Goal: Task Accomplishment & Management: Manage account settings

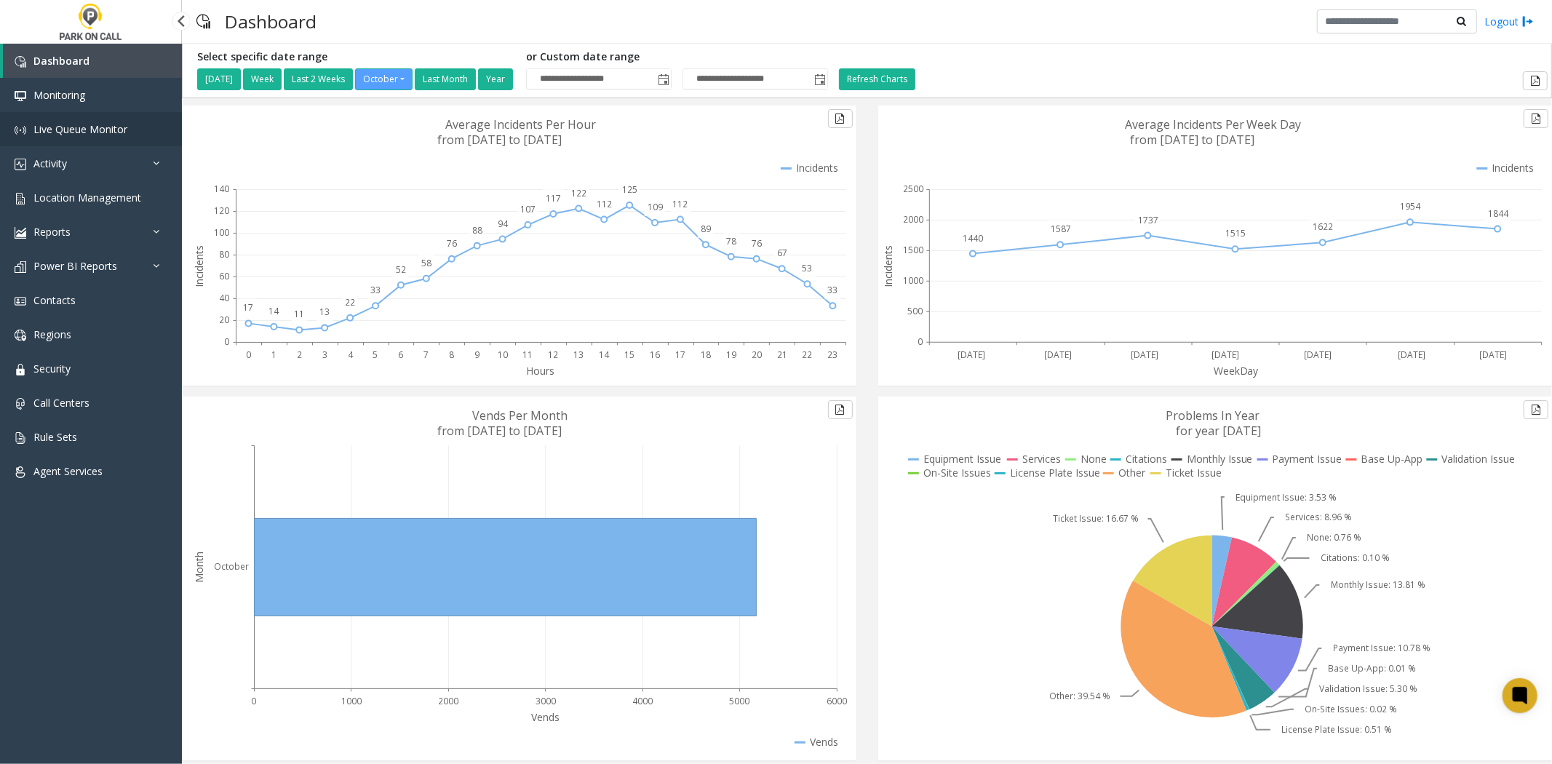
click at [100, 131] on span "Live Queue Monitor" at bounding box center [80, 129] width 94 height 14
click at [79, 211] on link "Location Management" at bounding box center [91, 197] width 182 height 34
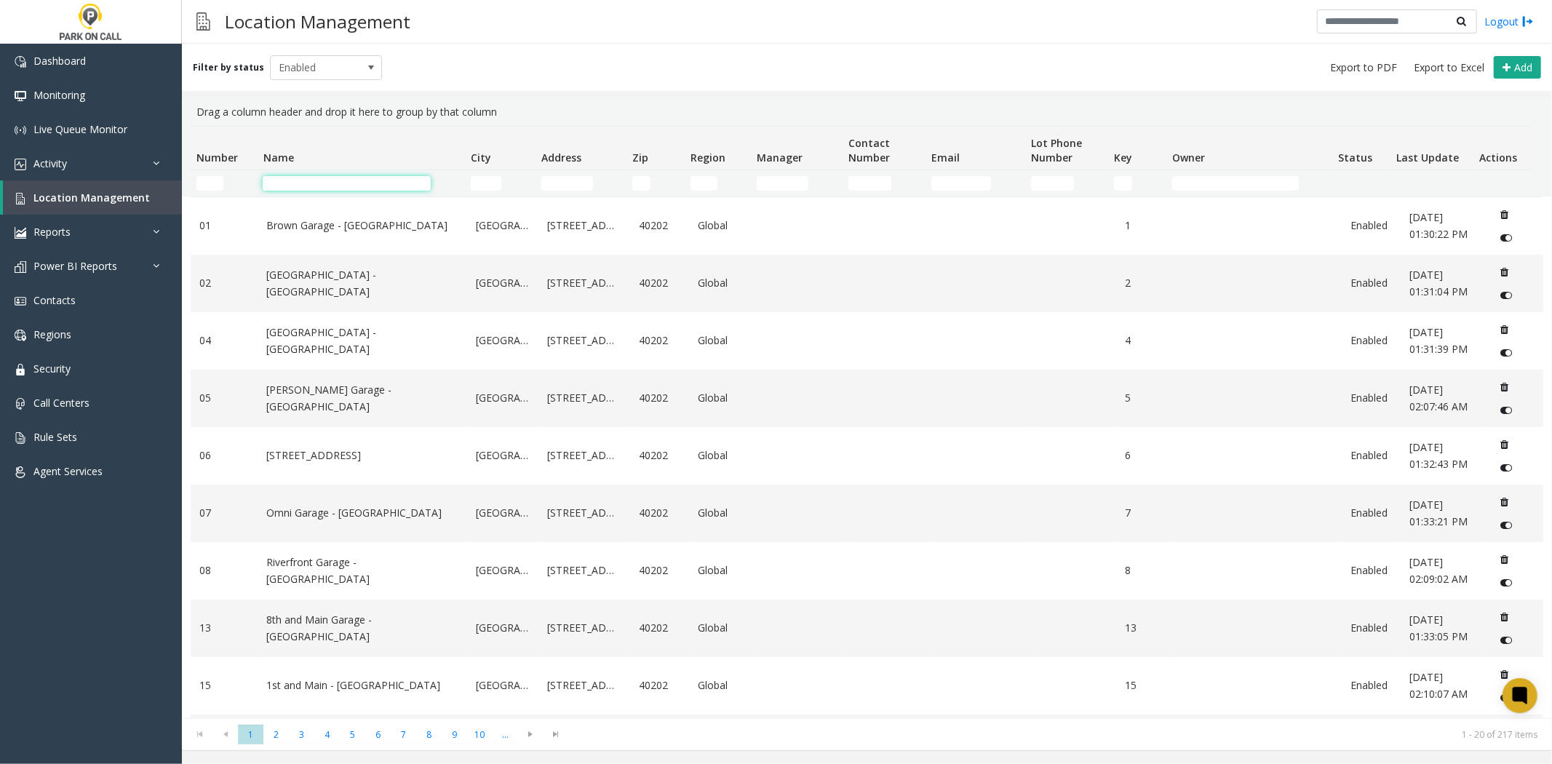
click at [301, 183] on input "Name Filter" at bounding box center [347, 183] width 168 height 15
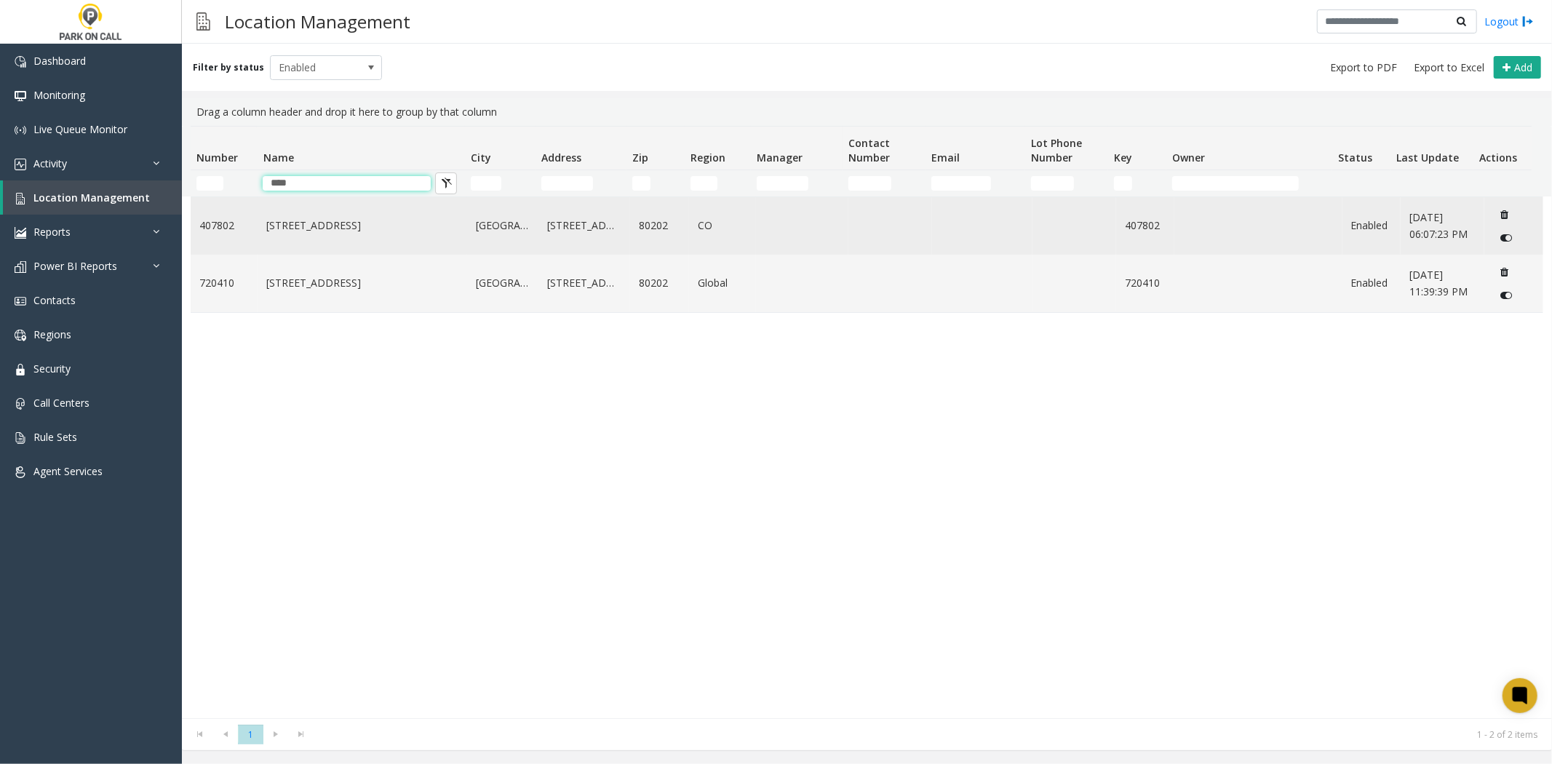
type input "****"
click at [294, 247] on td "1001 17th St Garage - Parkwell" at bounding box center [363, 225] width 210 height 57
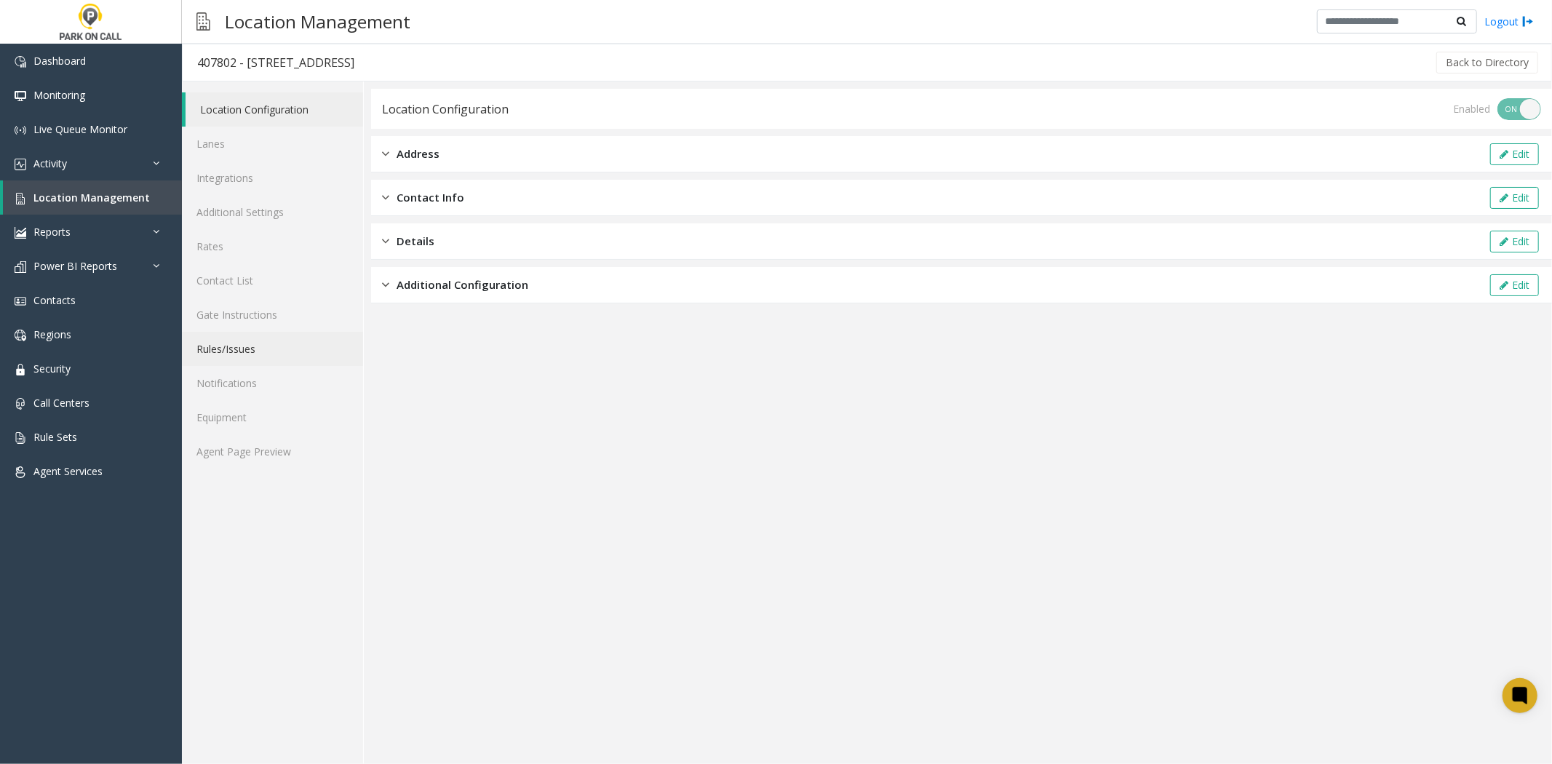
click at [237, 343] on link "Rules/Issues" at bounding box center [272, 349] width 181 height 34
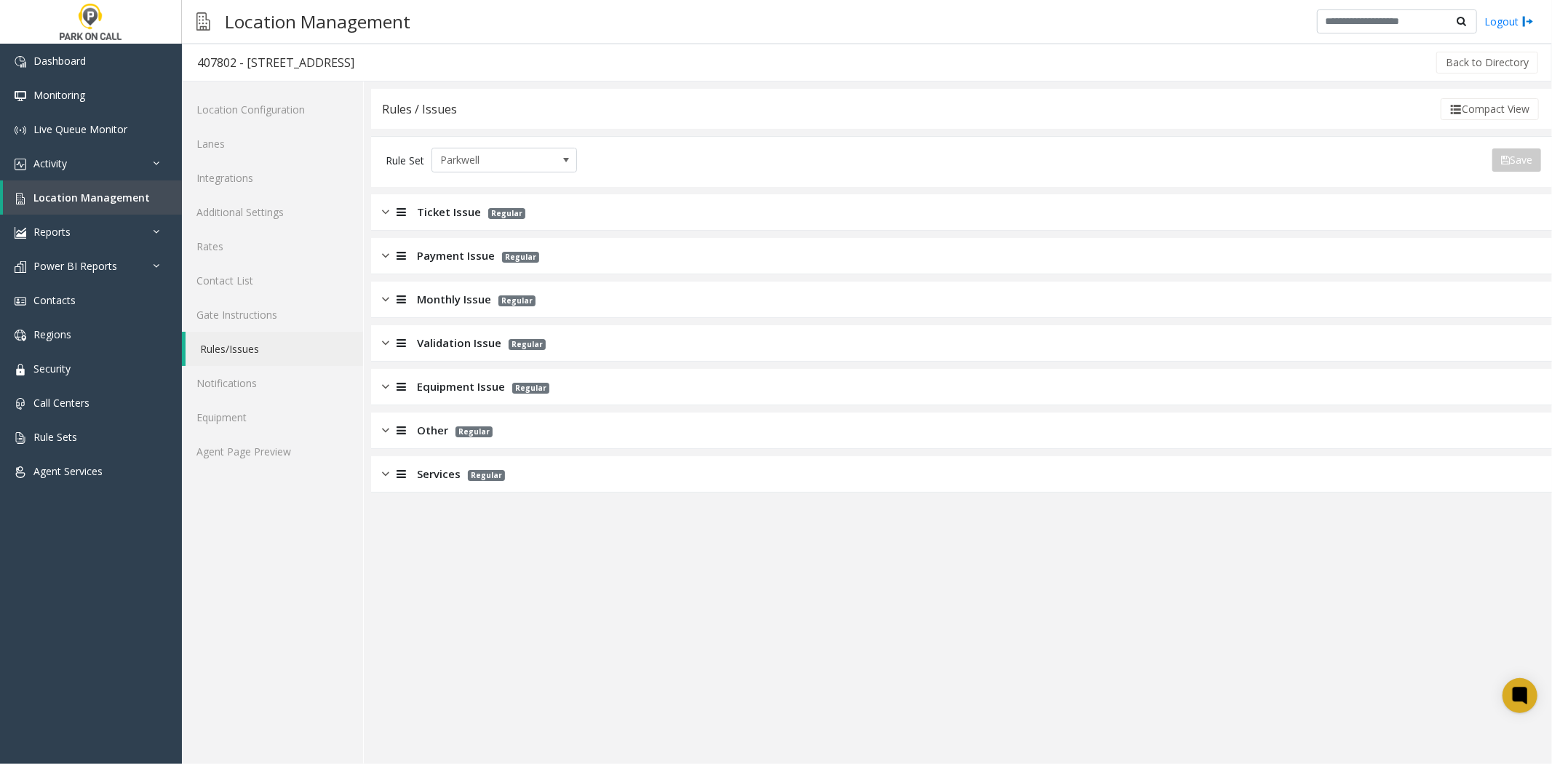
click at [413, 218] on div "Ticket Issue Regular" at bounding box center [453, 212] width 143 height 17
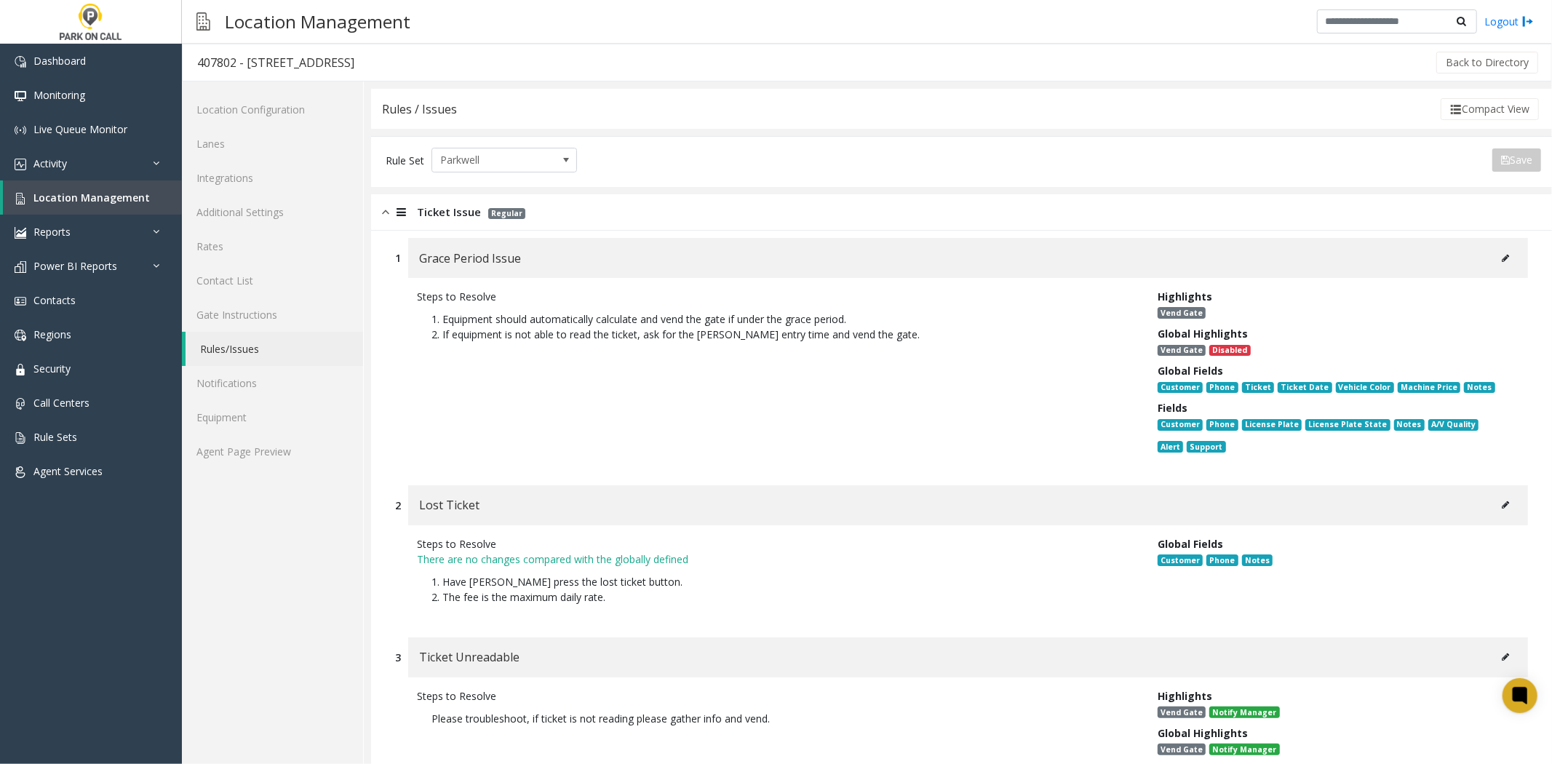
click at [1502, 260] on icon at bounding box center [1505, 258] width 7 height 9
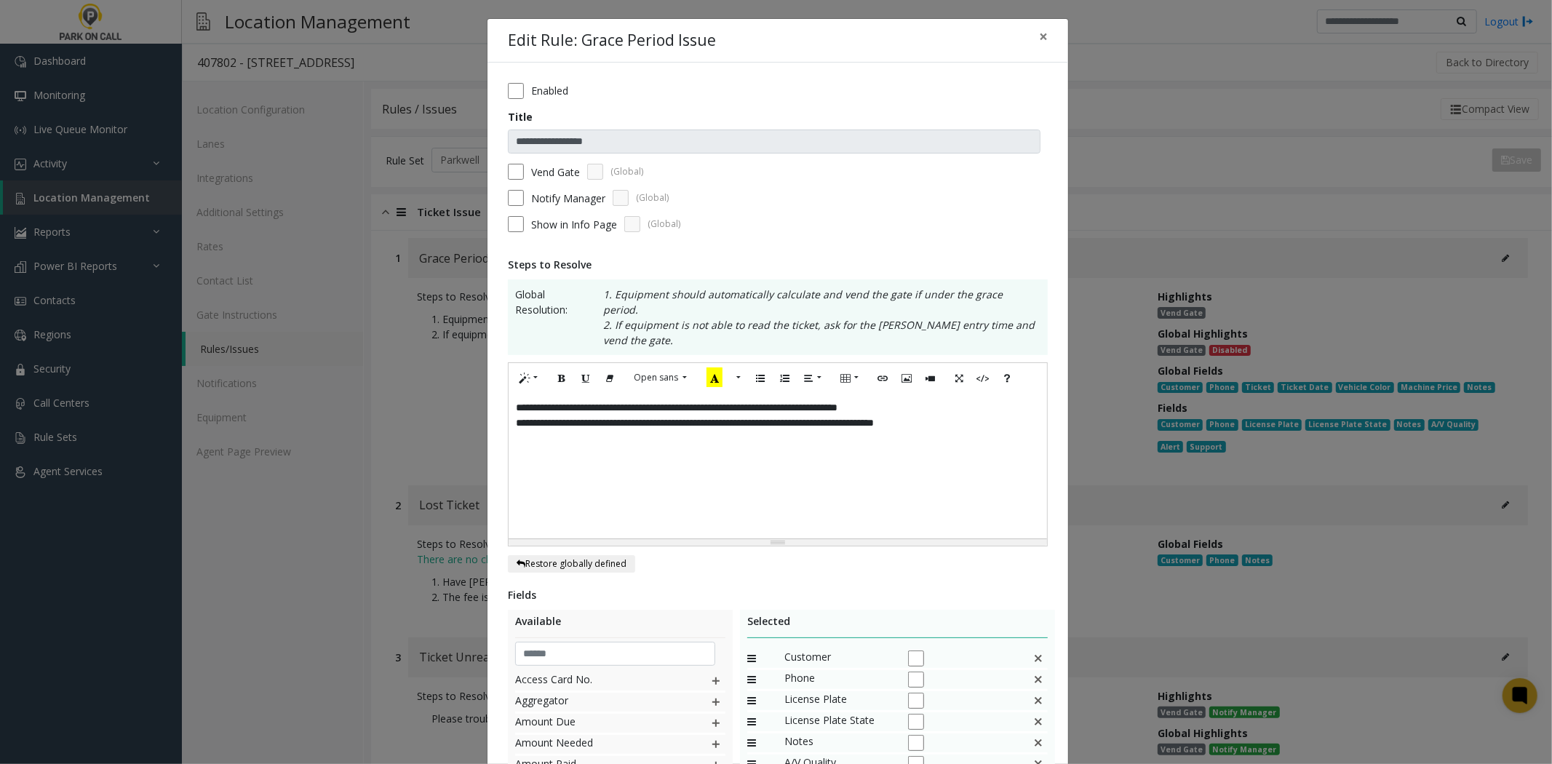
click at [737, 512] on div "**********" at bounding box center [778, 466] width 539 height 146
paste div
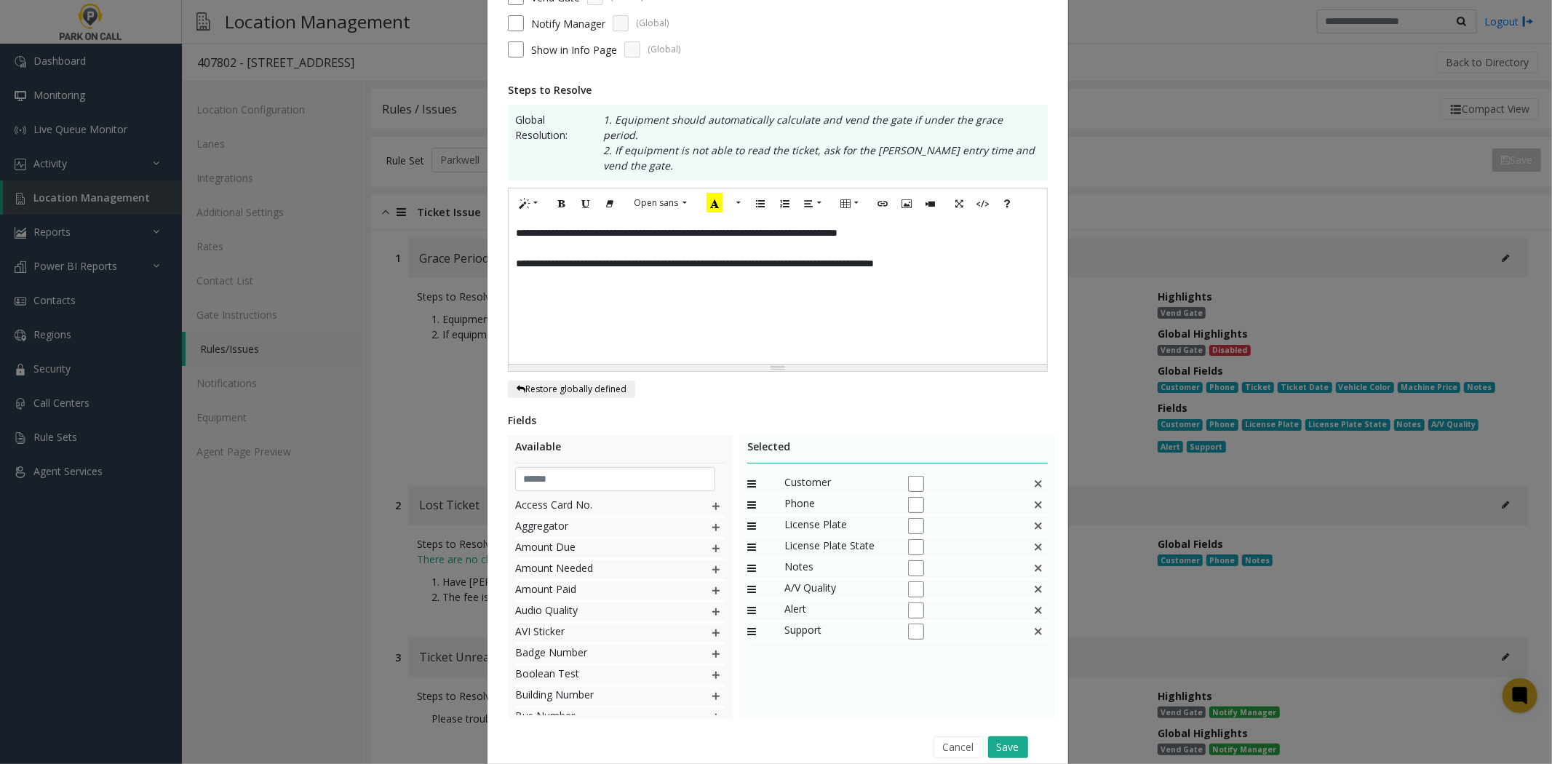
scroll to position [223, 0]
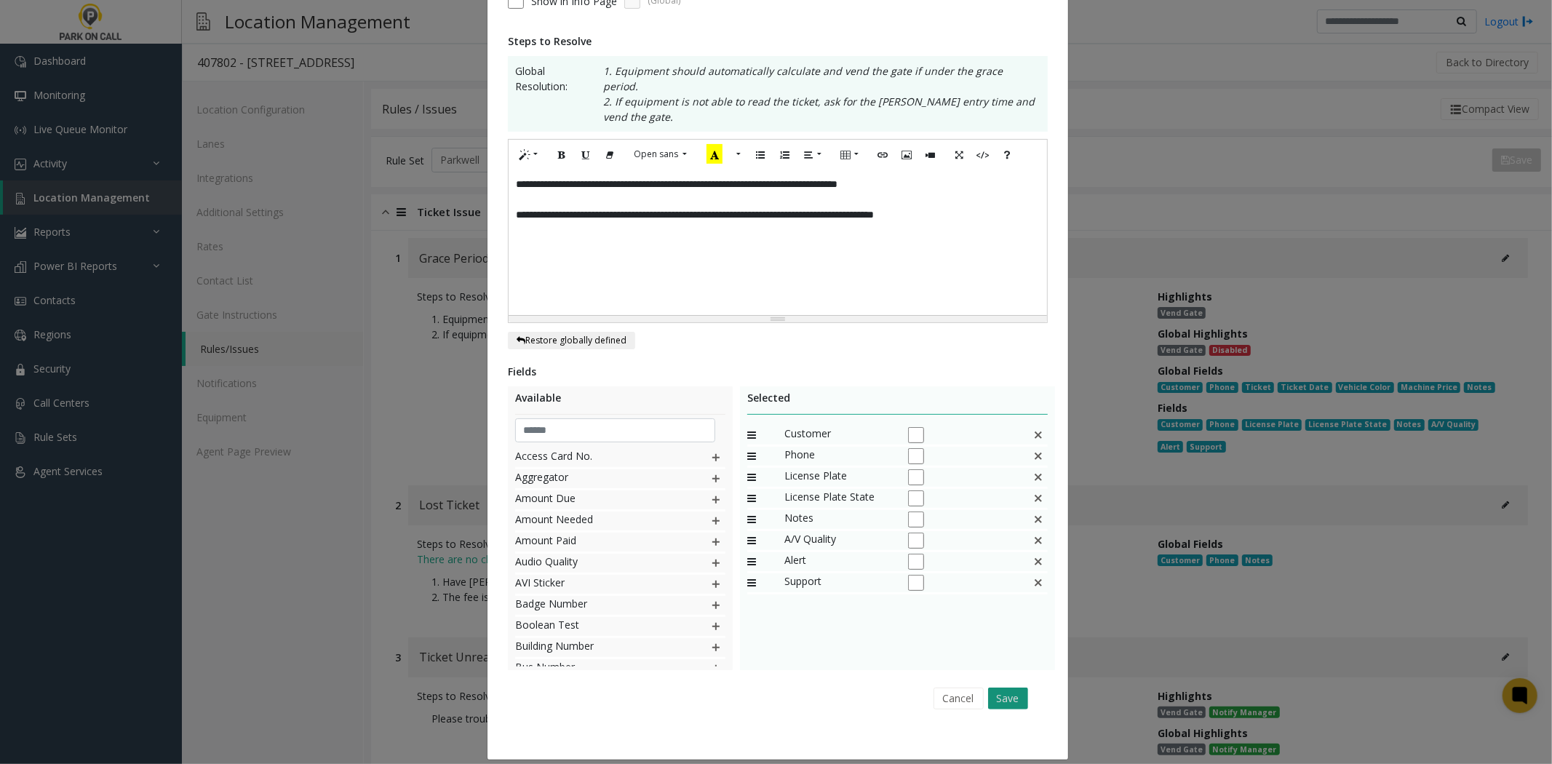
click at [1013, 688] on button "Save" at bounding box center [1008, 699] width 40 height 22
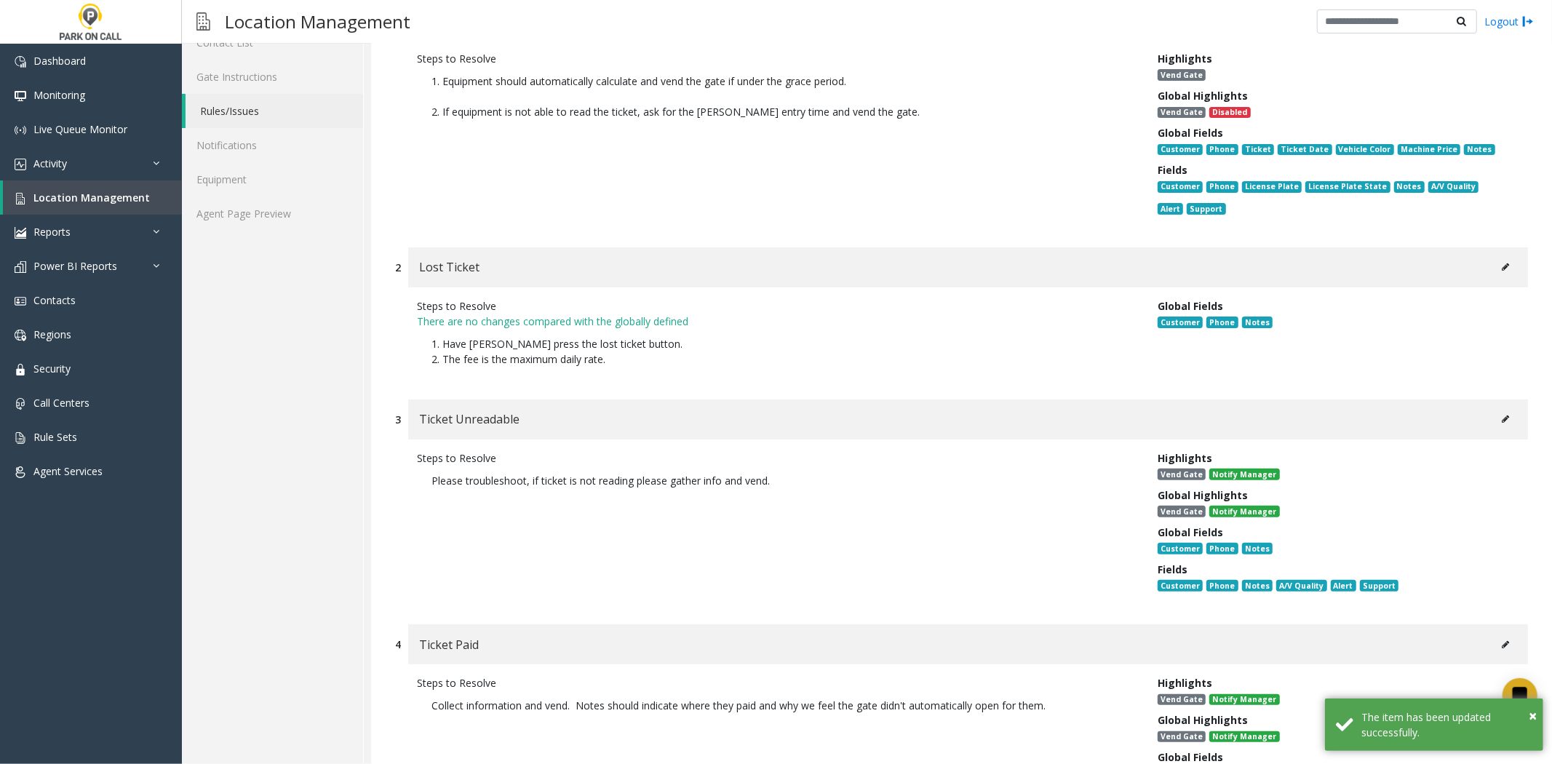
scroll to position [242, 0]
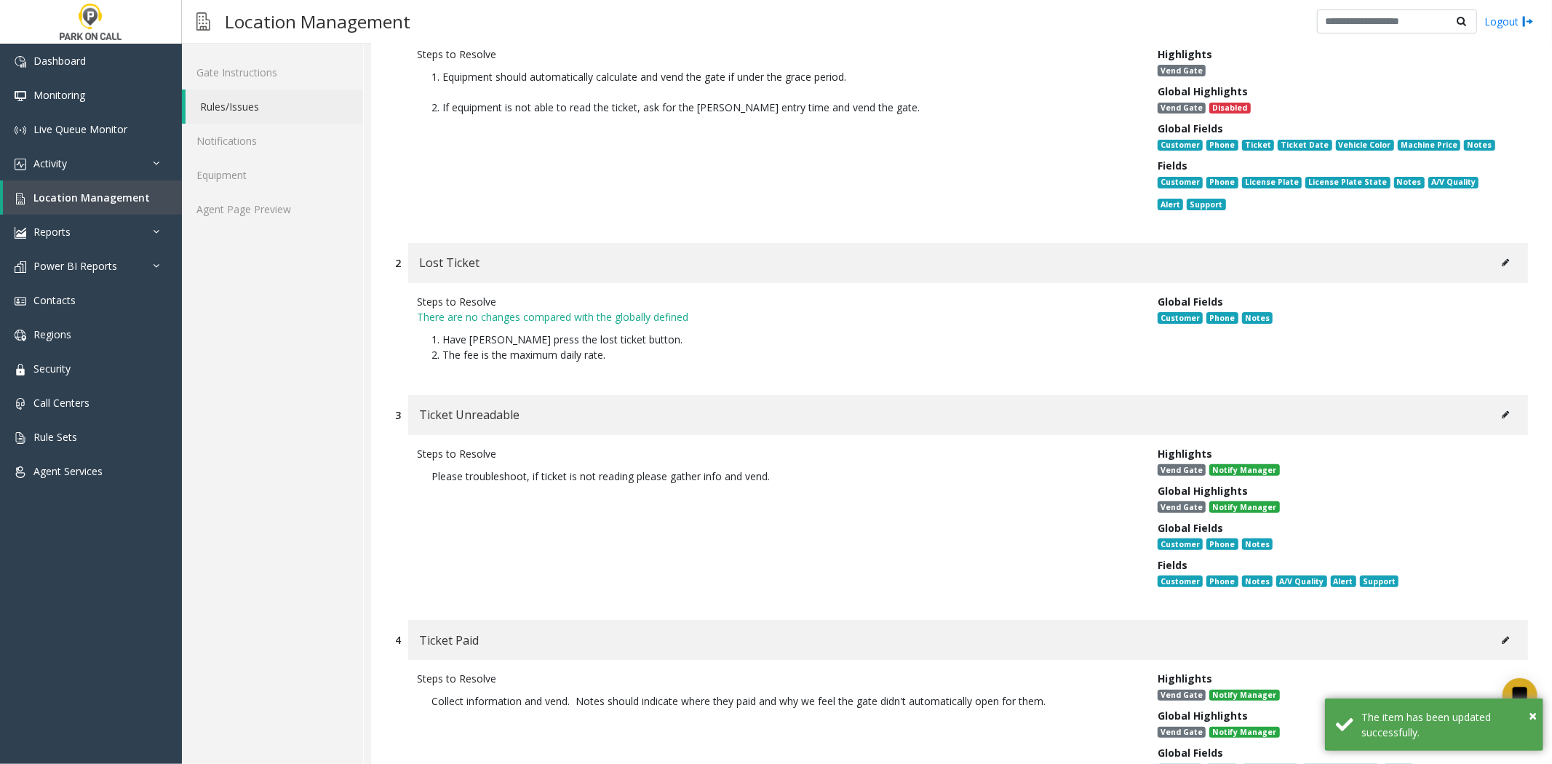
click at [1494, 263] on button at bounding box center [1505, 263] width 23 height 22
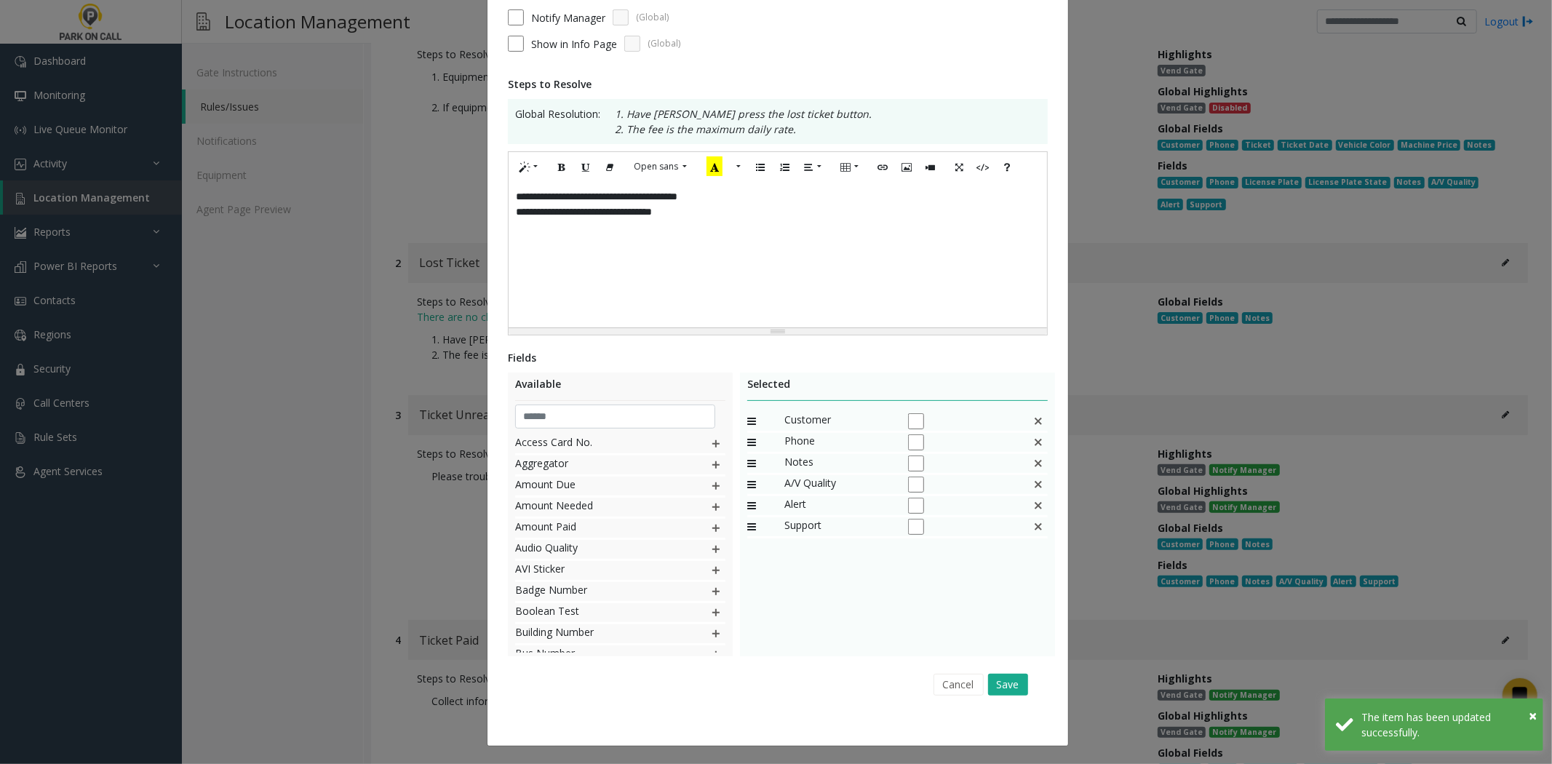
scroll to position [0, 0]
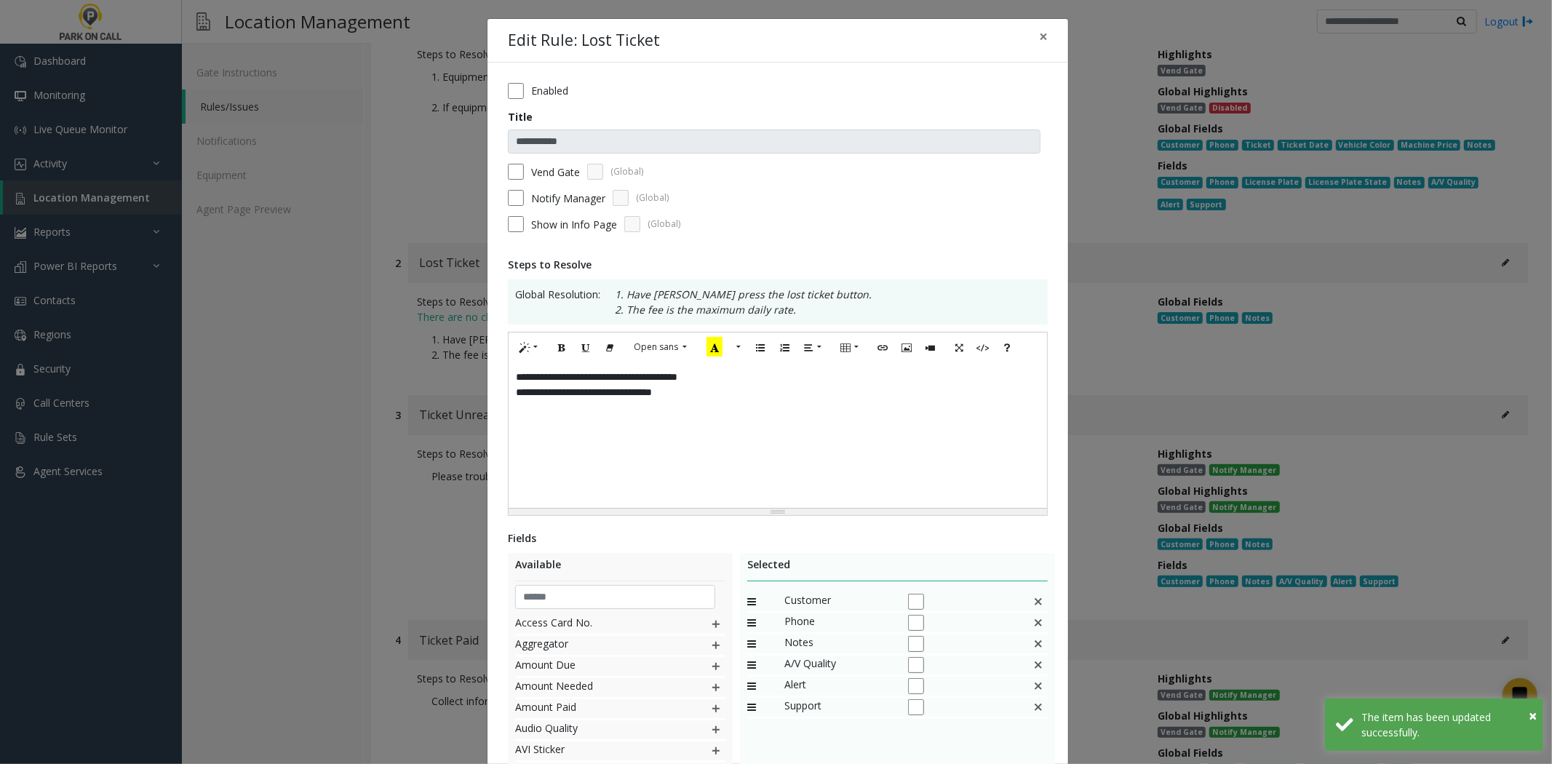
click at [841, 468] on div "**********" at bounding box center [778, 435] width 539 height 146
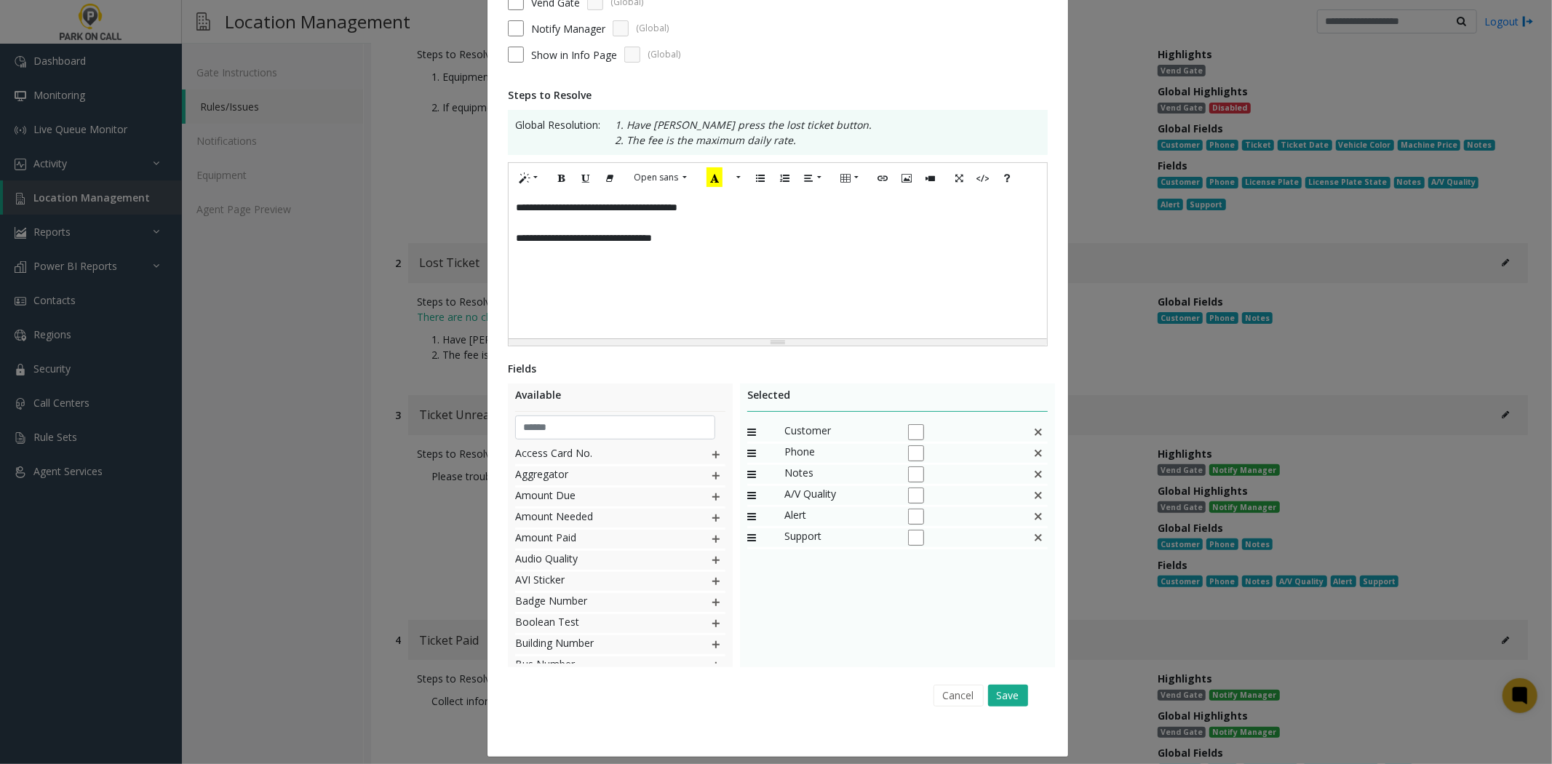
scroll to position [182, 0]
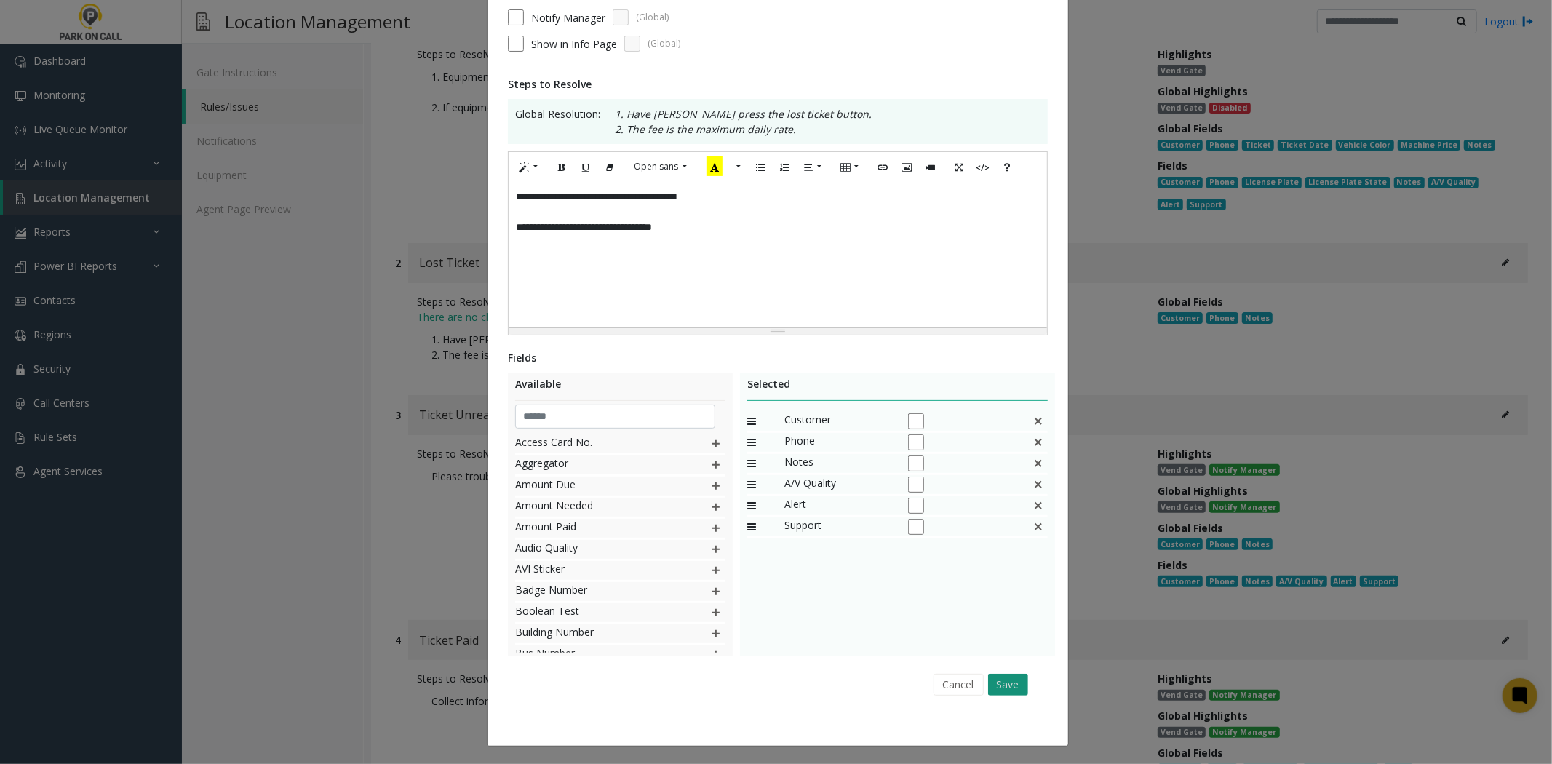
click at [999, 680] on button "Save" at bounding box center [1008, 685] width 40 height 22
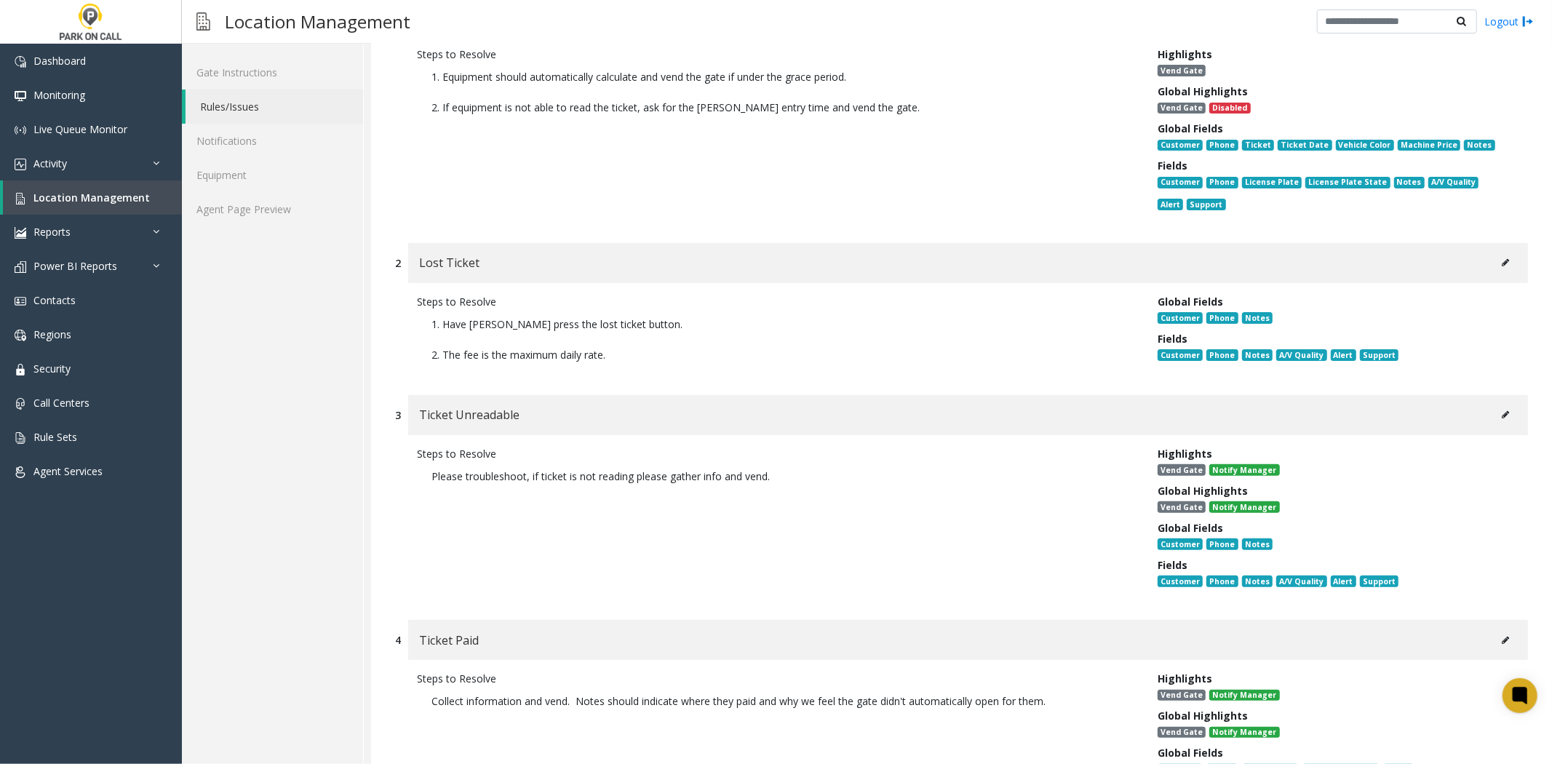
click at [1494, 417] on button at bounding box center [1505, 415] width 23 height 22
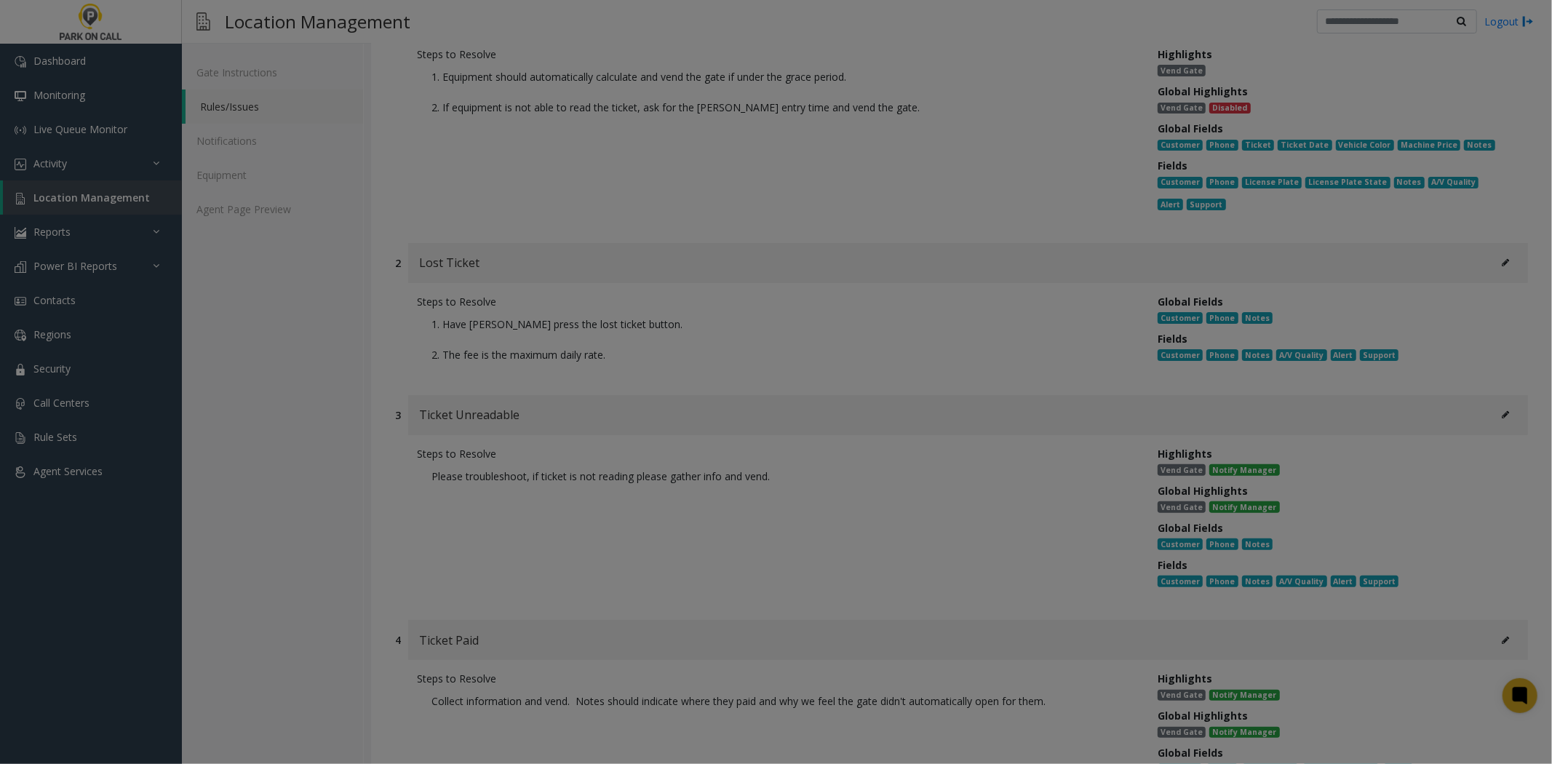
scroll to position [0, 0]
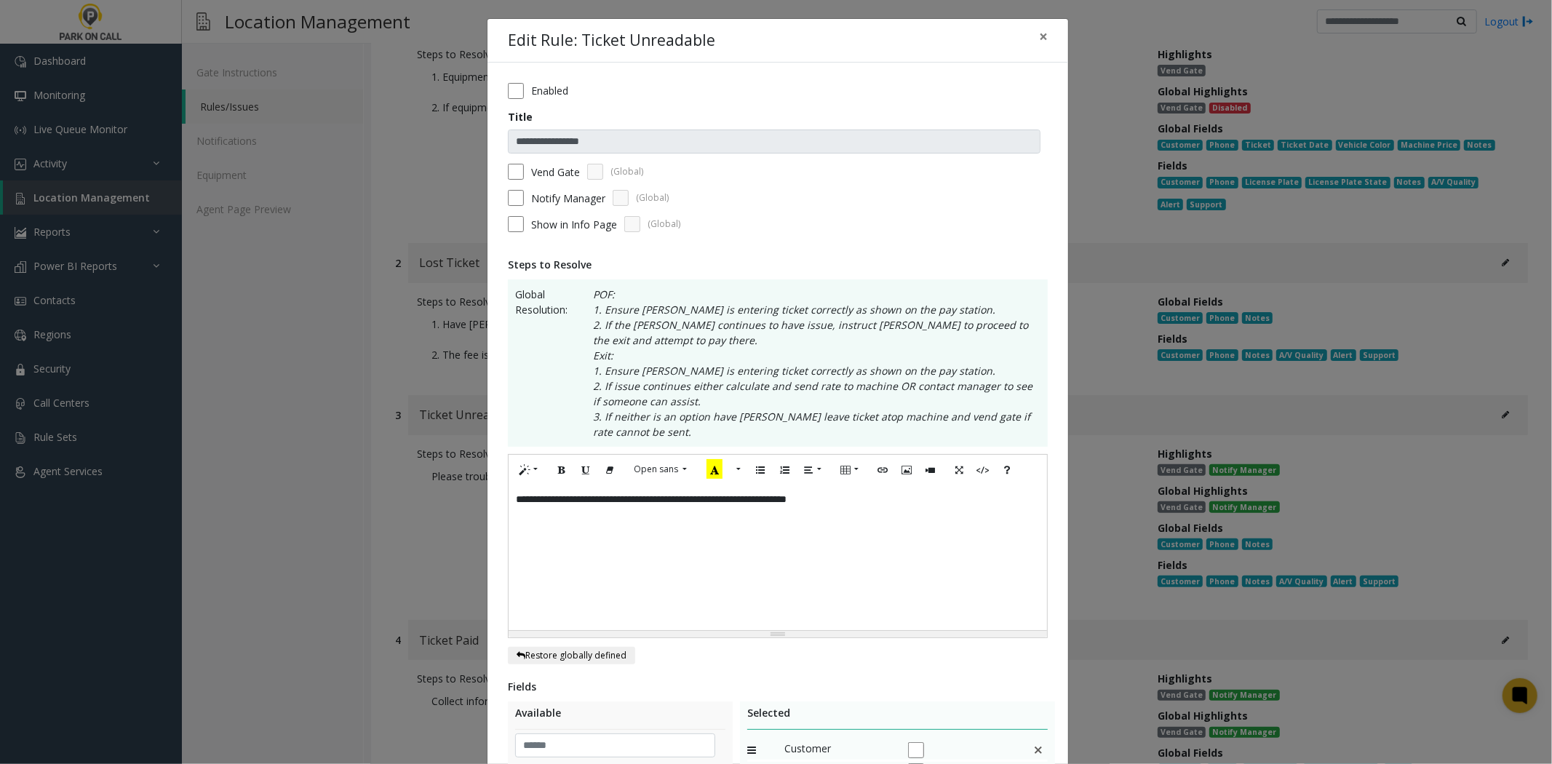
click at [803, 527] on div "**********" at bounding box center [778, 558] width 539 height 146
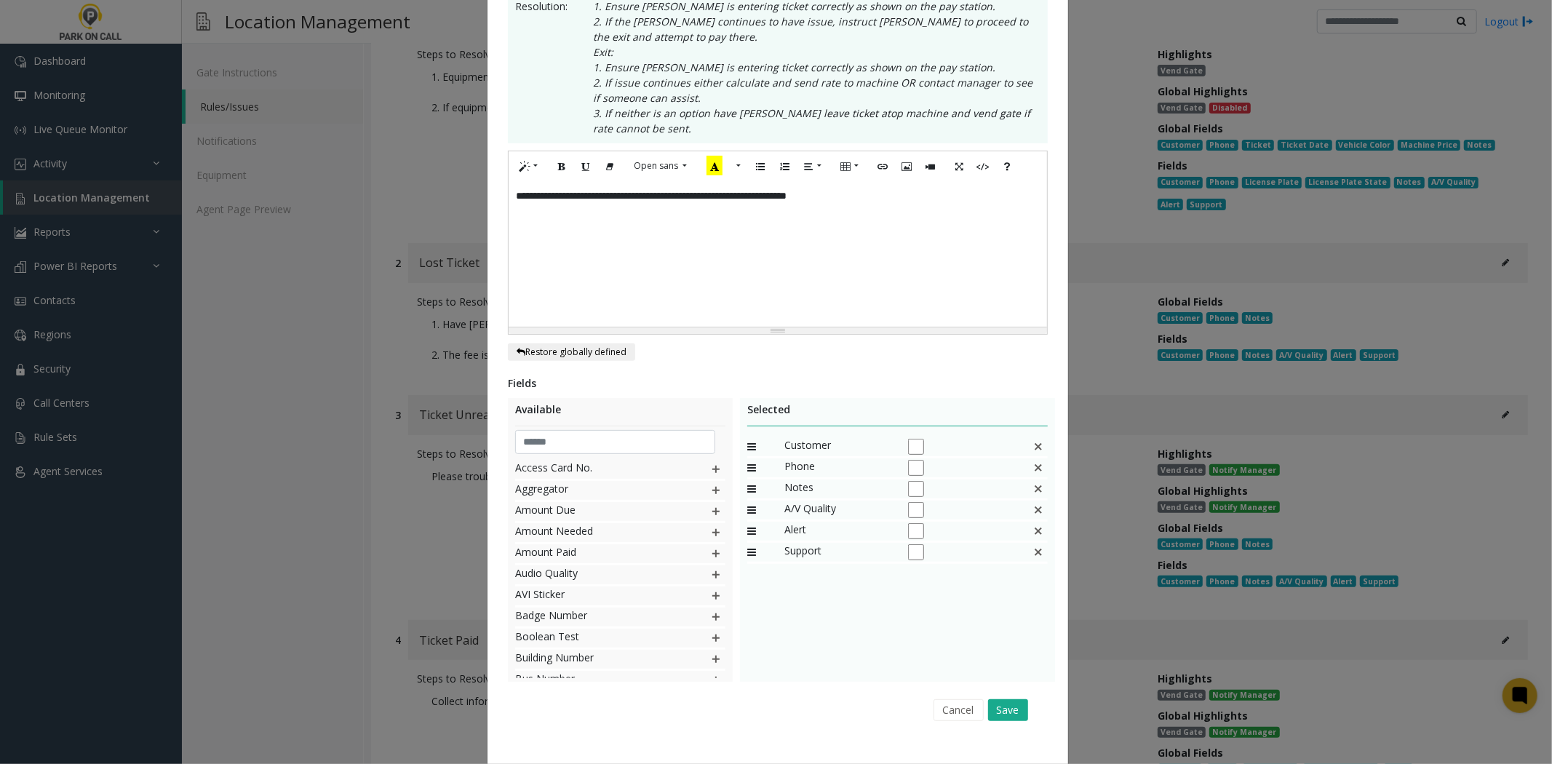
scroll to position [330, 0]
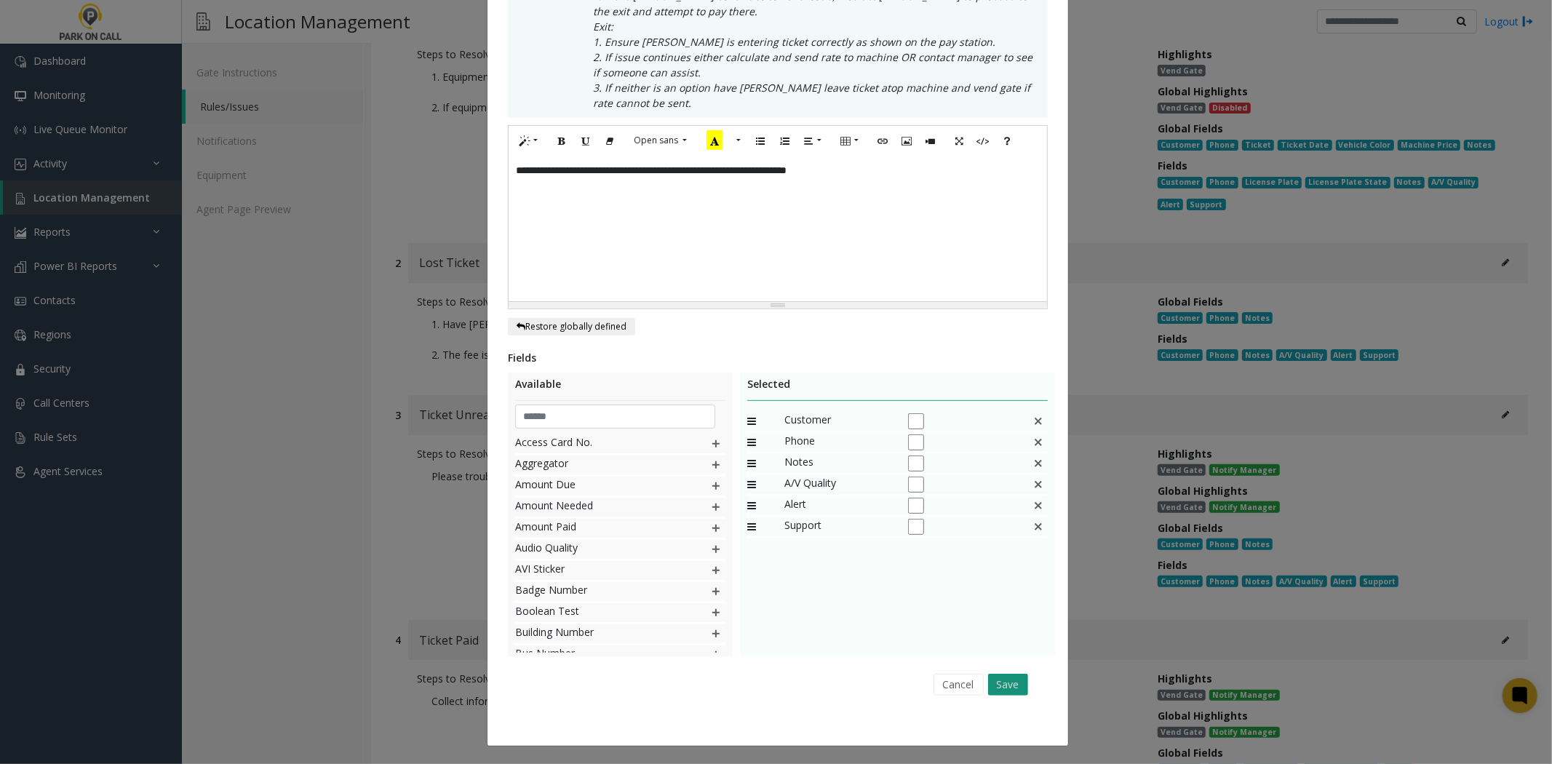
click at [995, 675] on button "Save" at bounding box center [1008, 685] width 40 height 22
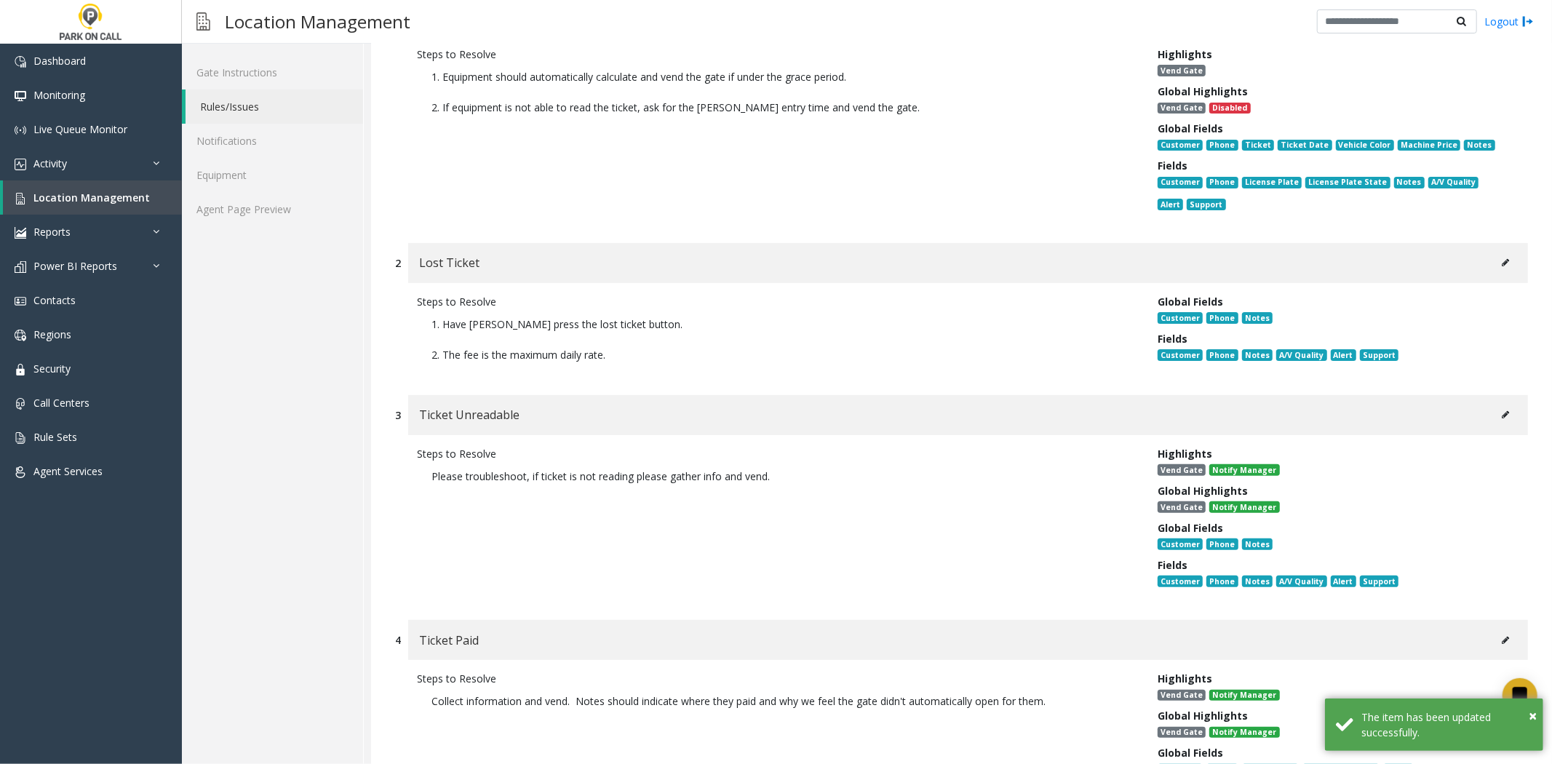
click at [539, 467] on p "Please troubleshoot, if ticket is not reading please gather info and vend." at bounding box center [776, 476] width 719 height 30
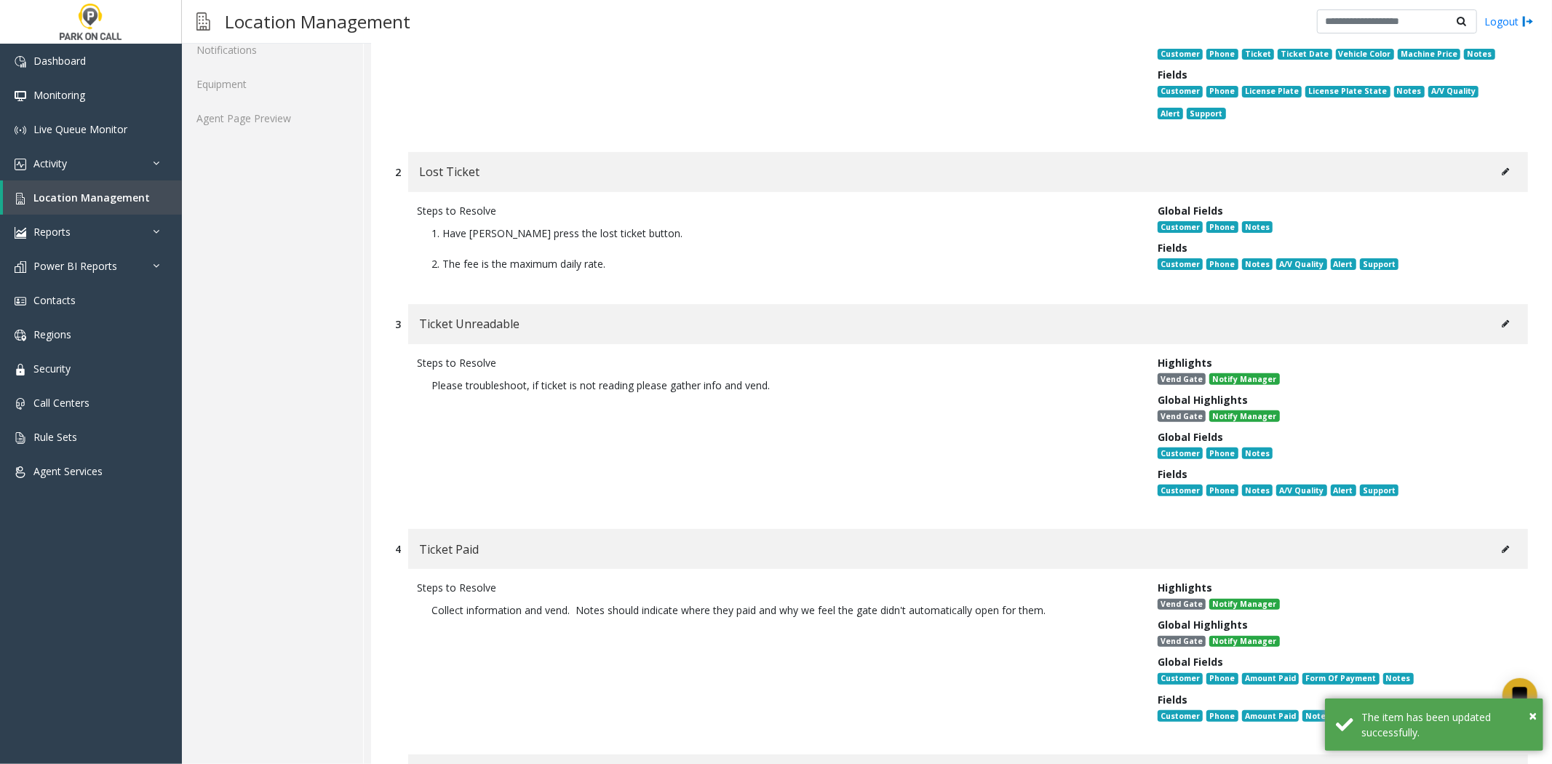
scroll to position [485, 0]
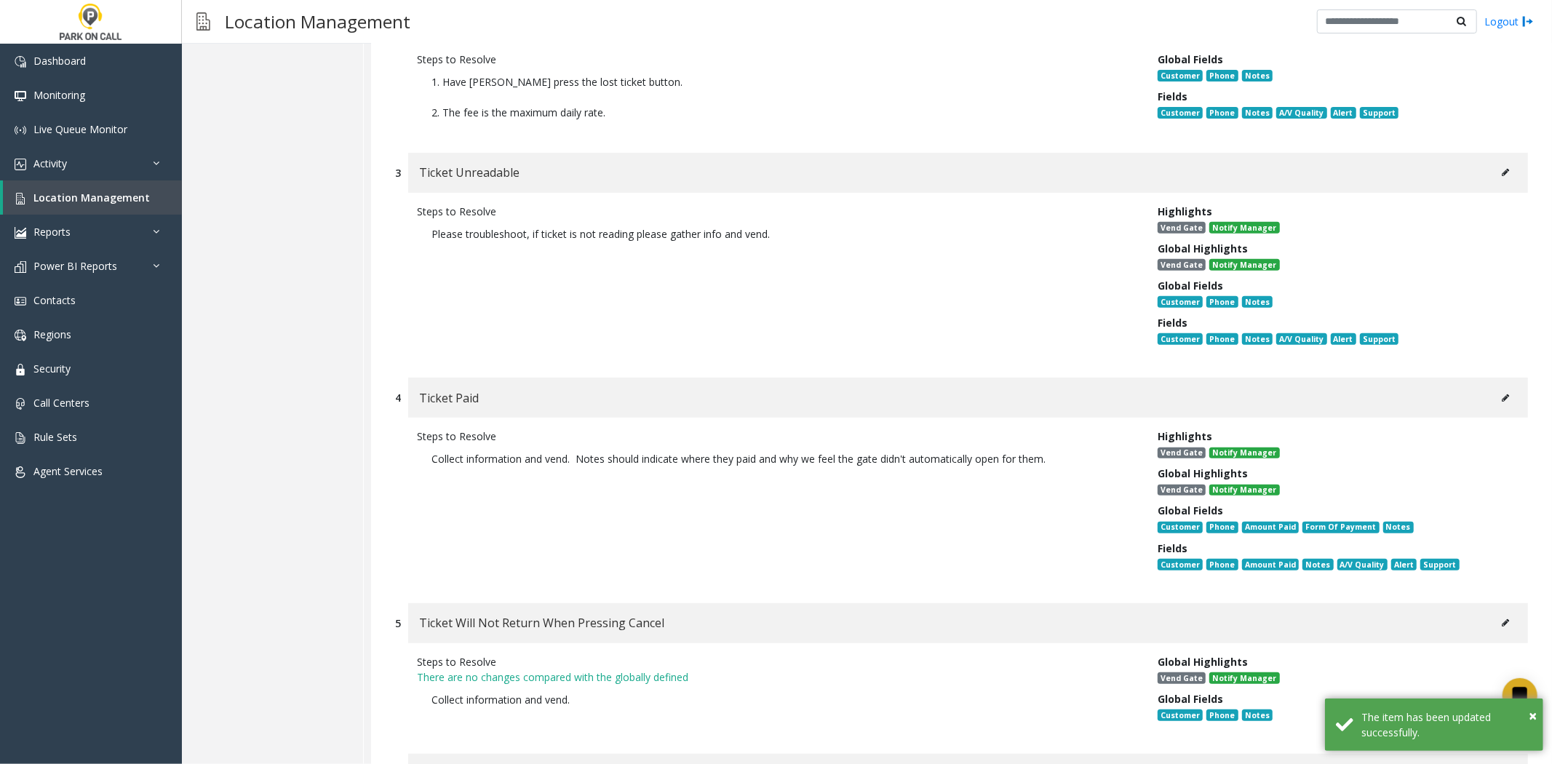
click at [1483, 398] on div "Ticket Paid" at bounding box center [968, 398] width 1120 height 40
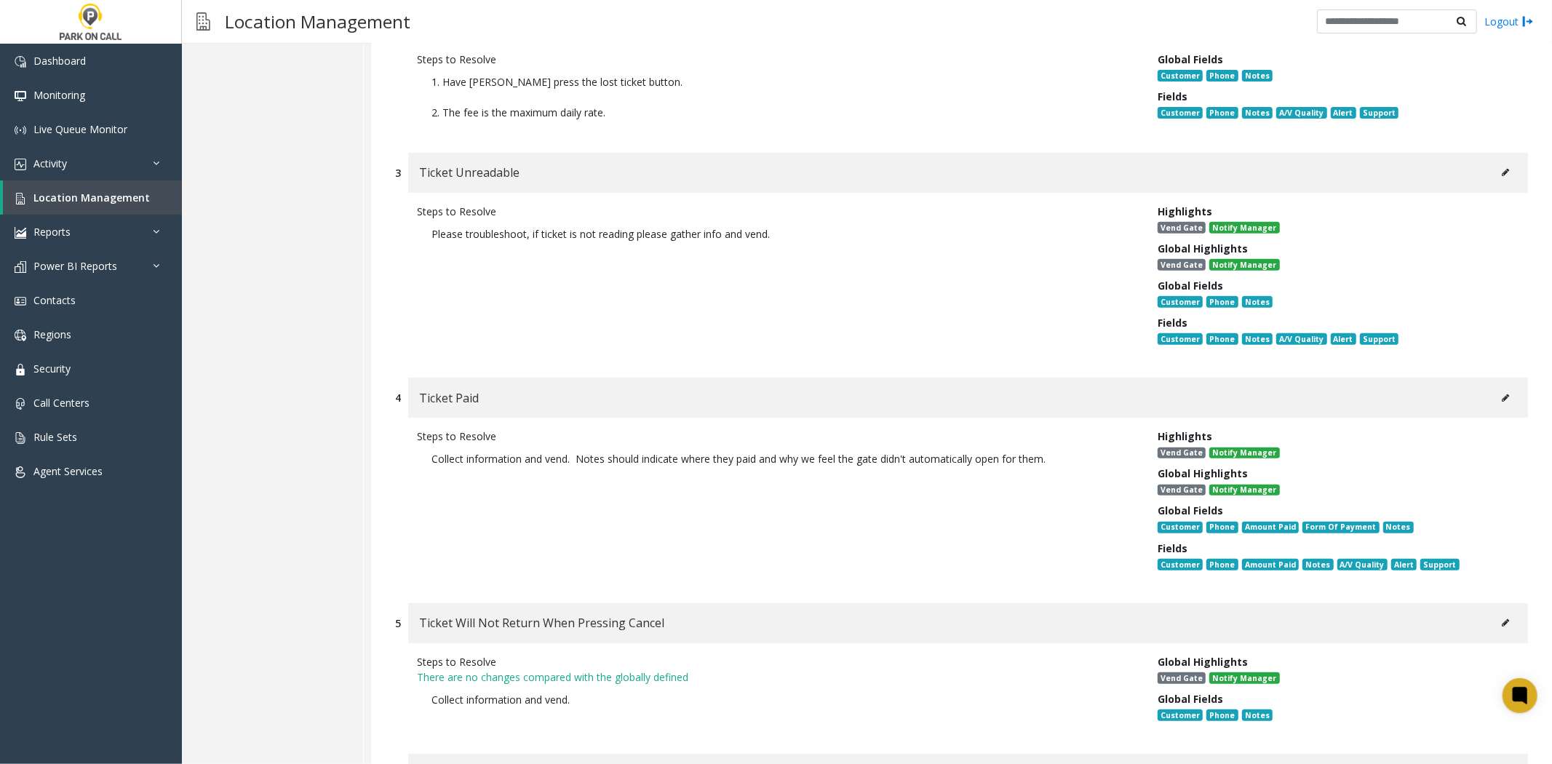
click at [1511, 387] on div "Ticket Paid" at bounding box center [968, 398] width 1120 height 40
click at [1494, 387] on button at bounding box center [1505, 398] width 23 height 22
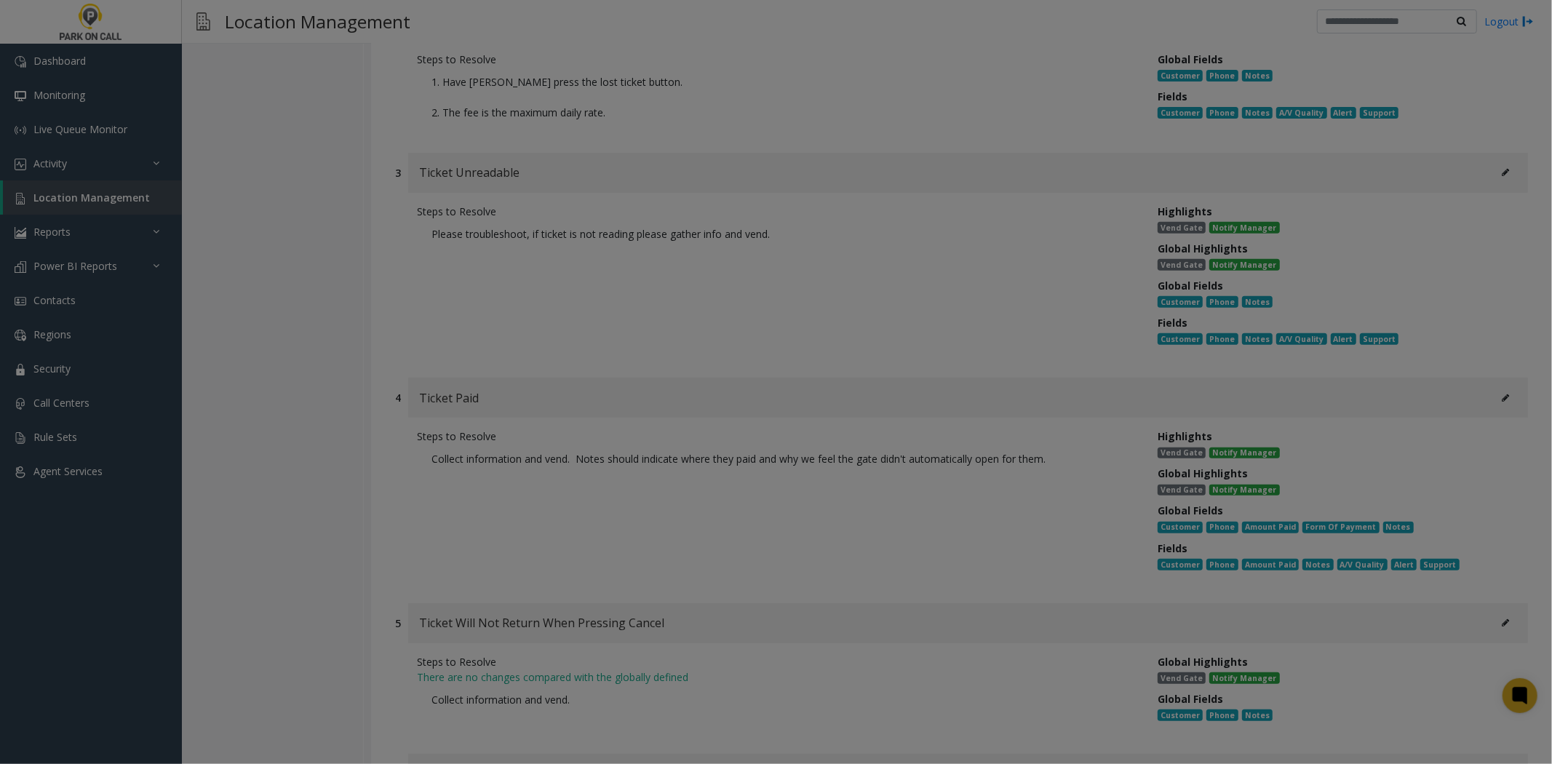
scroll to position [0, 0]
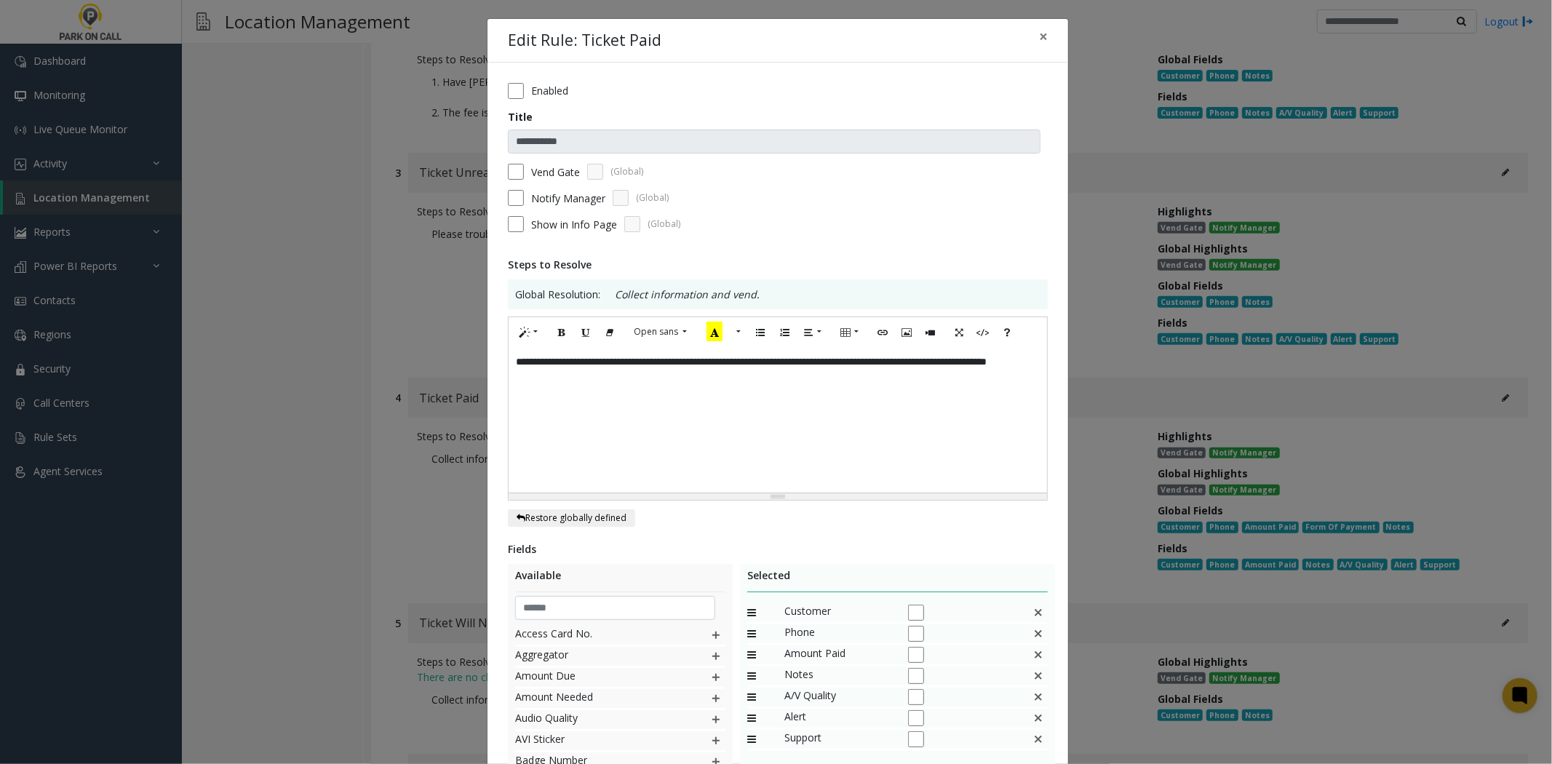
click at [879, 437] on div "**********" at bounding box center [778, 420] width 539 height 146
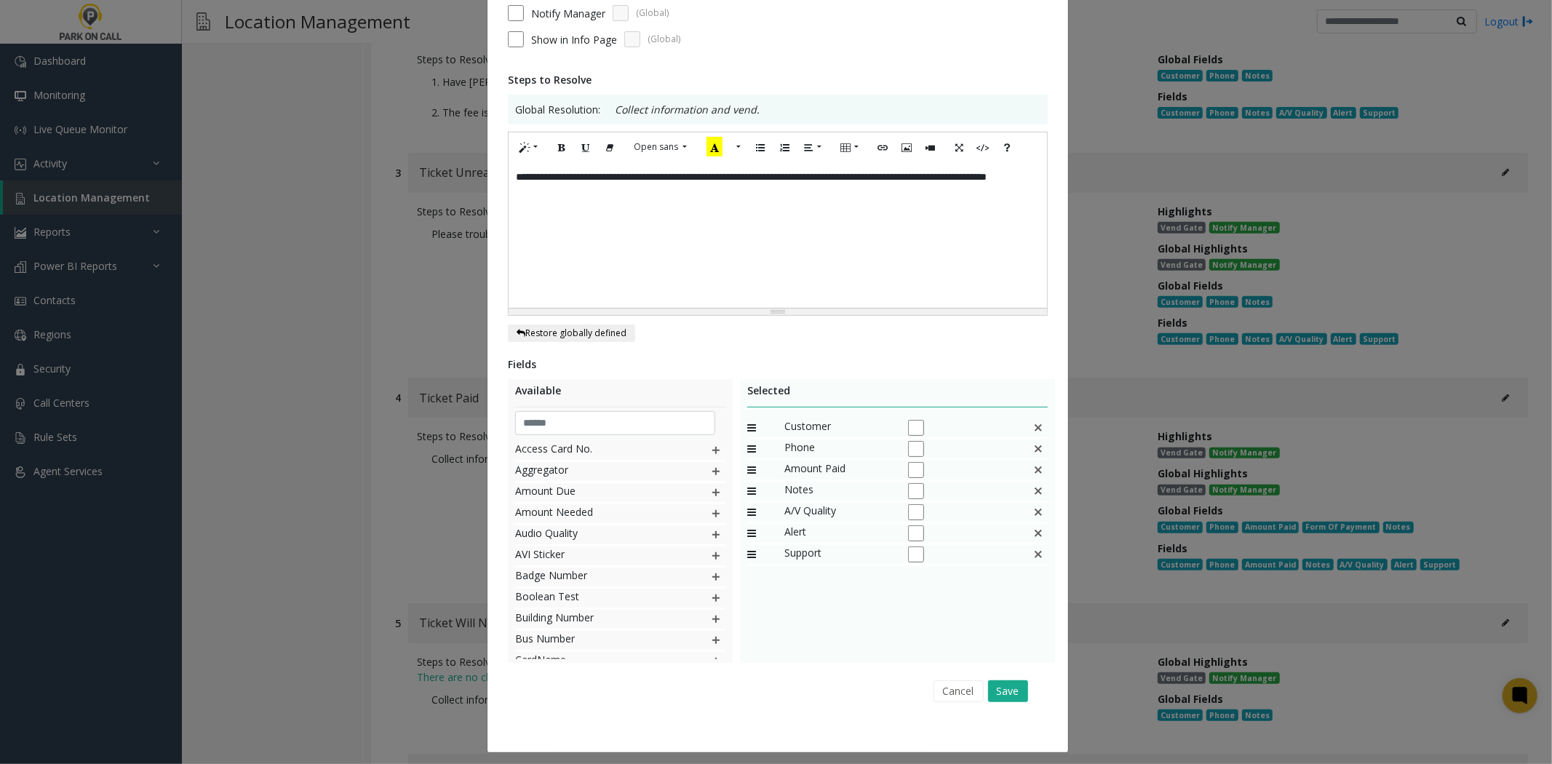
scroll to position [193, 0]
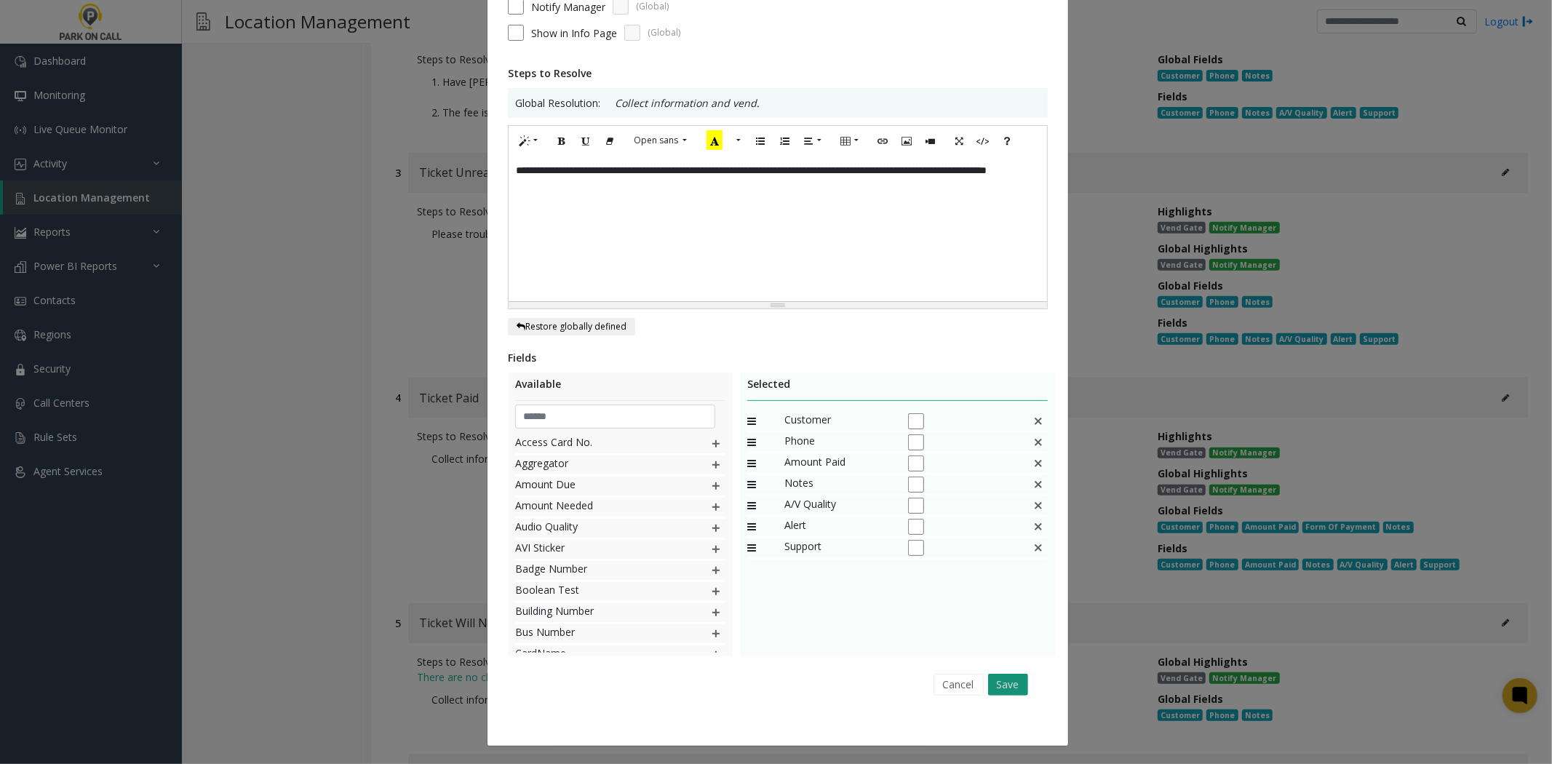
click at [992, 684] on button "Save" at bounding box center [1008, 685] width 40 height 22
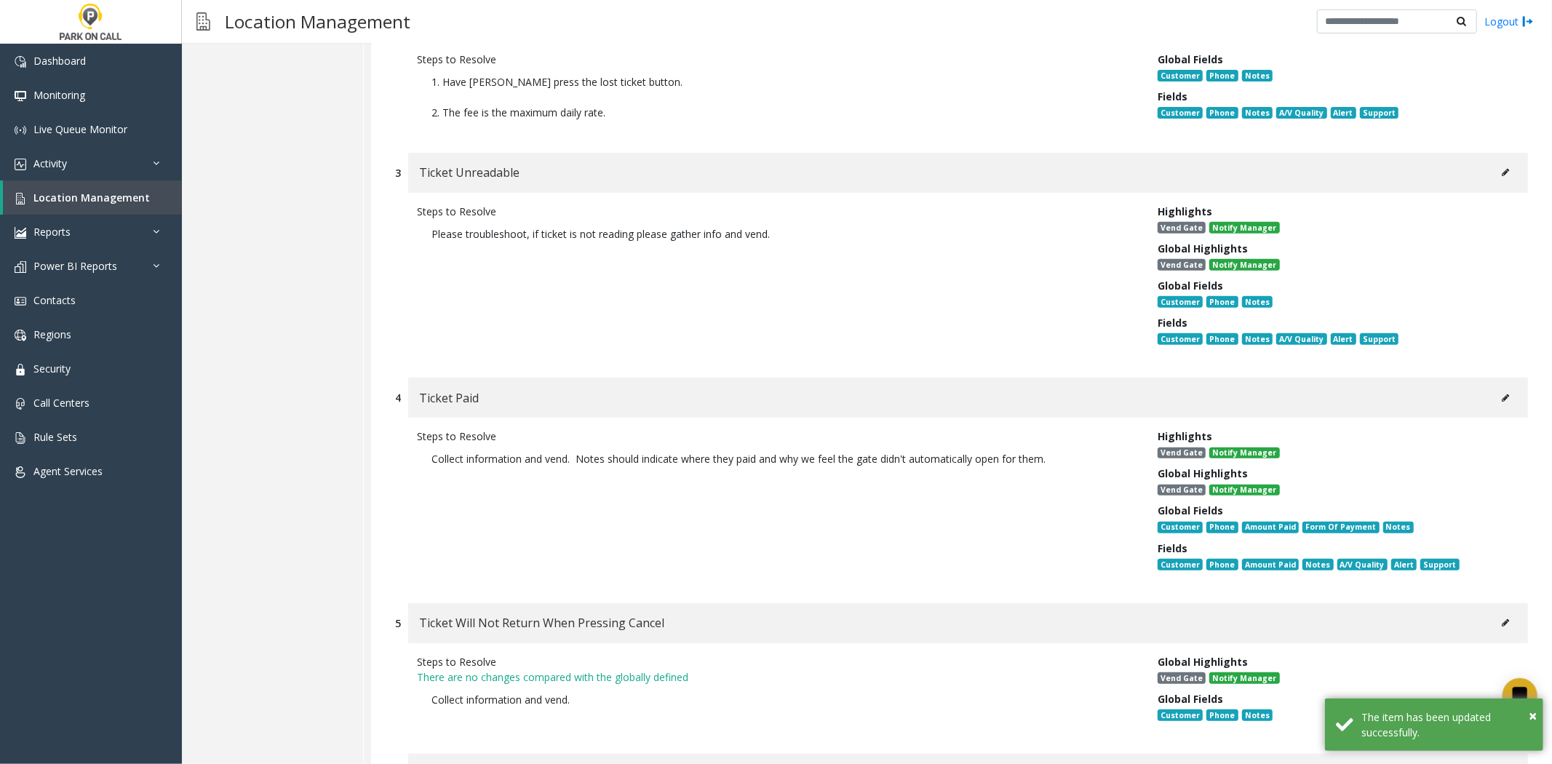
click at [867, 557] on div "Steps to Resolve Collect information and vend. Notes should indicate where they…" at bounding box center [776, 503] width 741 height 149
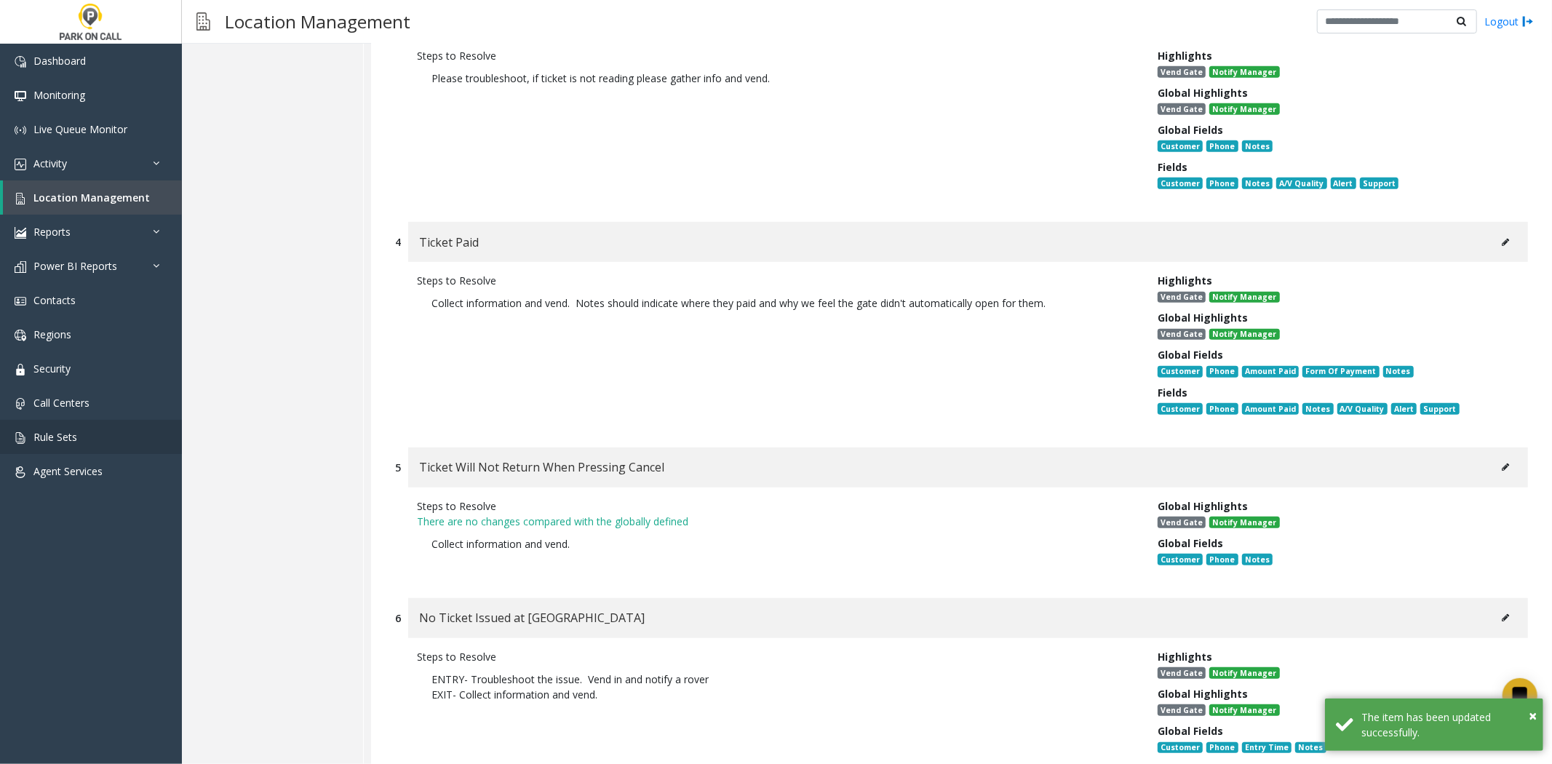
scroll to position [646, 0]
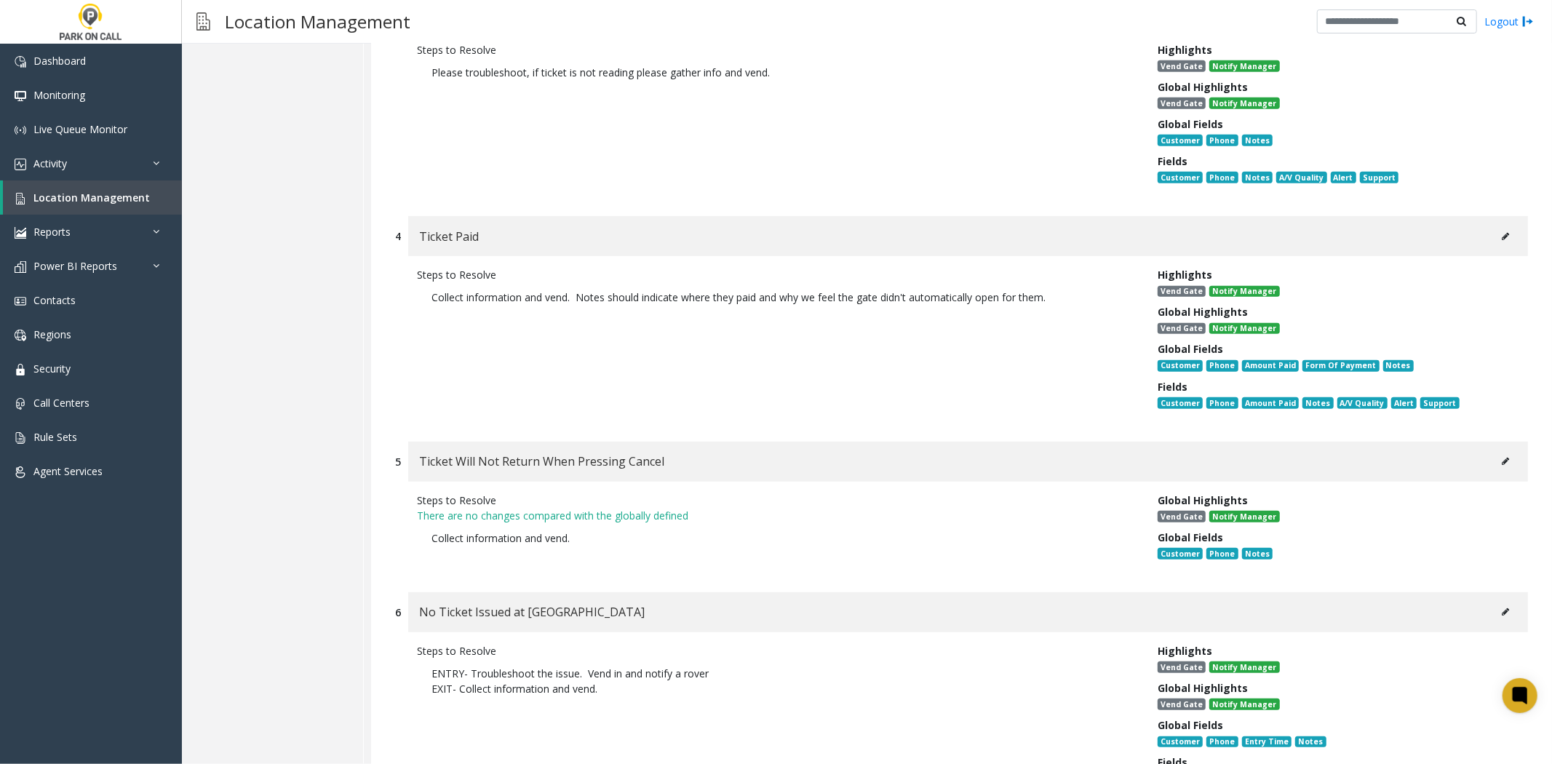
click at [1494, 450] on button at bounding box center [1505, 461] width 23 height 22
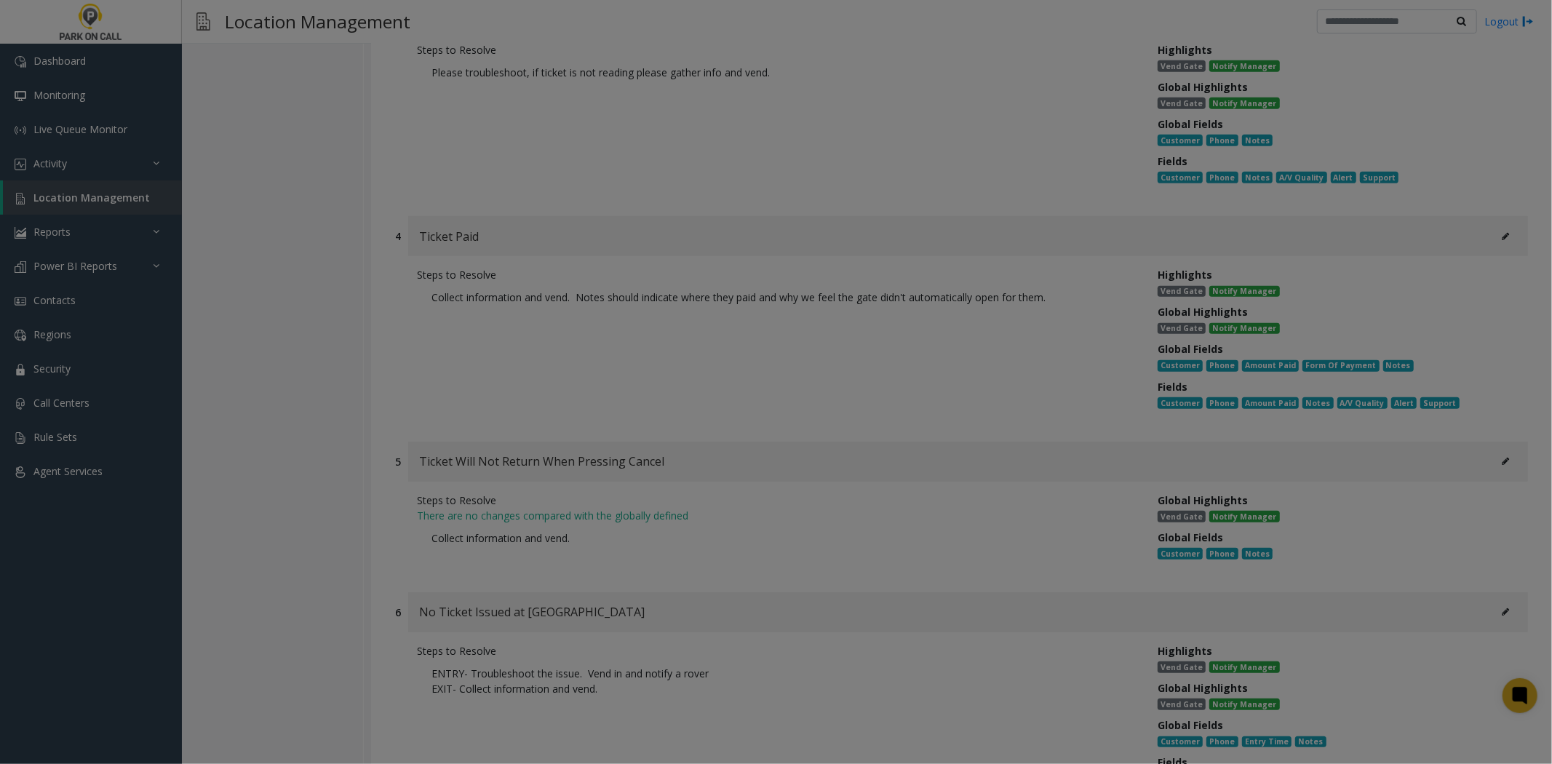
scroll to position [0, 0]
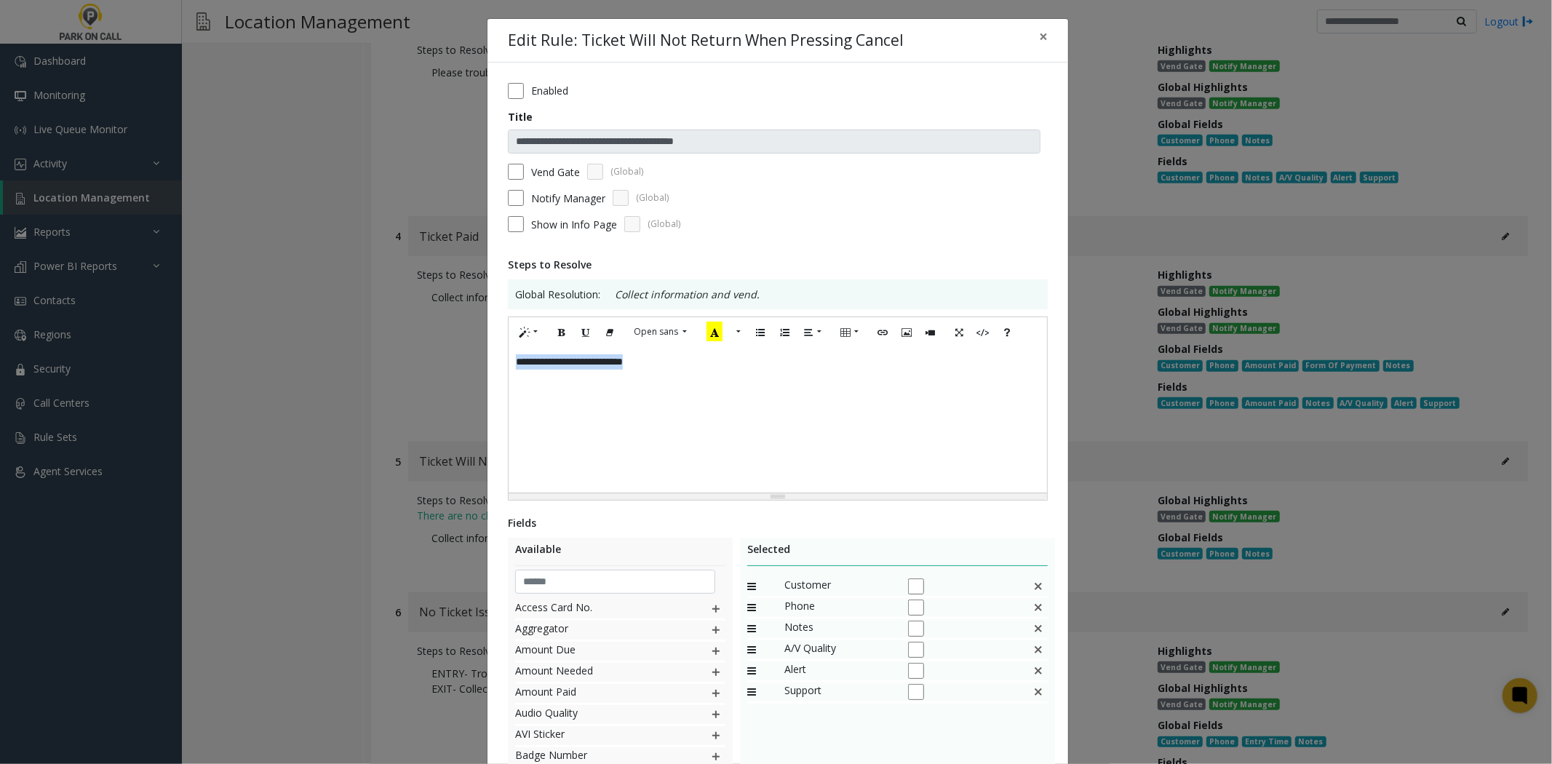
click at [781, 445] on div "**********" at bounding box center [778, 420] width 539 height 146
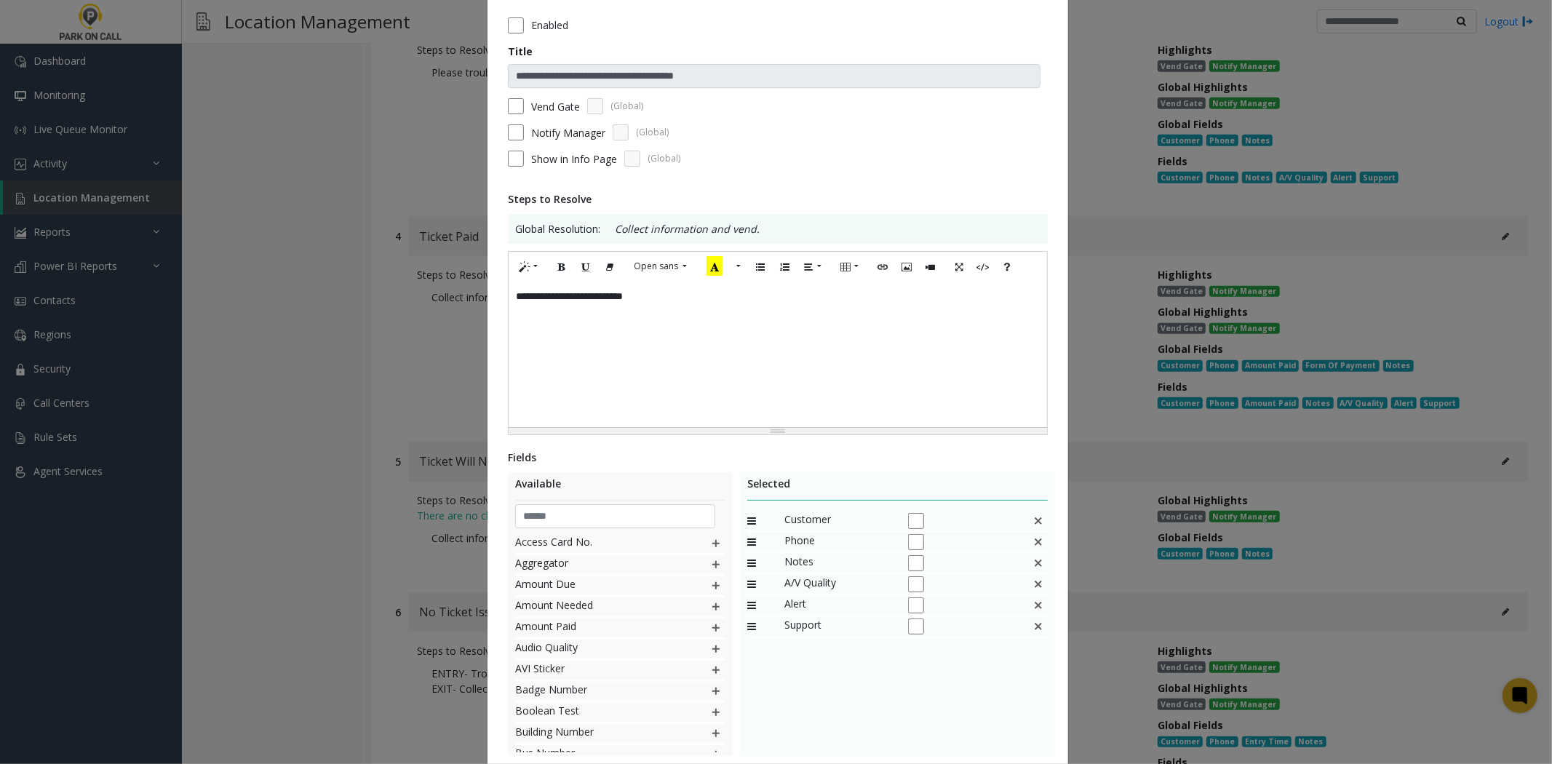
scroll to position [166, 0]
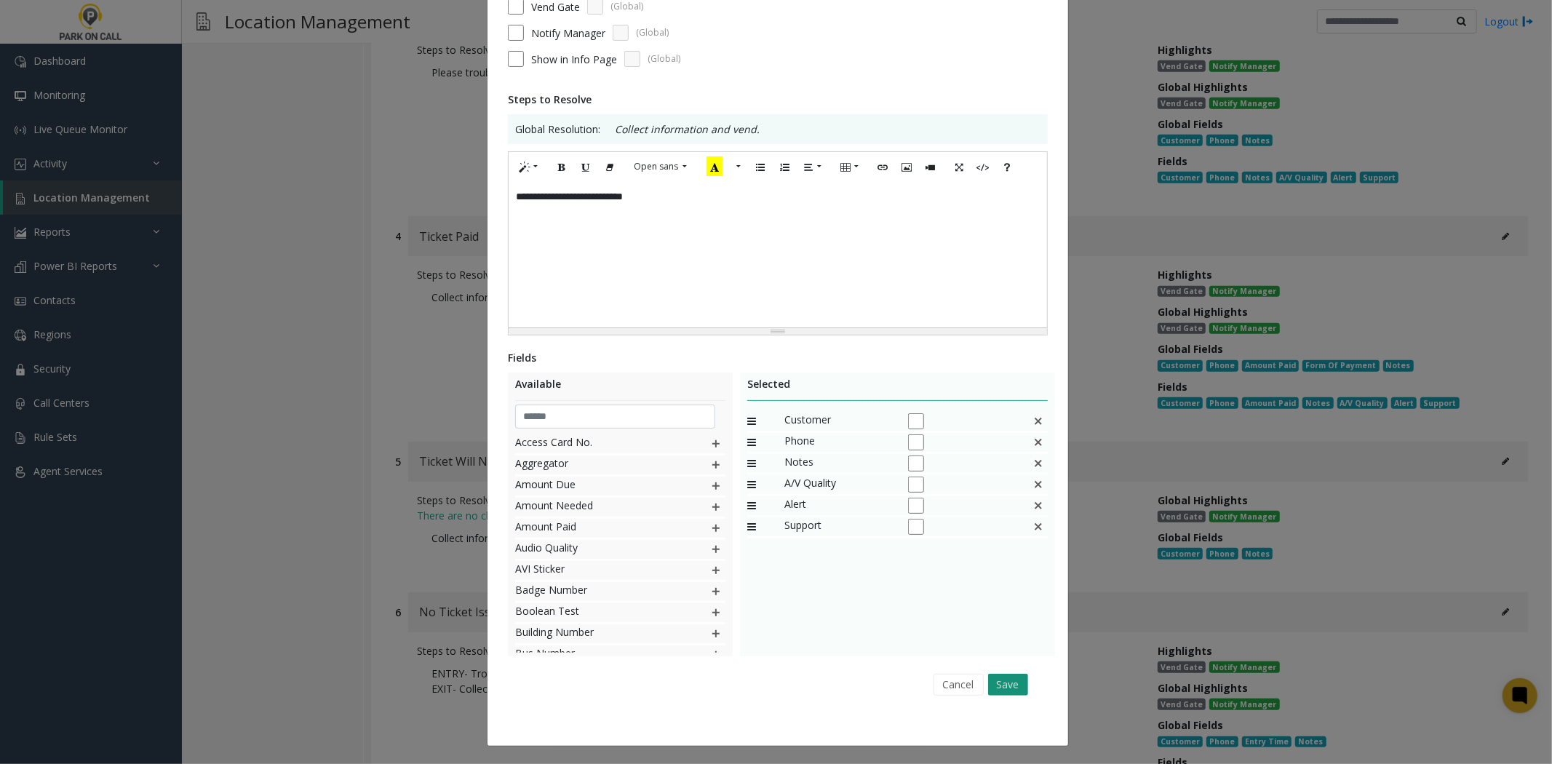
click at [988, 688] on button "Save" at bounding box center [1008, 685] width 40 height 22
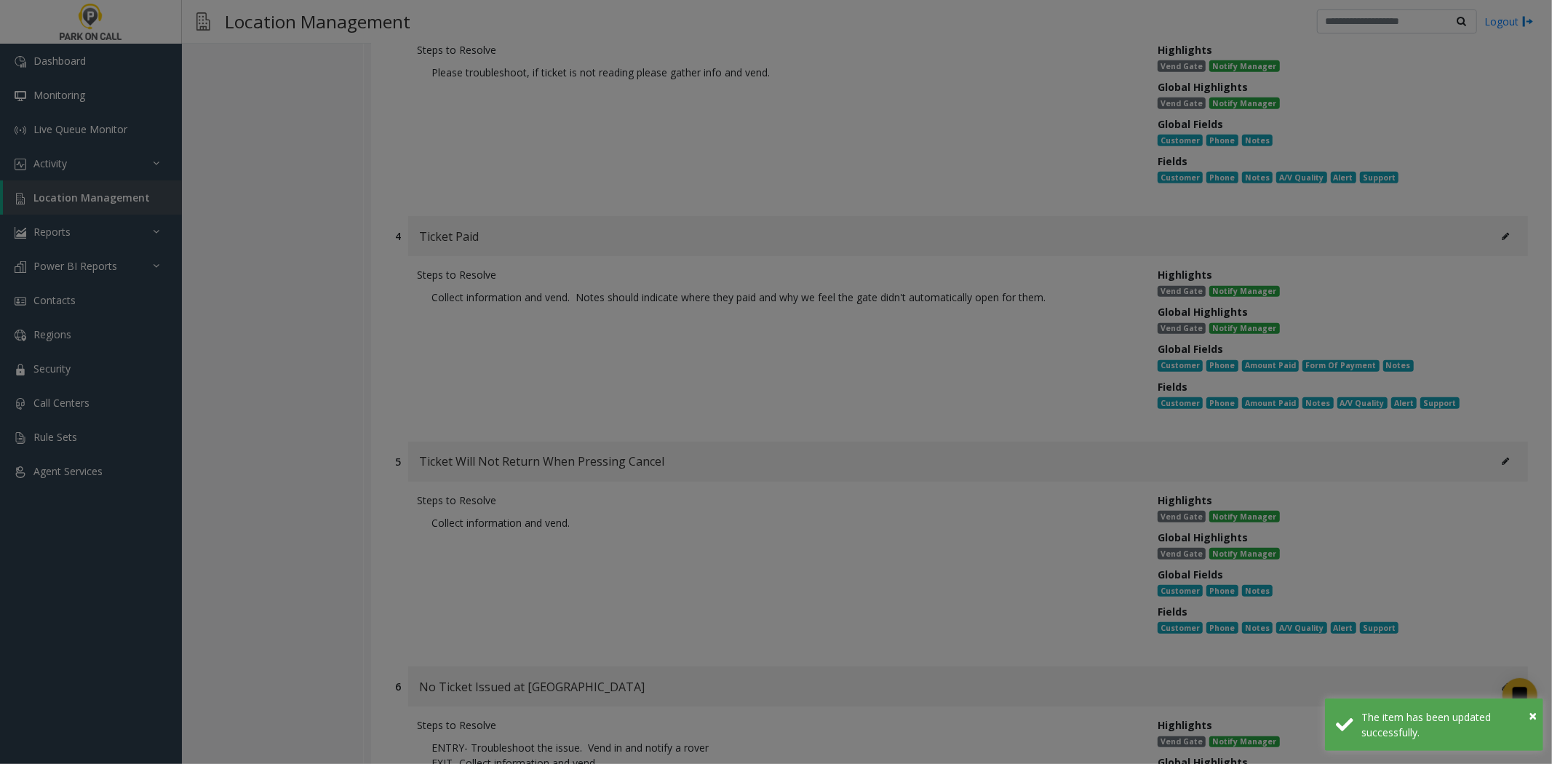
click at [986, 680] on button "Save" at bounding box center [1006, 685] width 40 height 22
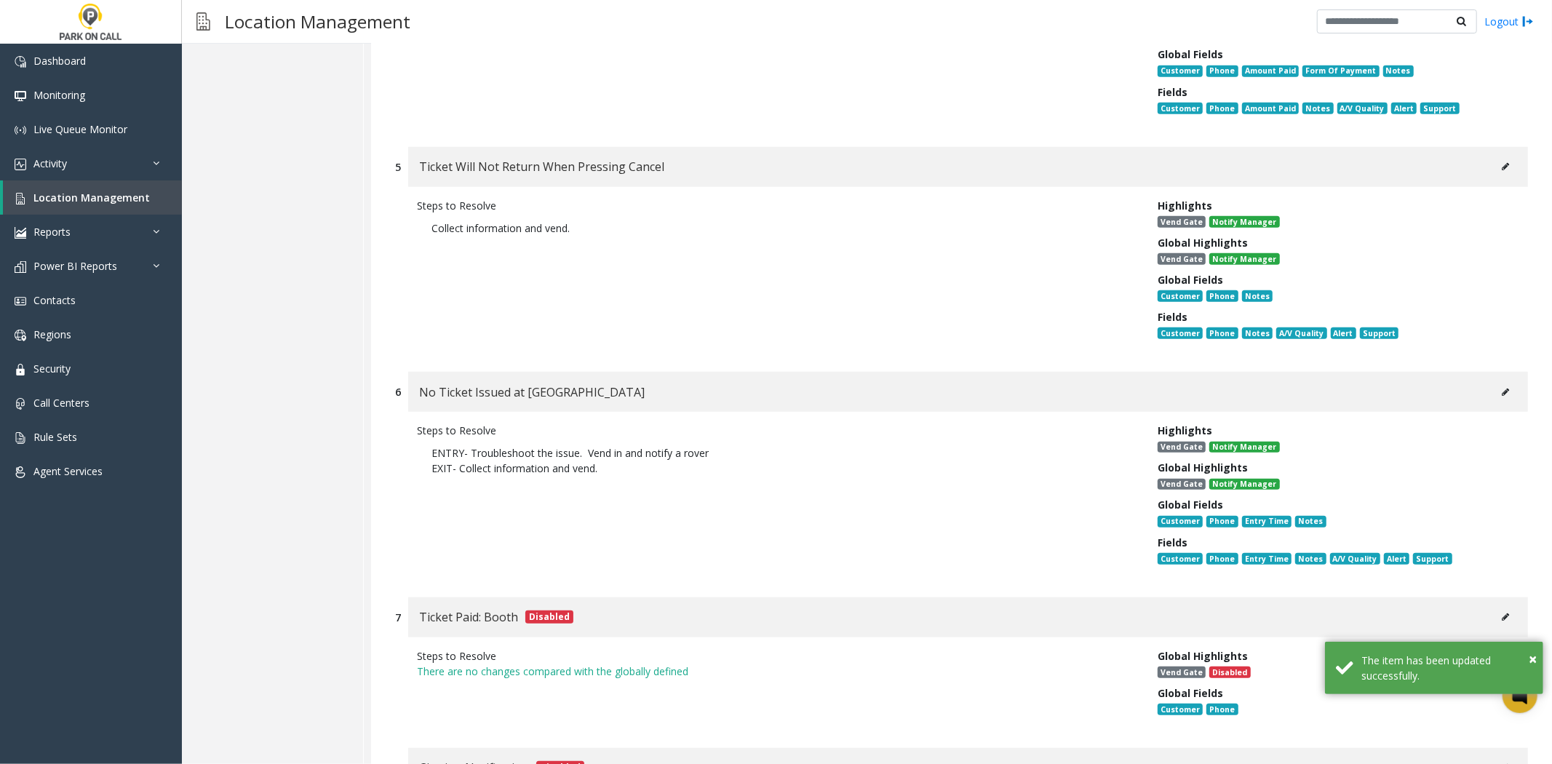
scroll to position [970, 0]
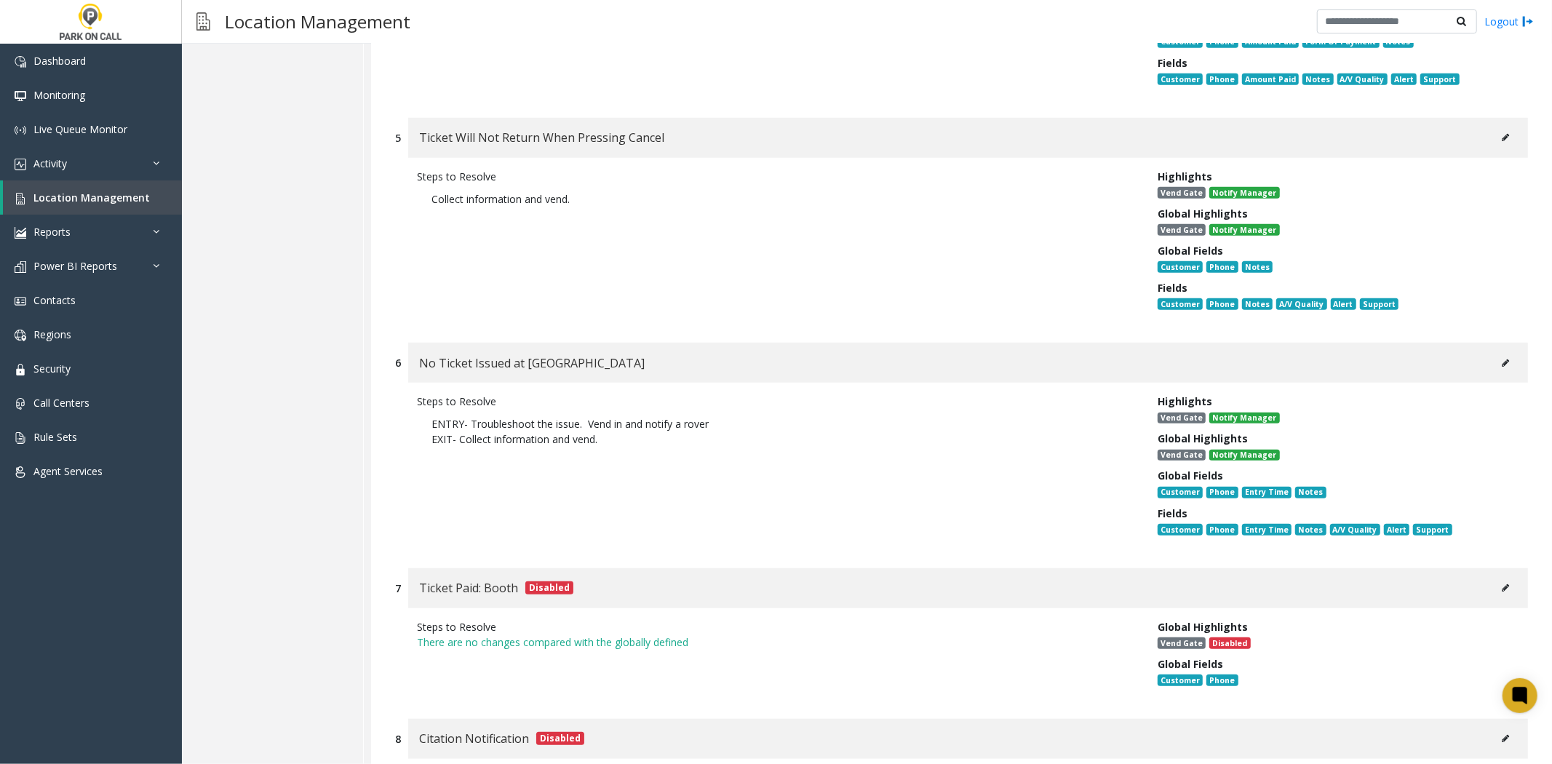
click at [1494, 352] on button at bounding box center [1505, 363] width 23 height 22
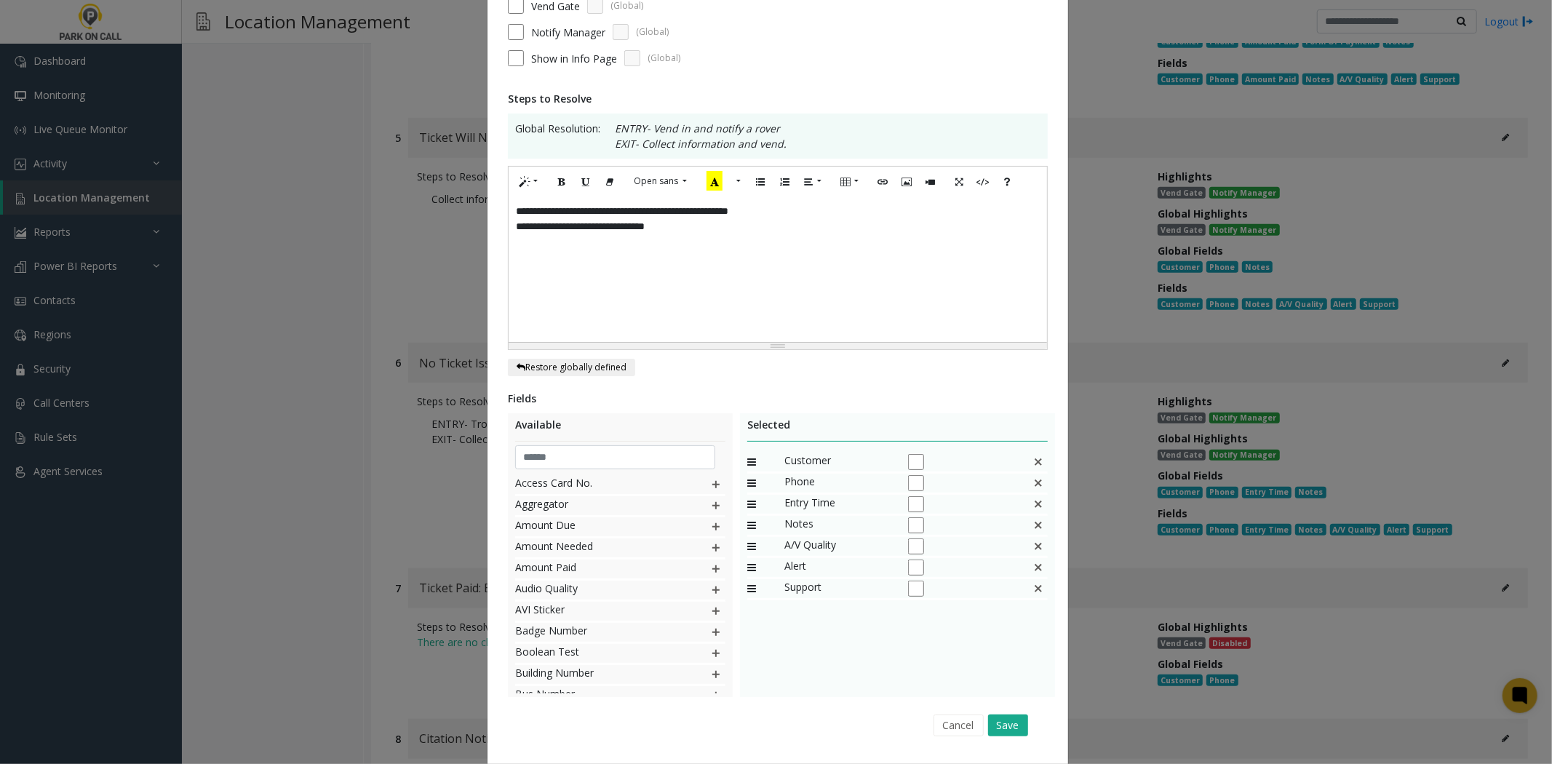
scroll to position [0, 0]
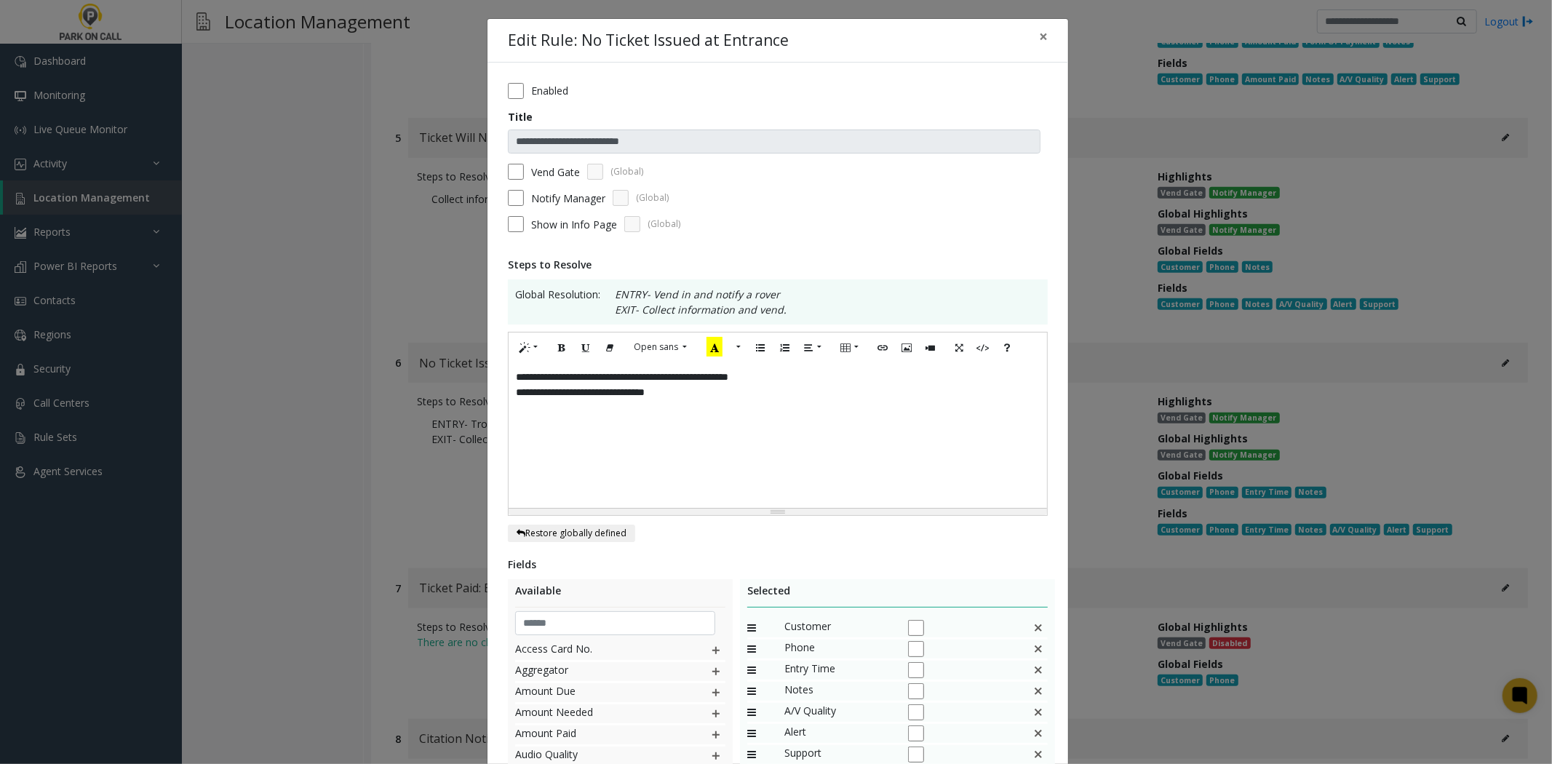
click at [786, 450] on div "**********" at bounding box center [778, 435] width 539 height 146
click at [782, 448] on div "**********" at bounding box center [778, 435] width 539 height 146
click at [1216, 396] on div "**********" at bounding box center [776, 382] width 1552 height 764
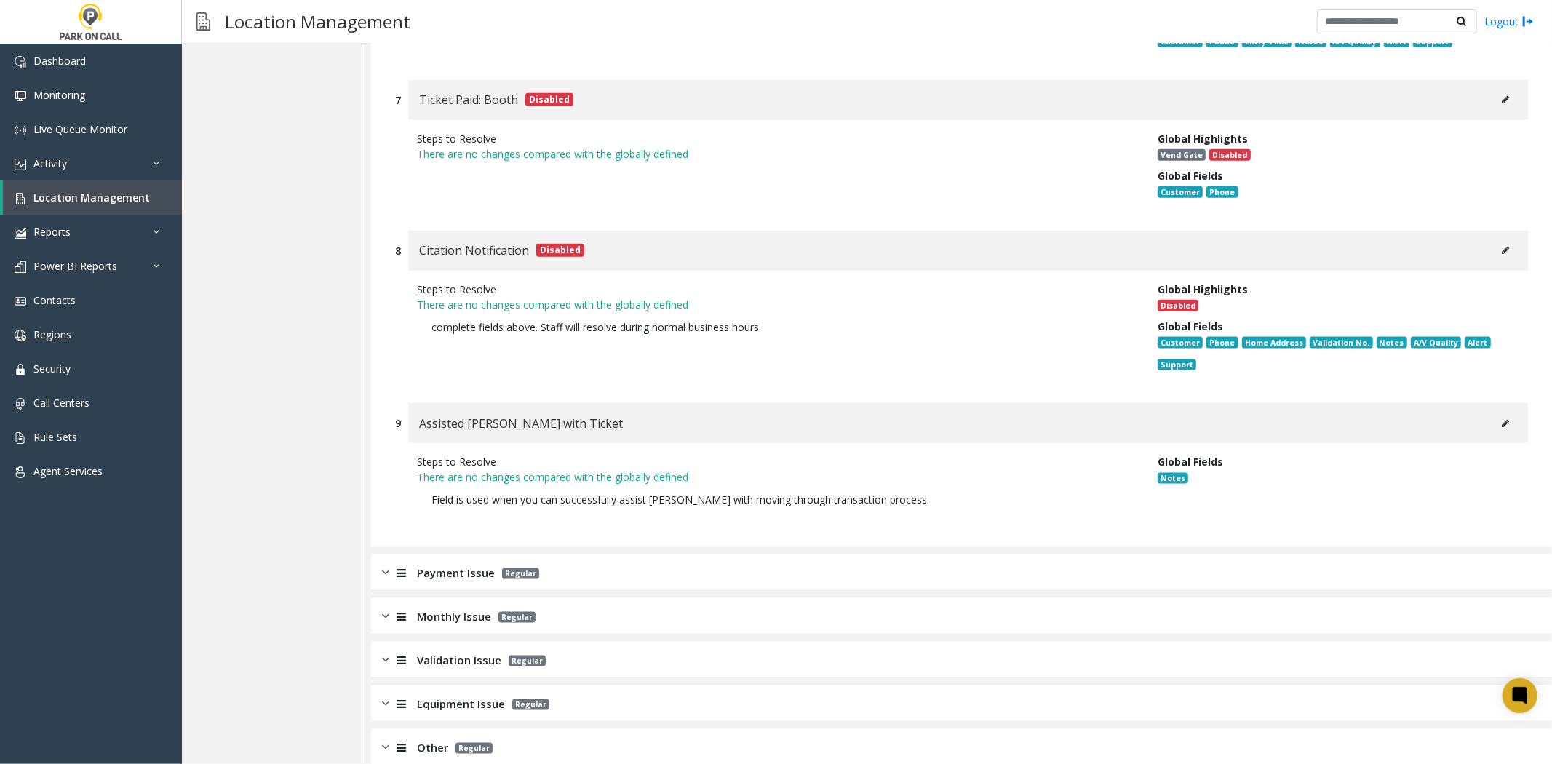
scroll to position [1494, 0]
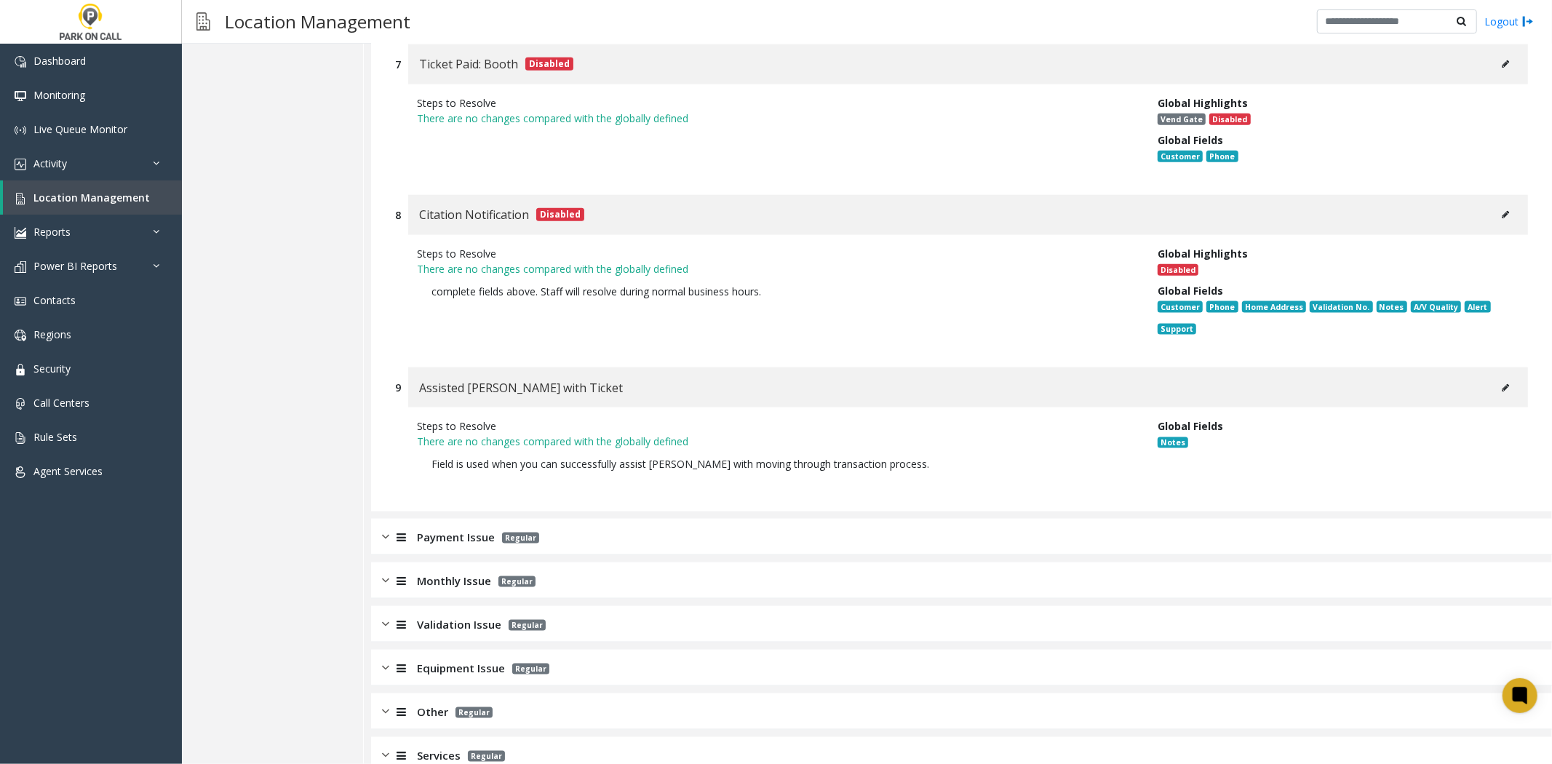
click at [528, 519] on div "Payment Issue Regular" at bounding box center [961, 537] width 1181 height 36
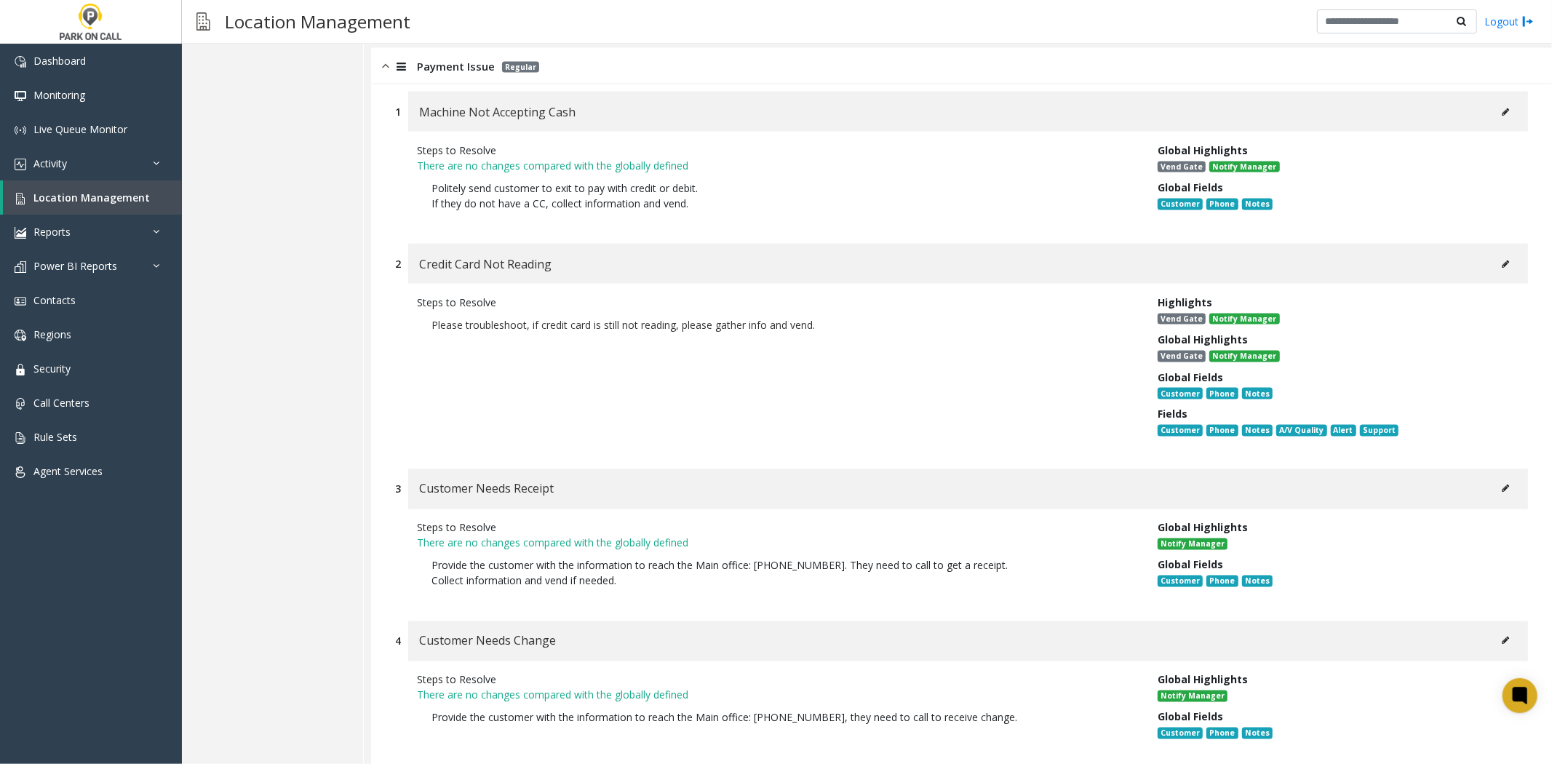
scroll to position [1980, 0]
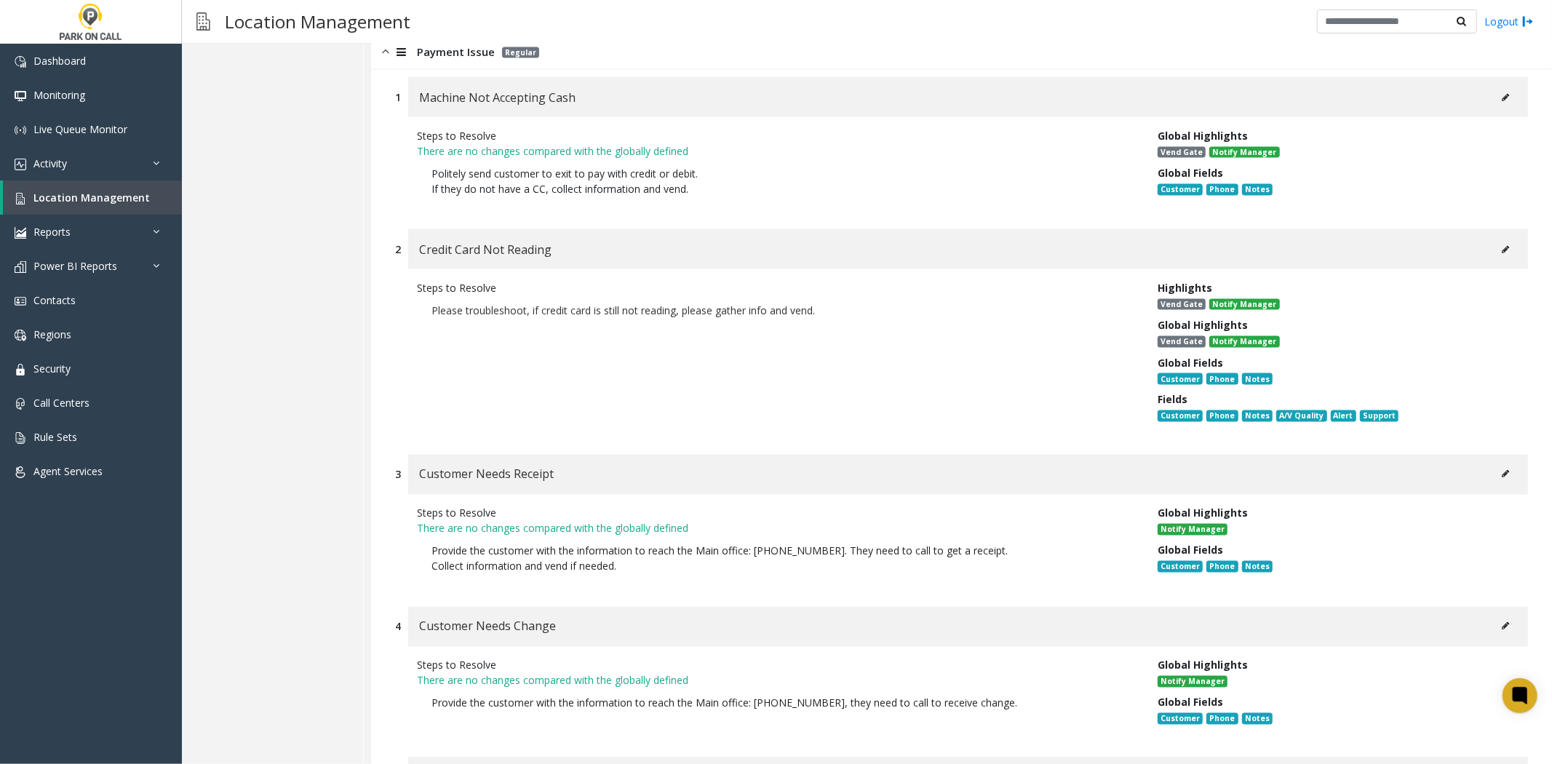
drag, startPoint x: 670, startPoint y: 639, endPoint x: 369, endPoint y: 533, distance: 318.8
click at [660, 658] on div "Steps to Resolve" at bounding box center [776, 665] width 719 height 15
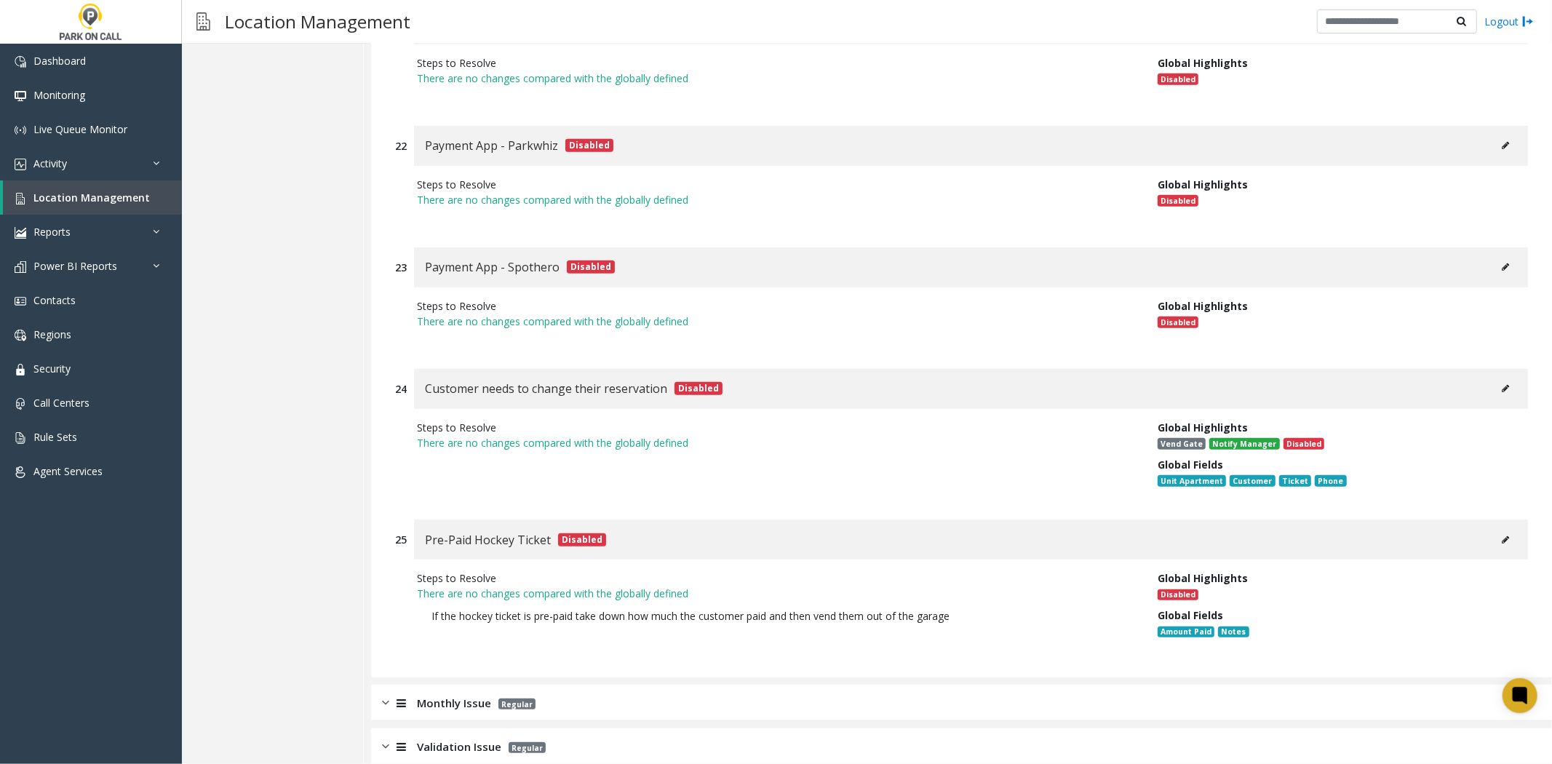
scroll to position [5429, 0]
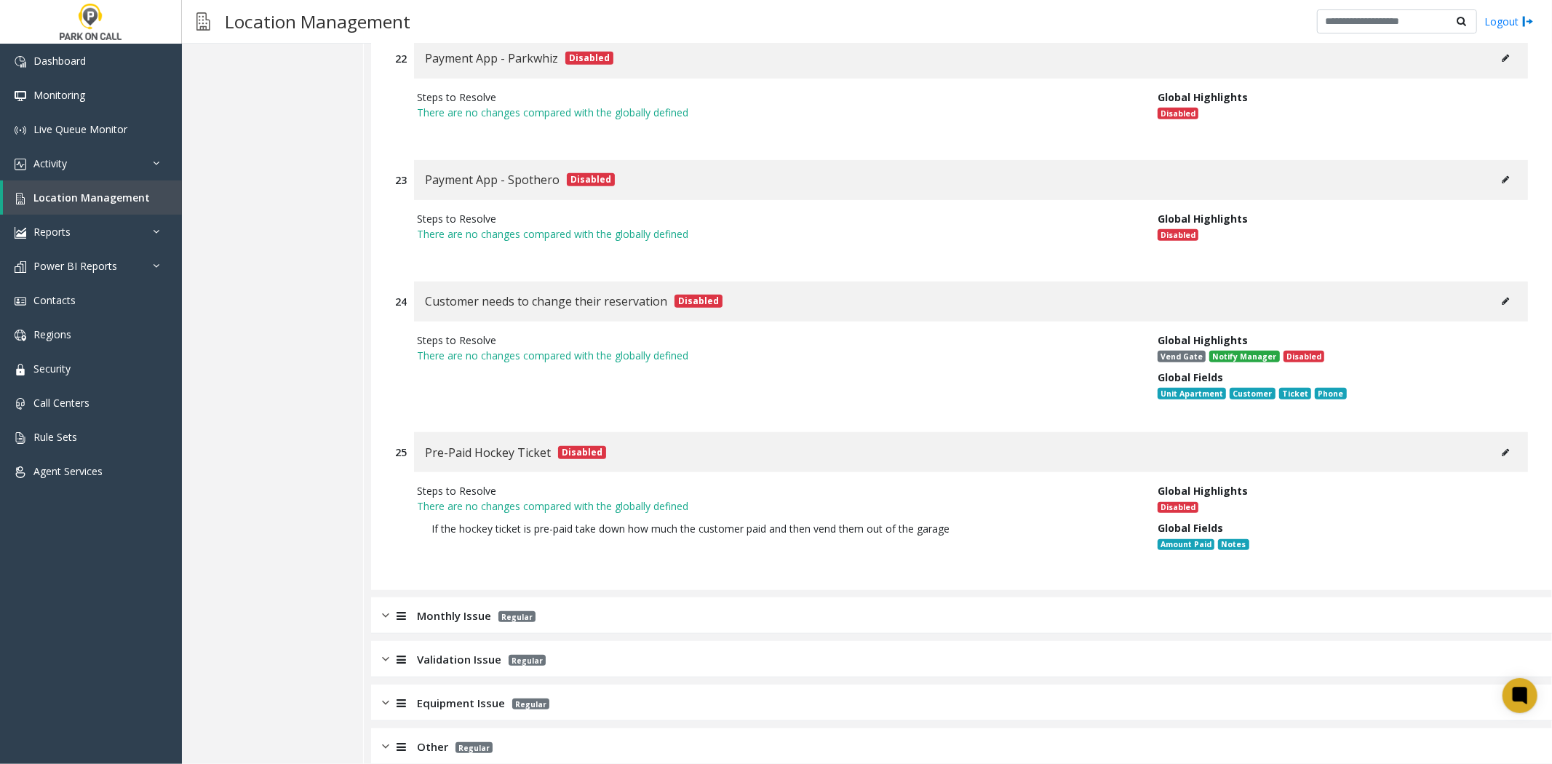
click at [461, 597] on div "Monthly Issue Regular" at bounding box center [961, 615] width 1181 height 36
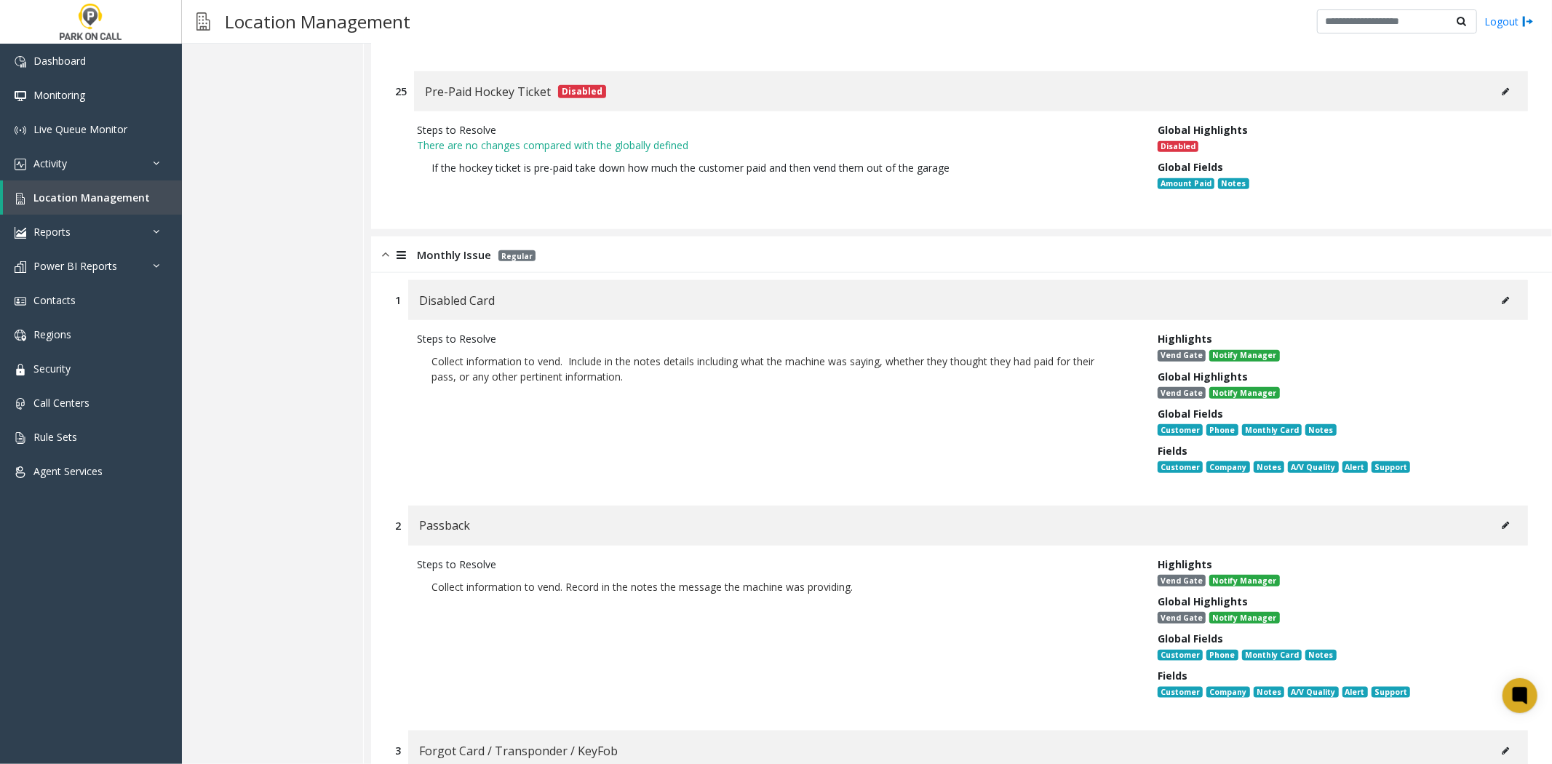
scroll to position [5833, 0]
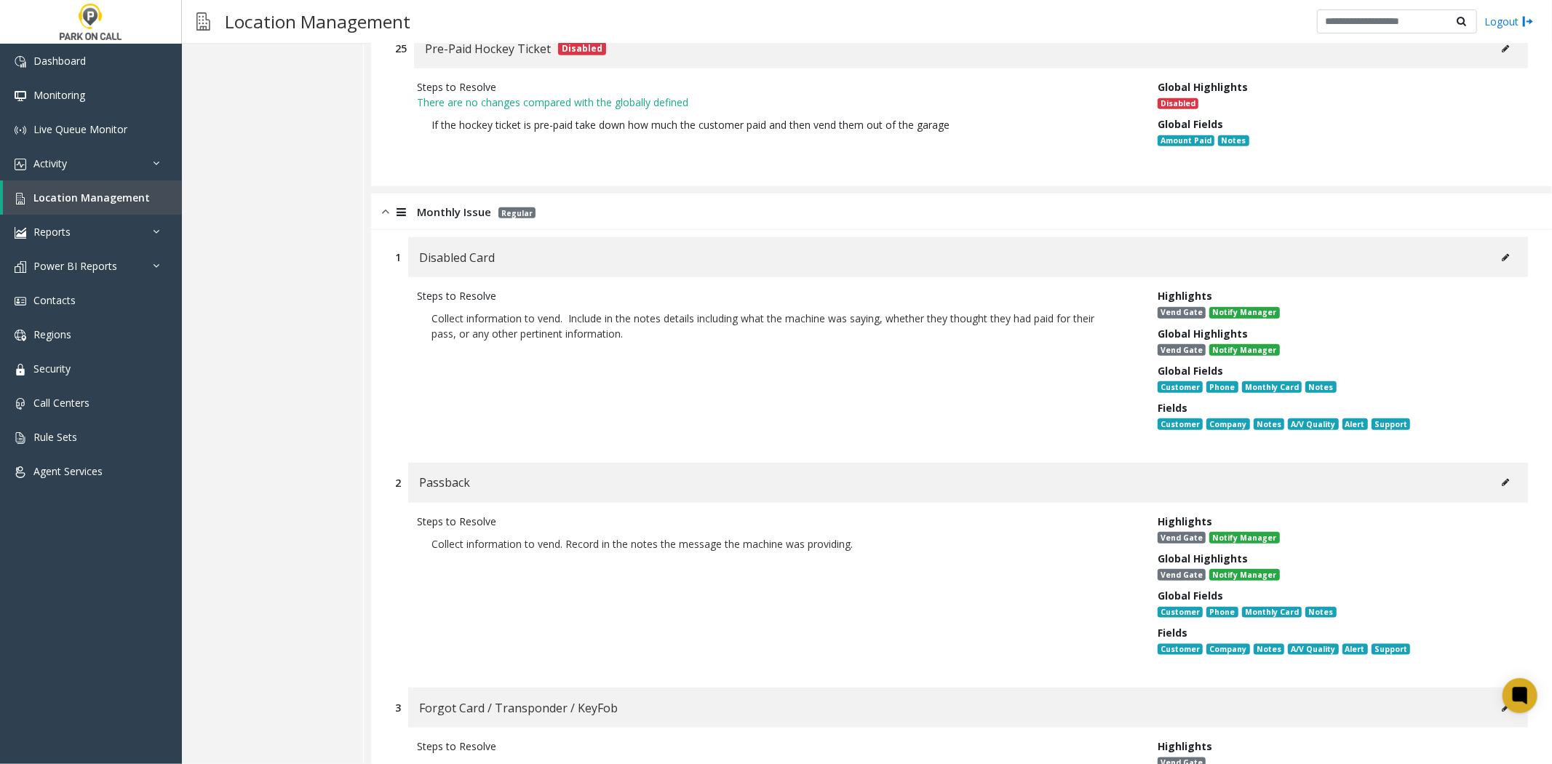
click at [1497, 277] on div "Steps to Resolve Collect information to vend. Include in the notes details incl…" at bounding box center [961, 362] width 1133 height 171
click at [1506, 237] on div "Disabled Card" at bounding box center [968, 257] width 1120 height 40
click at [1524, 237] on div "1 Disabled Card Steps to Resolve Collect information to vend. Include in the no…" at bounding box center [961, 342] width 1155 height 211
click at [1496, 247] on button at bounding box center [1505, 258] width 23 height 22
type input "**********"
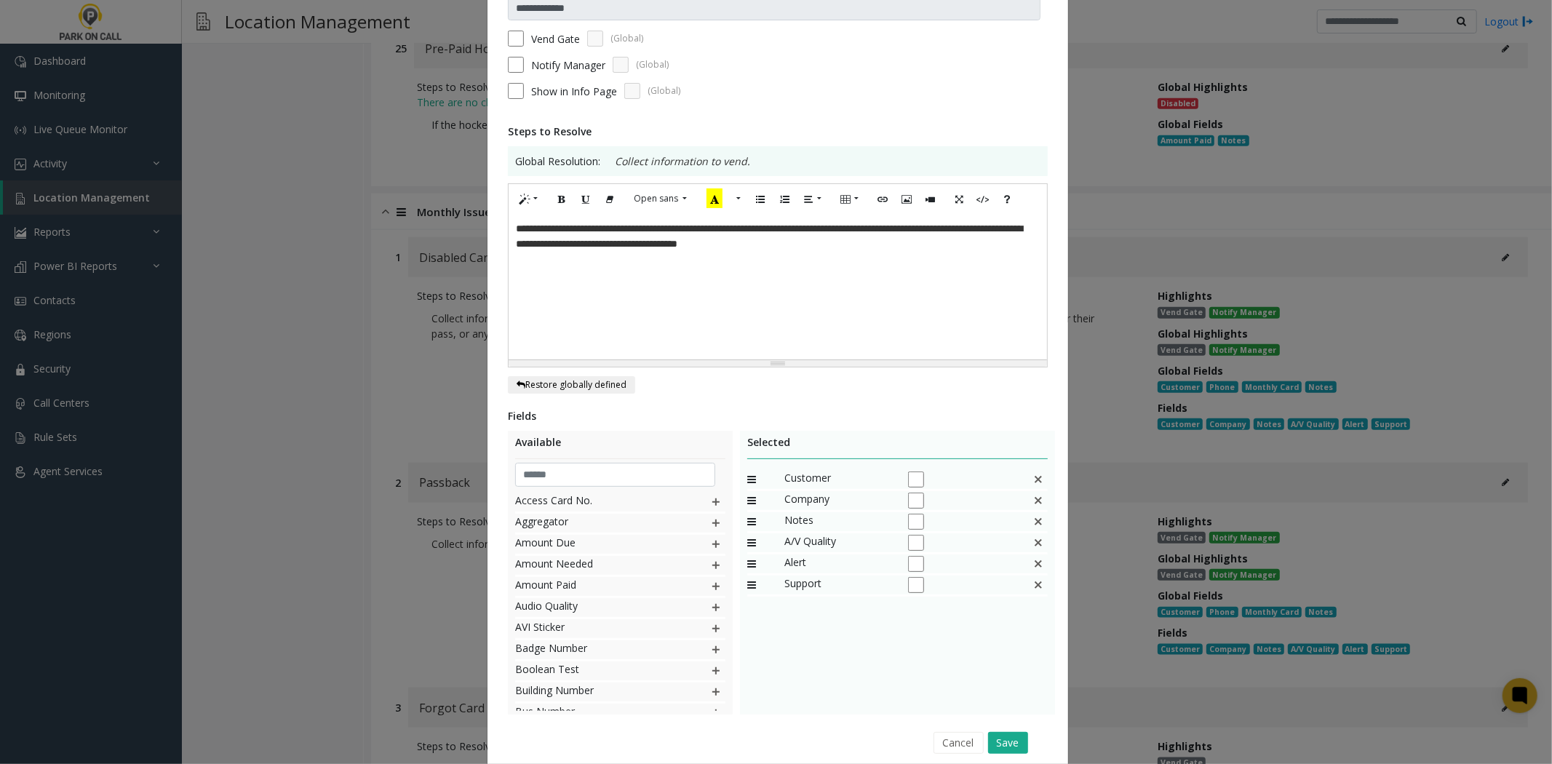
scroll to position [162, 0]
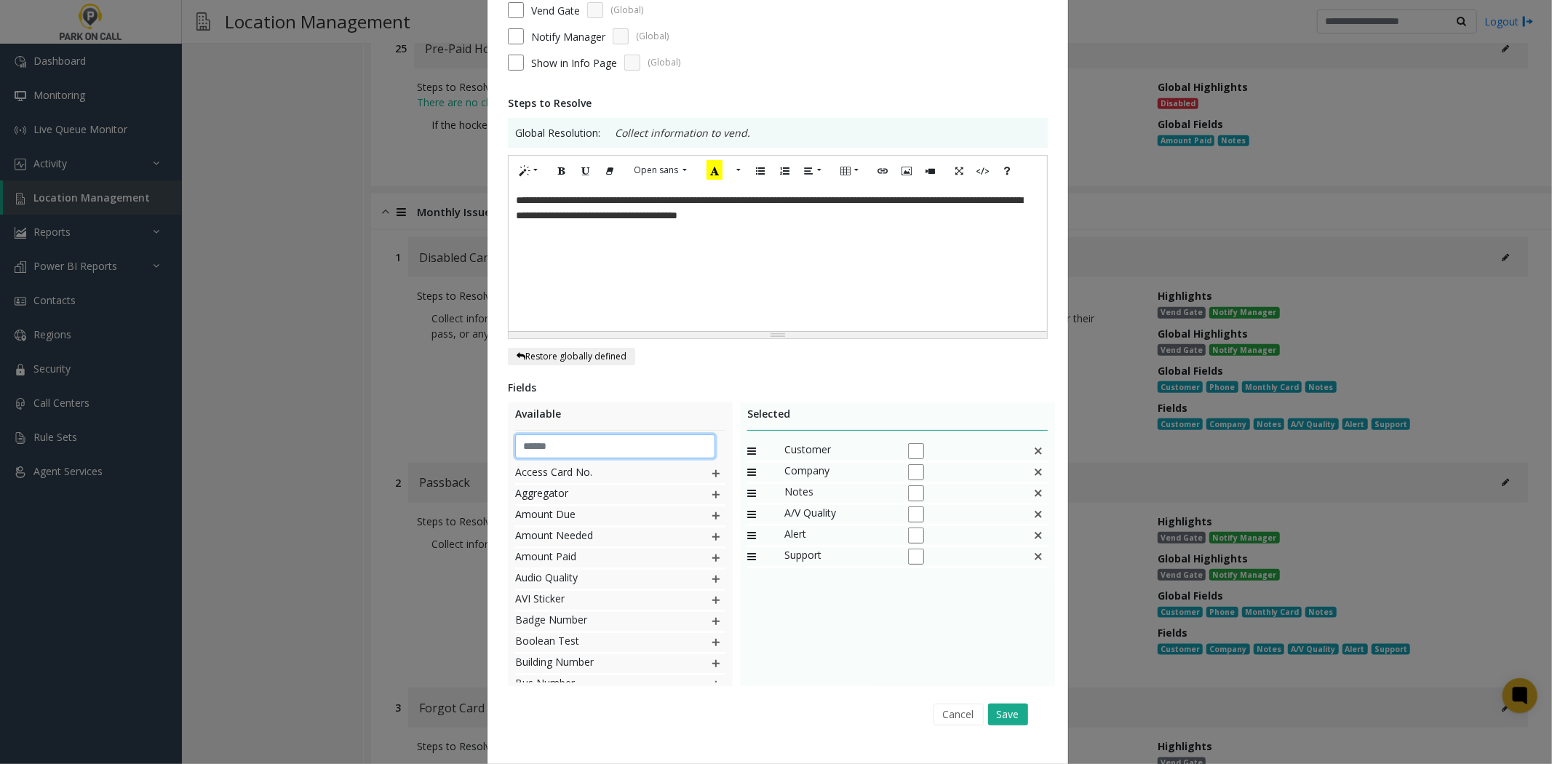
click at [645, 440] on input "text" at bounding box center [615, 446] width 200 height 25
drag, startPoint x: 557, startPoint y: 613, endPoint x: 747, endPoint y: 547, distance: 200.9
click at [566, 605] on div "Phone" at bounding box center [620, 573] width 210 height 218
click at [710, 480] on img at bounding box center [716, 473] width 12 height 19
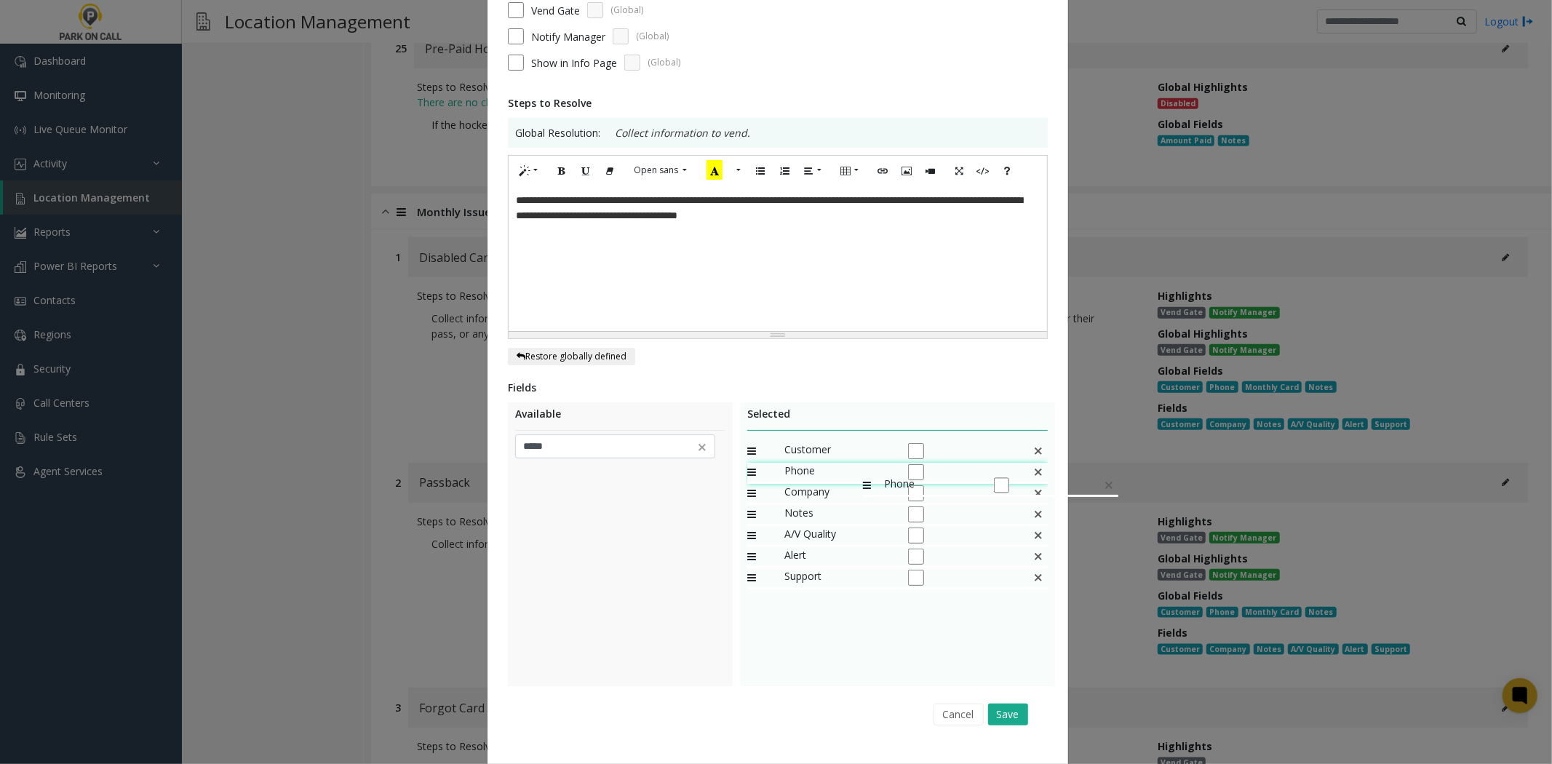
drag, startPoint x: 841, startPoint y: 587, endPoint x: 855, endPoint y: 466, distance: 122.3
click at [1033, 491] on img at bounding box center [1039, 493] width 12 height 19
click at [631, 455] on input "*****" at bounding box center [615, 446] width 200 height 25
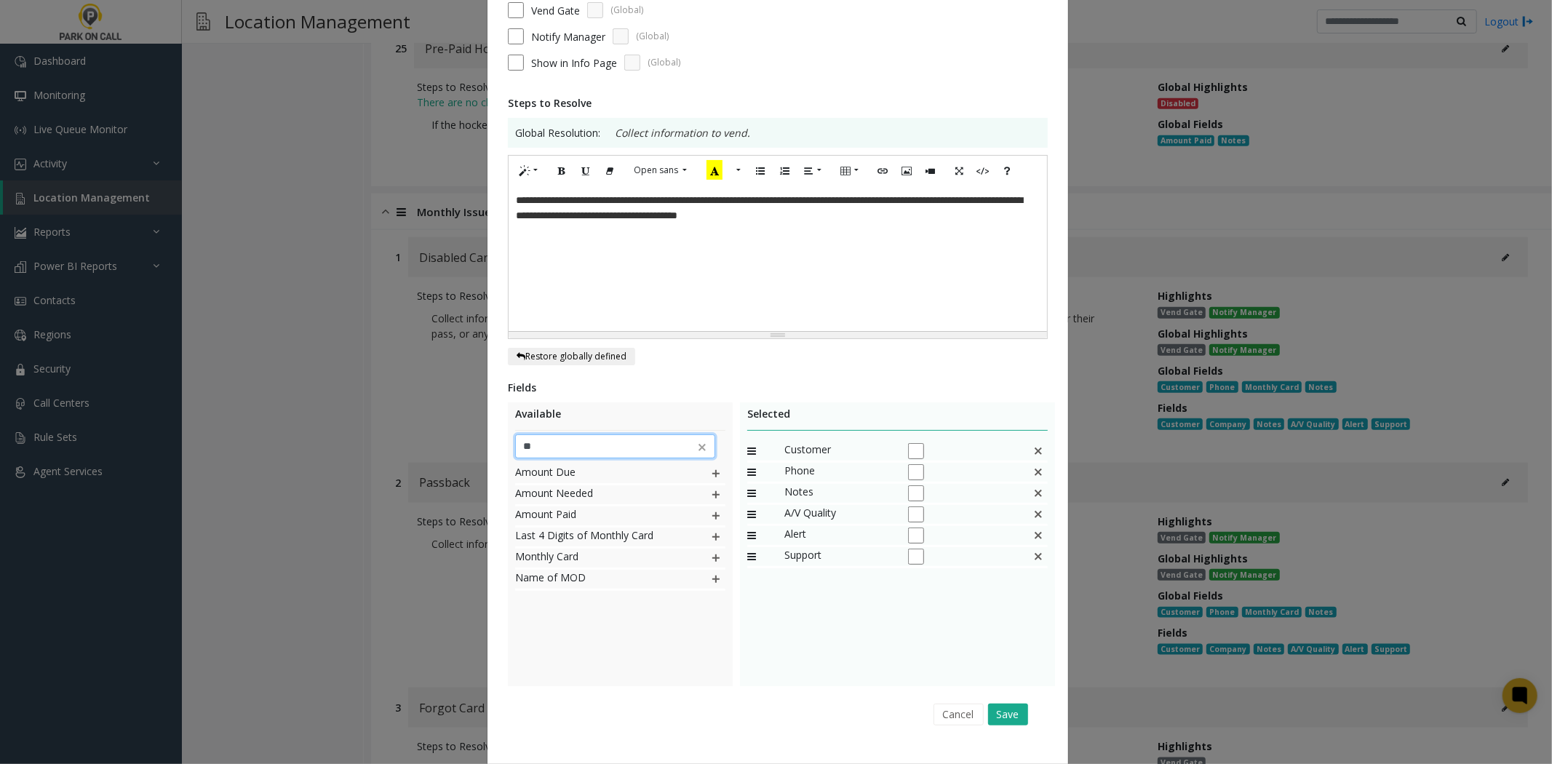
type input "**"
click at [604, 635] on div "Amount Due Amount Needed Amount Paid Last 4 Digits of Monthly Card Monthly Card…" at bounding box center [620, 573] width 210 height 218
click at [710, 560] on img at bounding box center [716, 558] width 12 height 19
drag, startPoint x: 827, startPoint y: 582, endPoint x: 848, endPoint y: 496, distance: 88.4
click at [993, 702] on div "Cancel Save" at bounding box center [778, 714] width 520 height 37
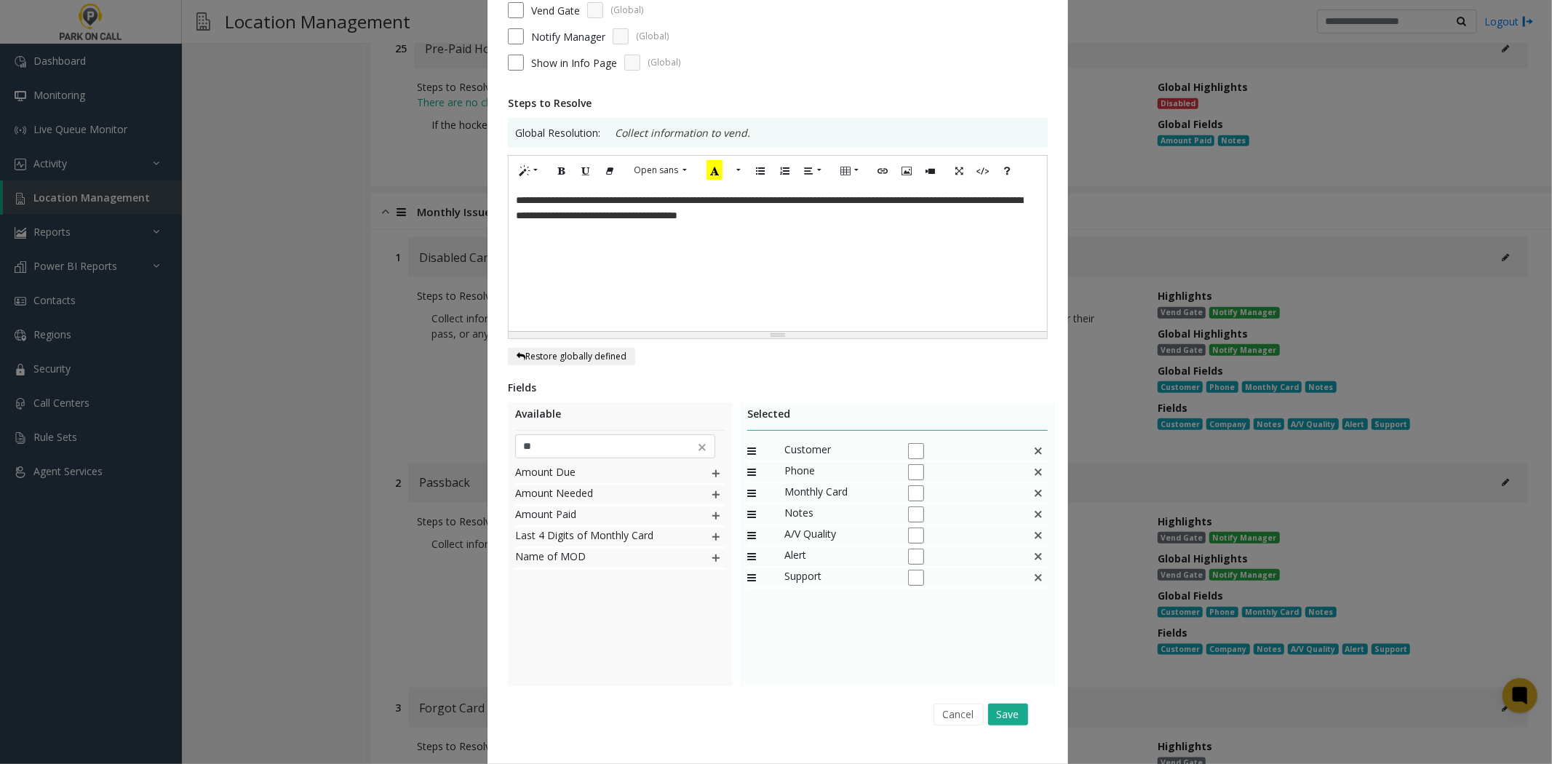
click at [998, 686] on div "Selected Customer Phone Monthly Card Notes A/V Quality Alert Support" at bounding box center [897, 544] width 315 height 284
click at [994, 680] on div "Selected Customer Phone Monthly Card Notes A/V Quality Alert Support" at bounding box center [897, 544] width 315 height 284
drag, startPoint x: 1000, startPoint y: 704, endPoint x: 1007, endPoint y: 720, distance: 18.3
click at [1001, 708] on div "Cancel Save" at bounding box center [778, 714] width 520 height 37
click at [1007, 720] on button "Save" at bounding box center [1008, 715] width 40 height 22
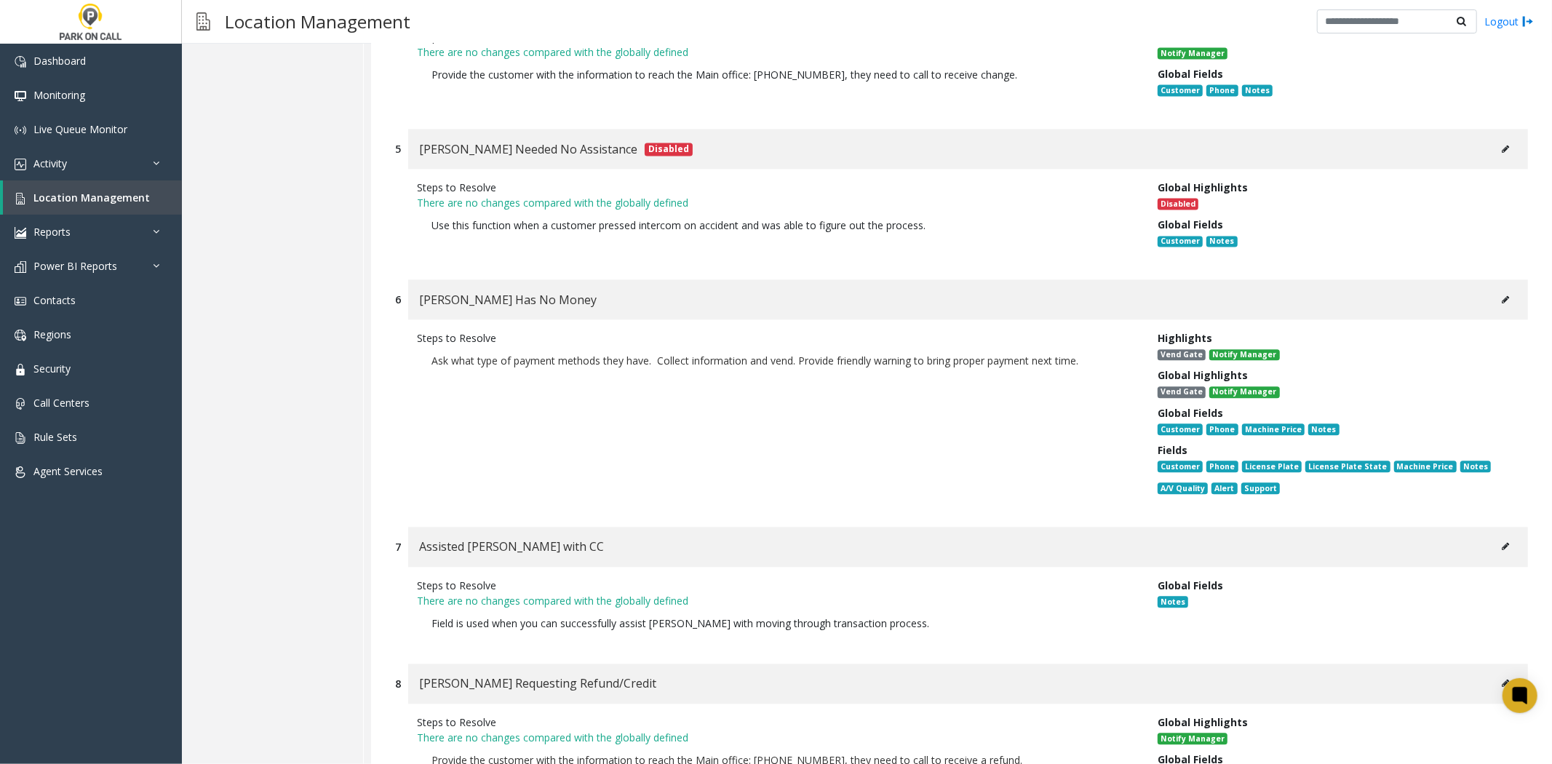
scroll to position [2518, 0]
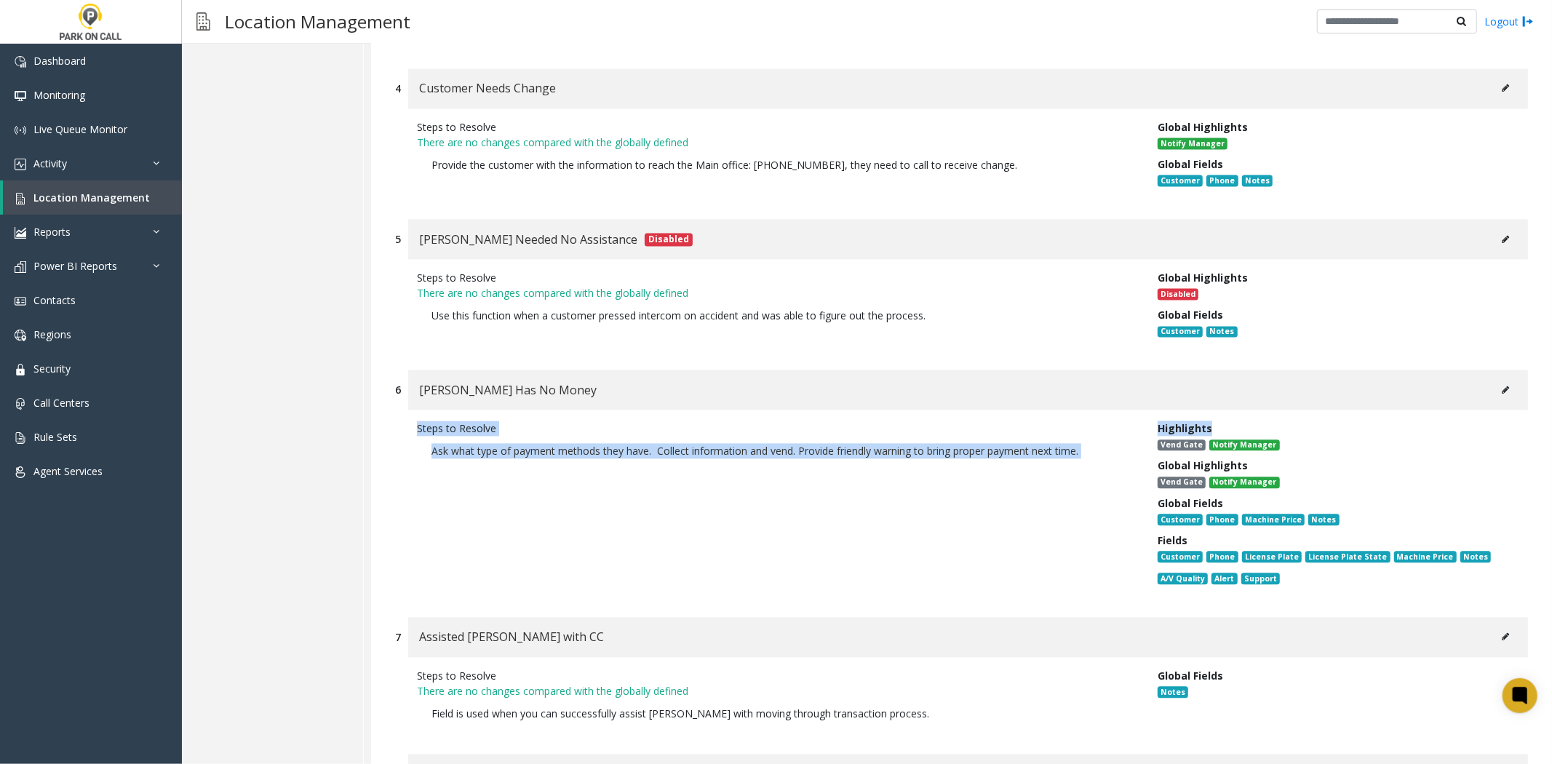
click at [1479, 373] on div "6 Parker Has No Money Steps to Resolve Ask what type of payment methods they ha…" at bounding box center [961, 486] width 1155 height 233
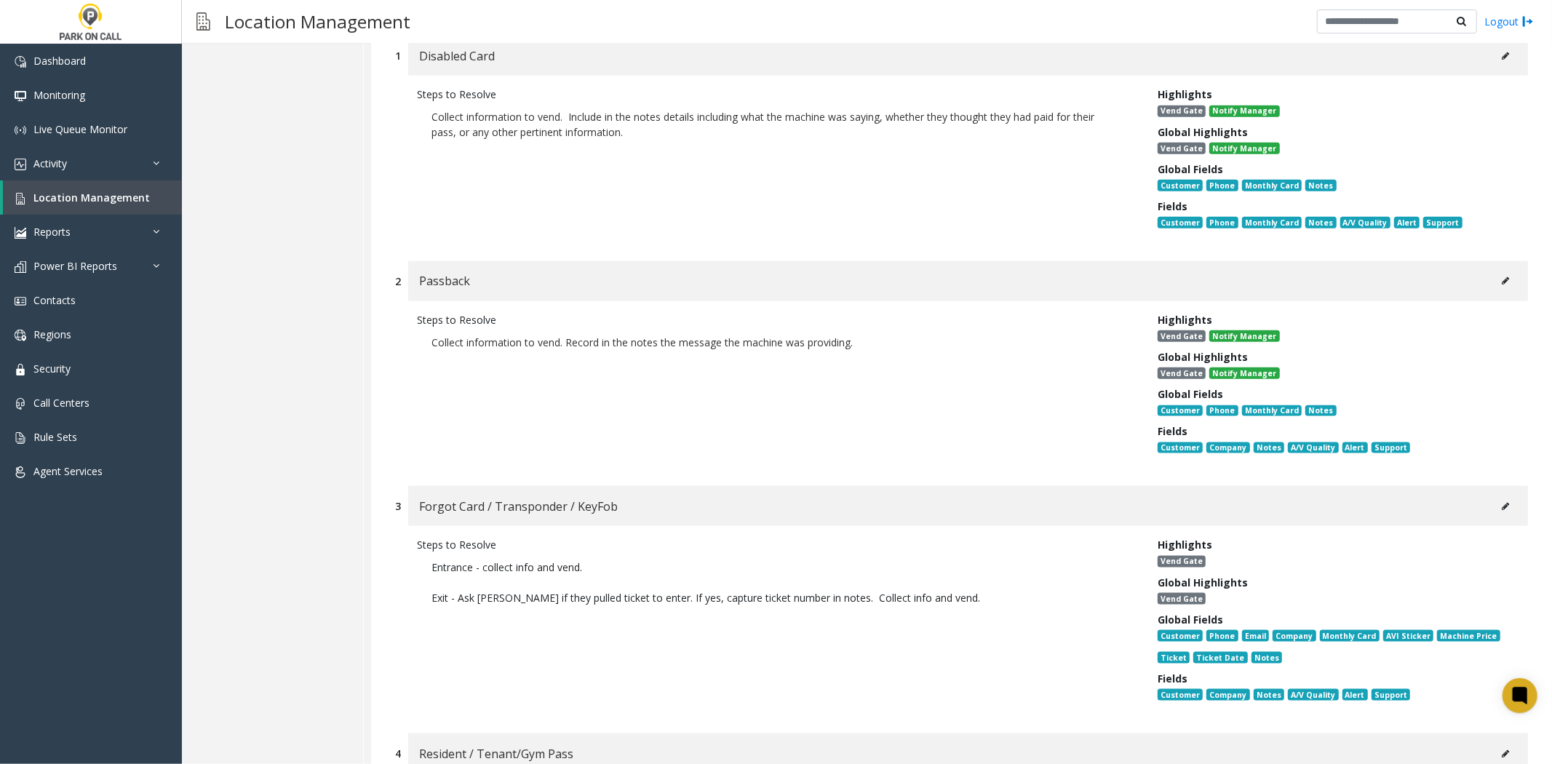
scroll to position [5927, 0]
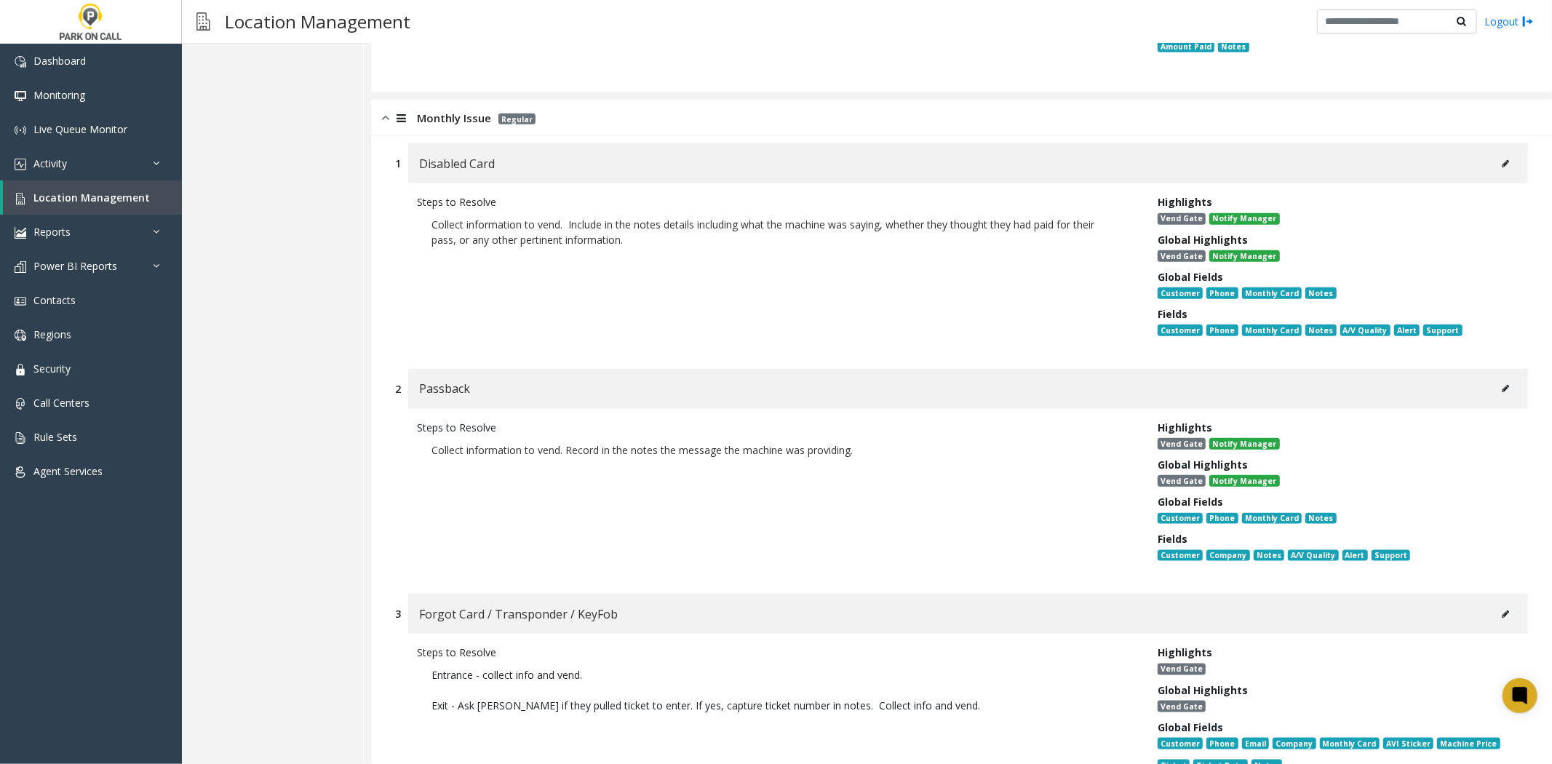
click at [1494, 378] on button at bounding box center [1505, 389] width 23 height 22
type input "********"
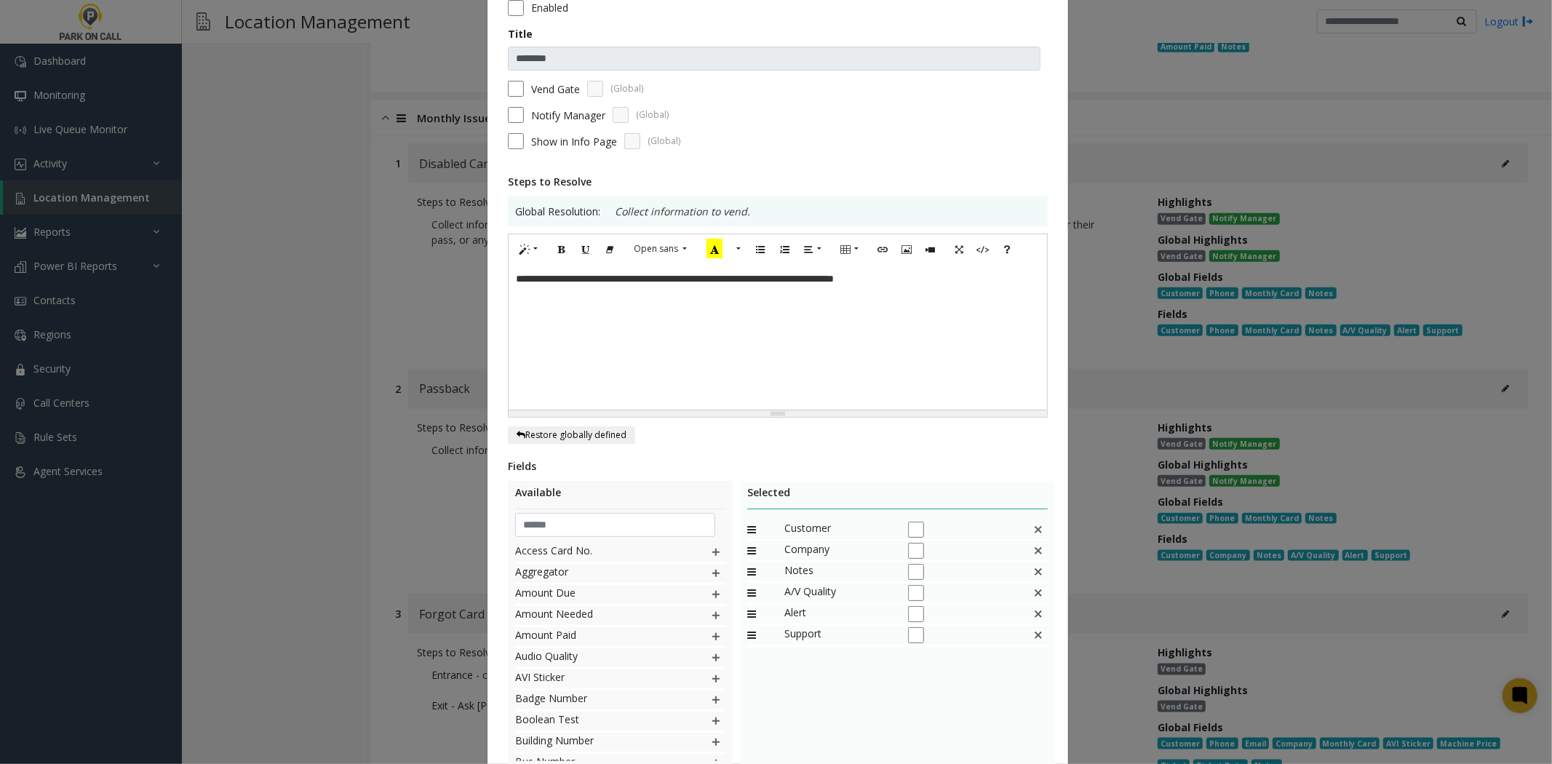
scroll to position [162, 0]
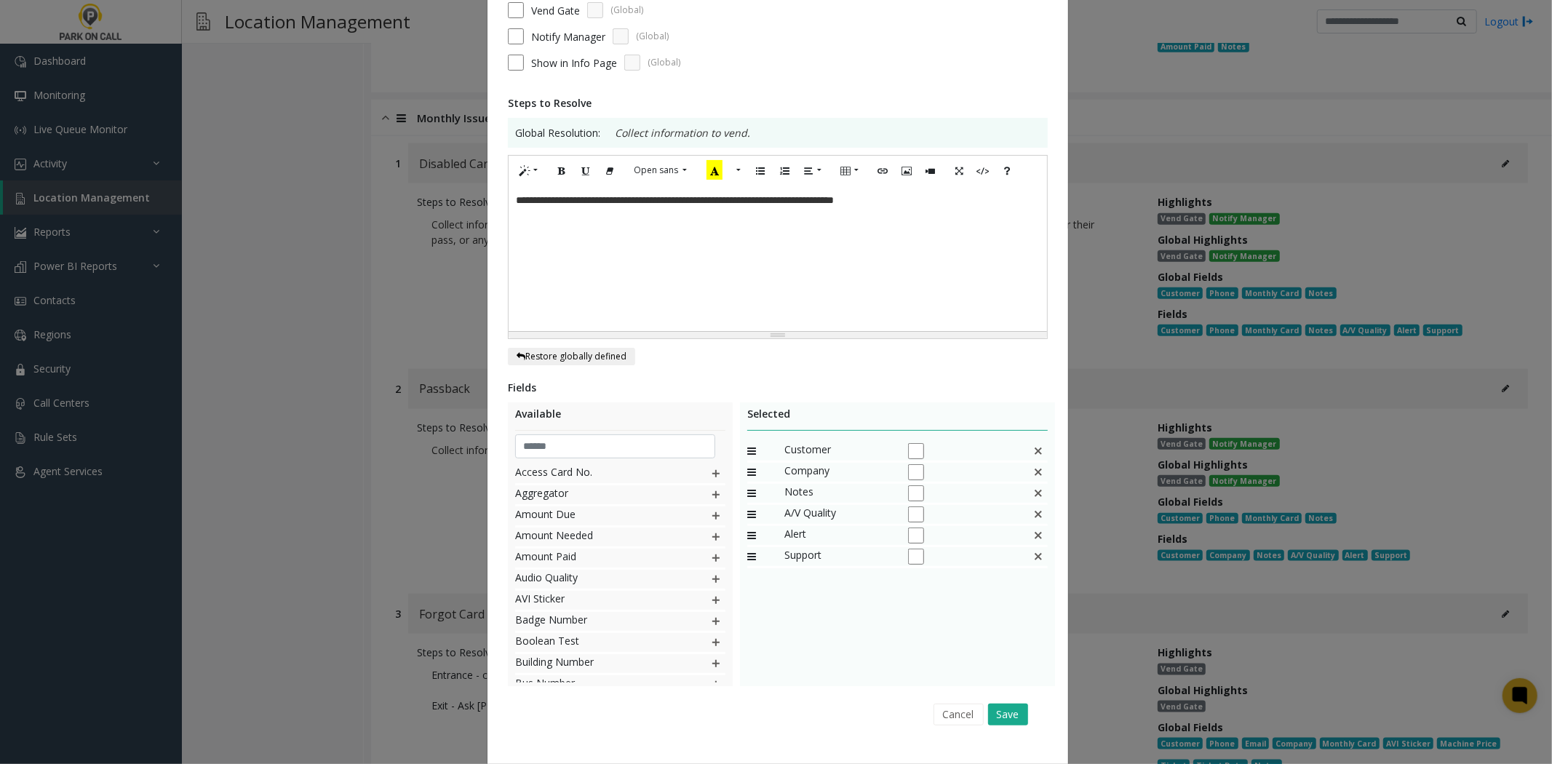
click at [1023, 481] on div "Company" at bounding box center [897, 473] width 301 height 21
click at [1036, 477] on img at bounding box center [1039, 472] width 12 height 19
click at [608, 445] on input "text" at bounding box center [615, 446] width 200 height 25
click at [710, 469] on img at bounding box center [716, 473] width 12 height 19
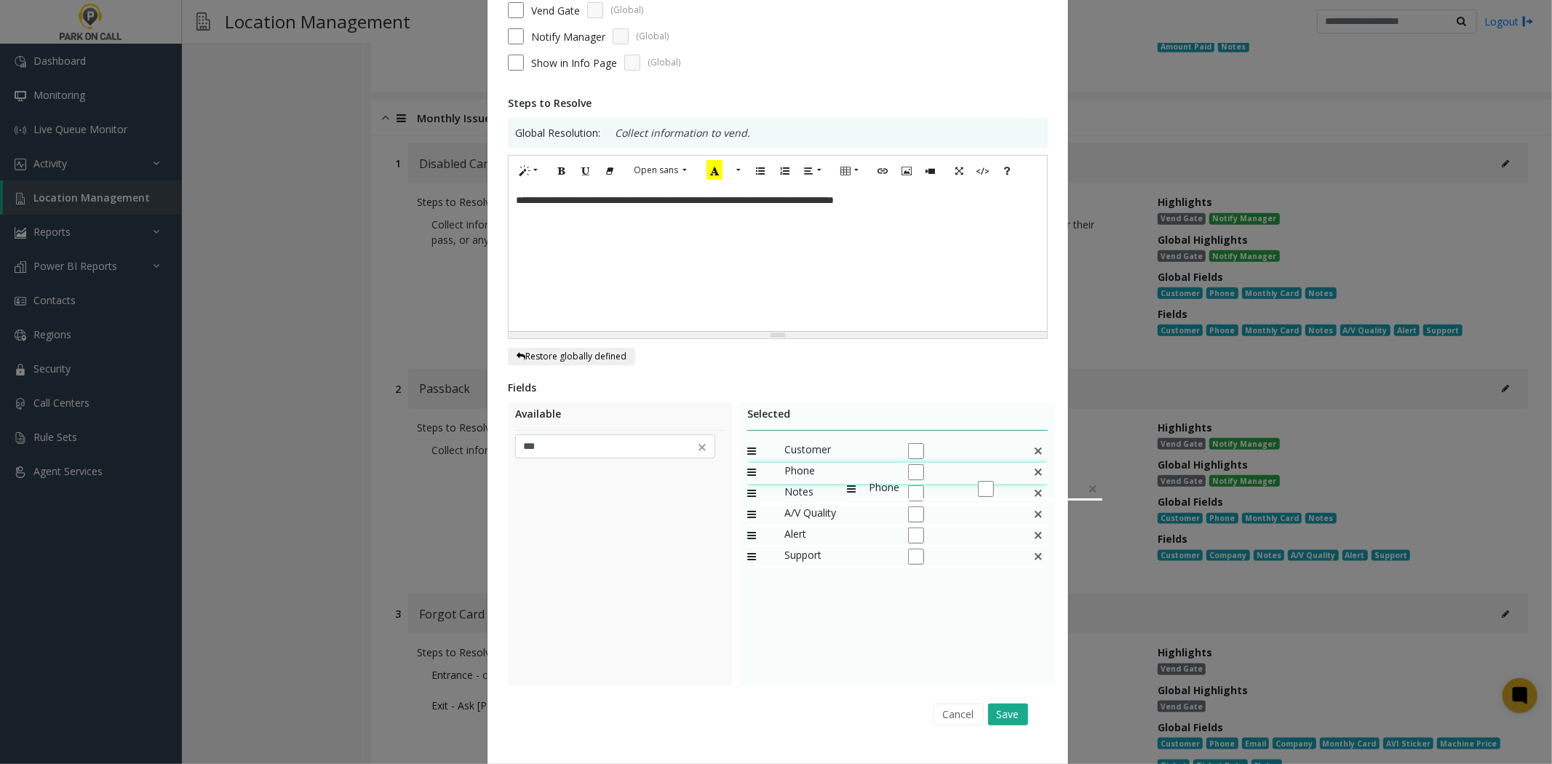
drag, startPoint x: 845, startPoint y: 501, endPoint x: 840, endPoint y: 472, distance: 29.6
click at [550, 456] on input "***" at bounding box center [615, 446] width 200 height 25
type input "*******"
click at [710, 491] on img at bounding box center [716, 494] width 12 height 19
drag, startPoint x: 845, startPoint y: 539, endPoint x: 842, endPoint y: 500, distance: 38.7
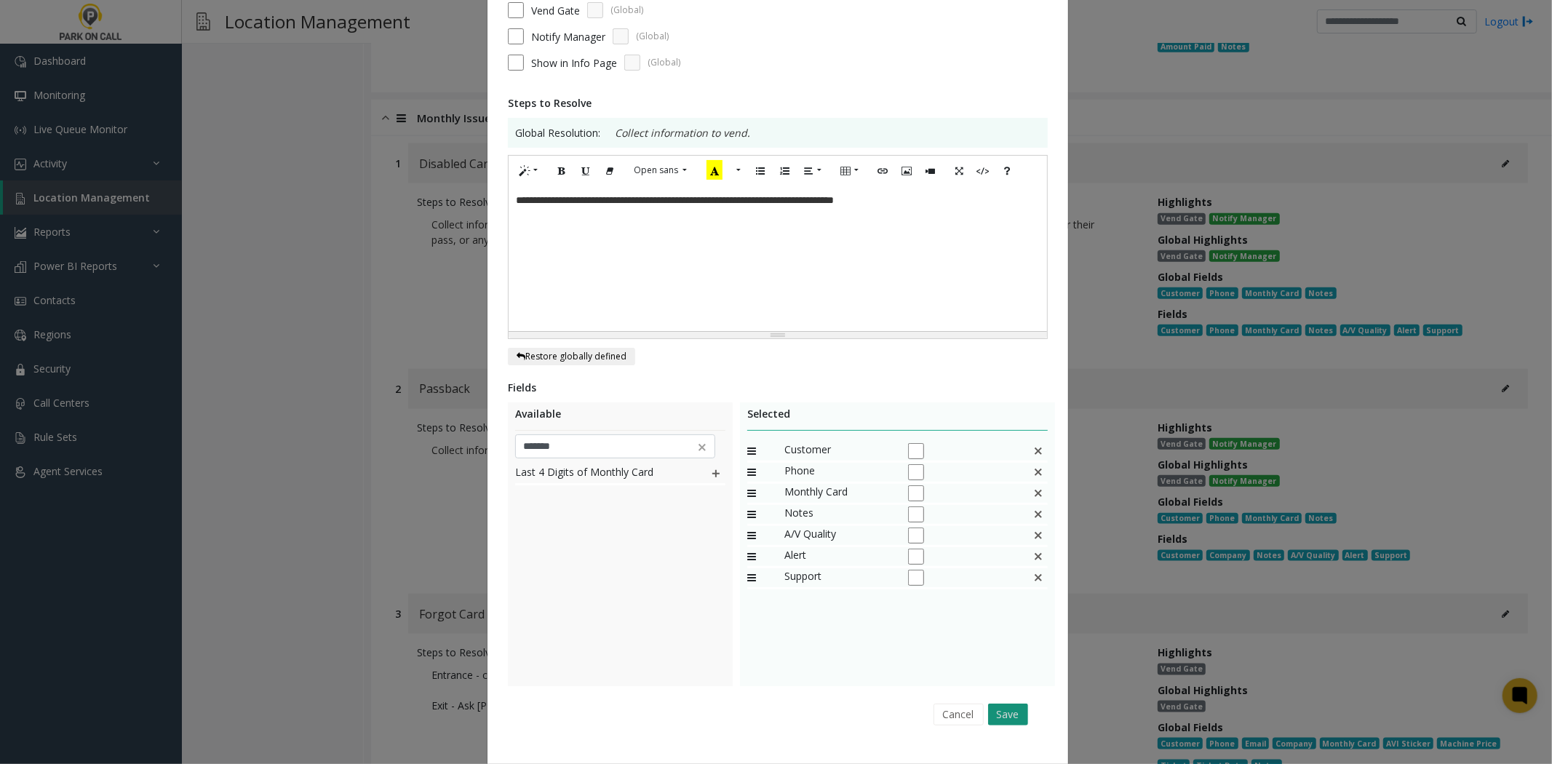
drag, startPoint x: 994, startPoint y: 713, endPoint x: 1000, endPoint y: 718, distance: 7.7
click at [1000, 718] on button "Save" at bounding box center [1008, 715] width 40 height 22
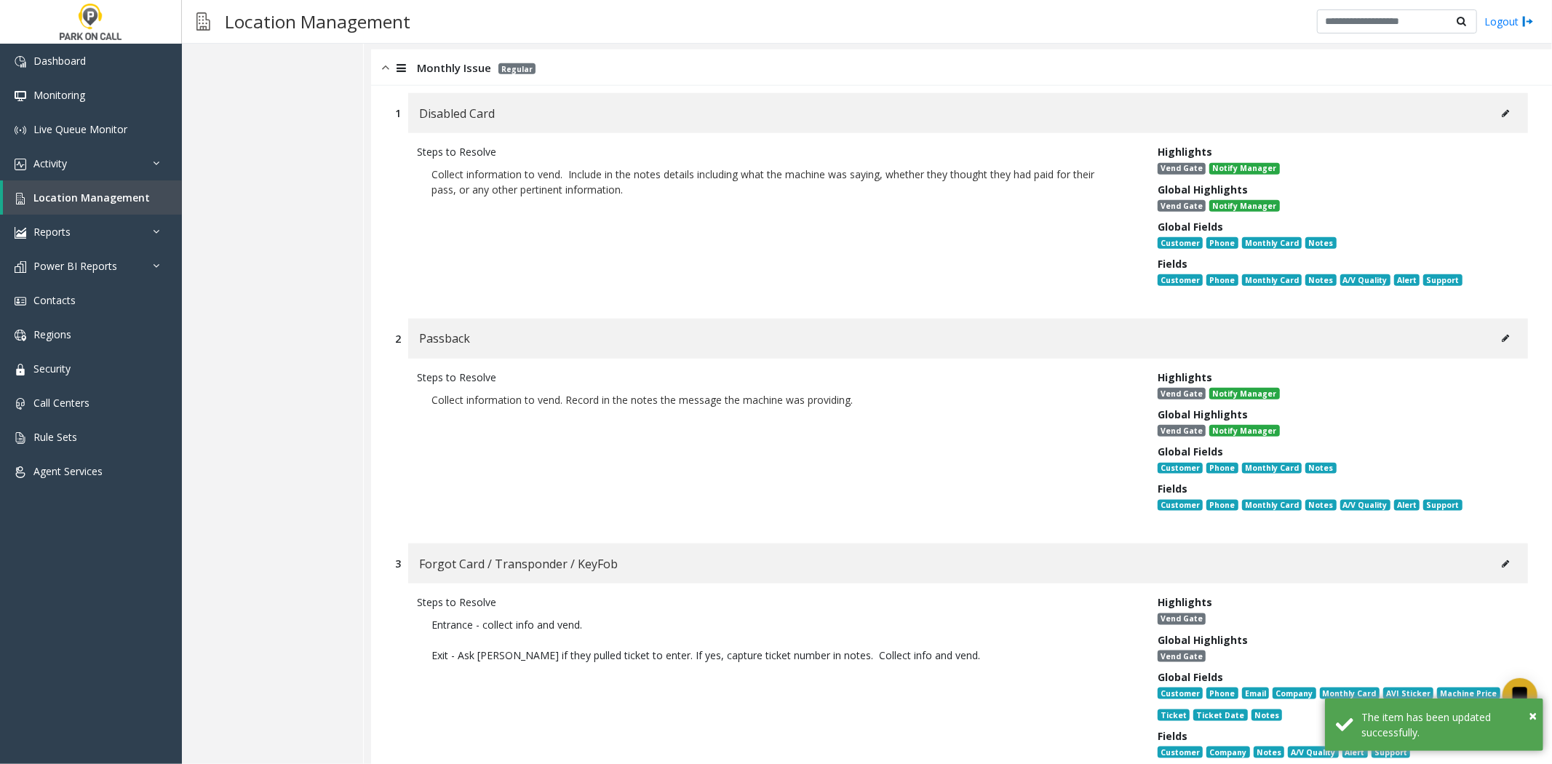
scroll to position [6169, 0]
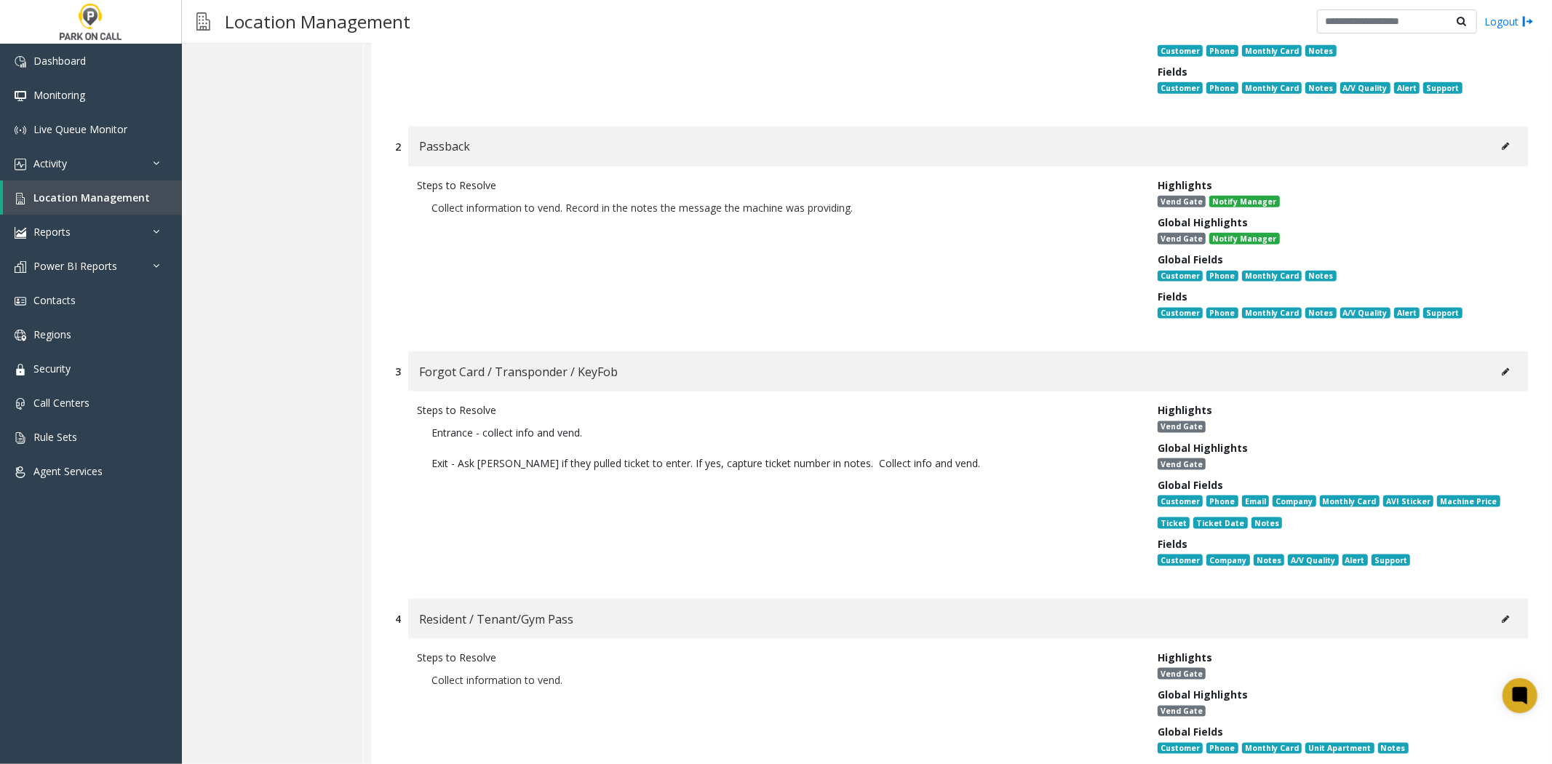
drag, startPoint x: 1480, startPoint y: 293, endPoint x: 1482, endPoint y: 301, distance: 7.6
click at [1482, 352] on div "Forgot Card / Transponder / KeyFob" at bounding box center [968, 372] width 1120 height 40
click at [1502, 368] on icon at bounding box center [1505, 372] width 7 height 9
type input "**********"
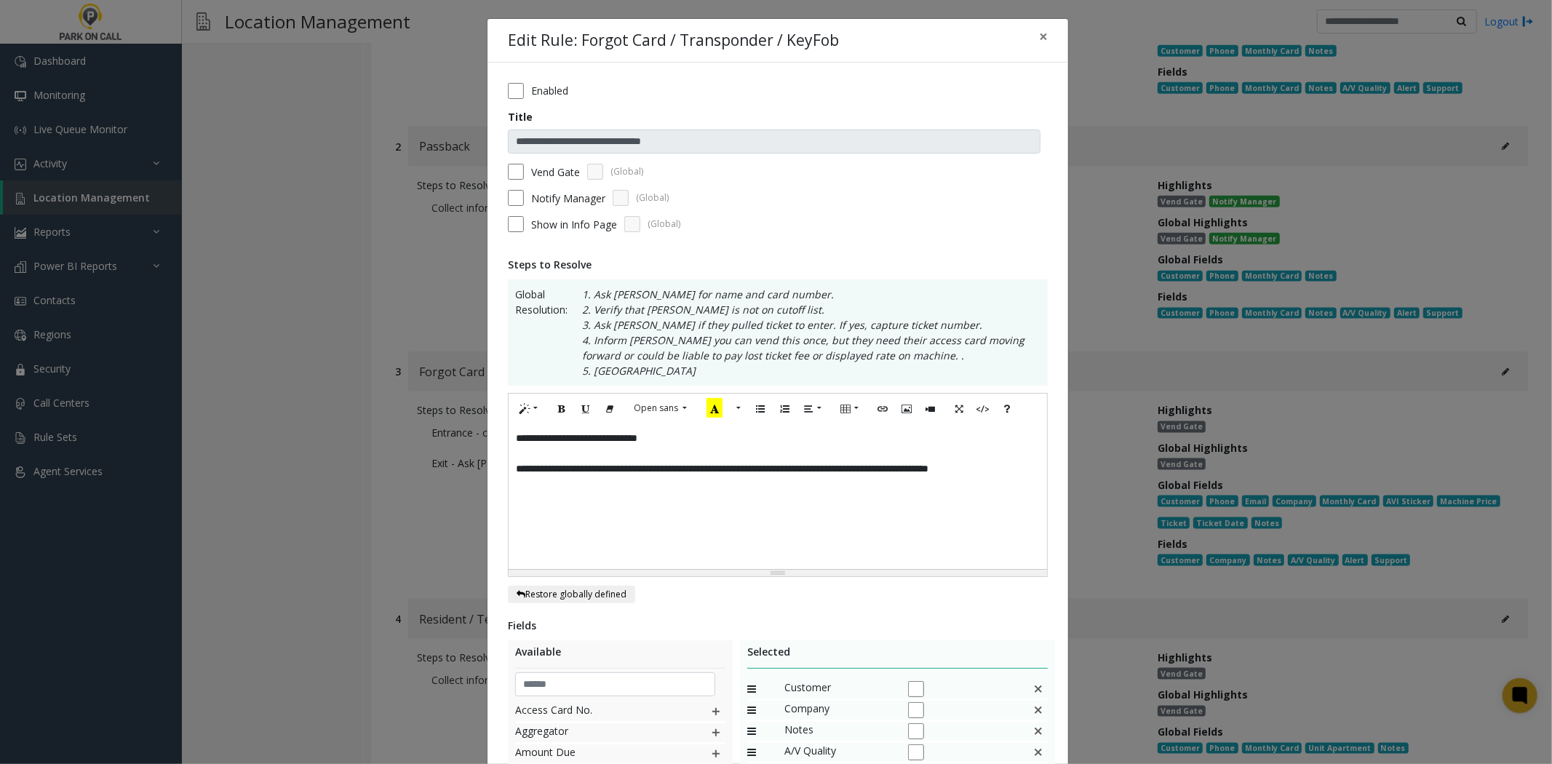
scroll to position [162, 0]
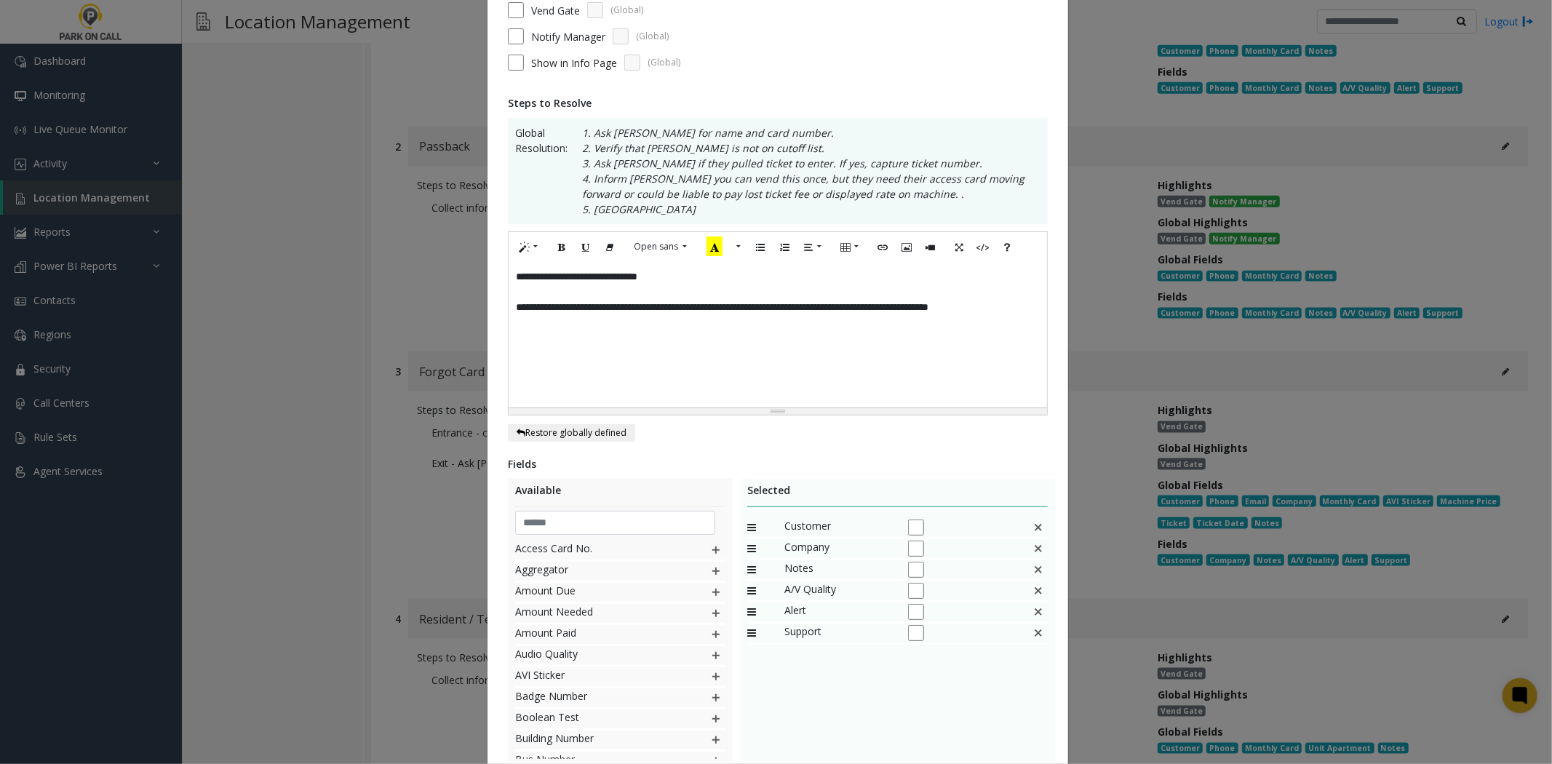
click at [1036, 547] on img at bounding box center [1039, 548] width 12 height 19
click at [666, 520] on input "text" at bounding box center [615, 523] width 200 height 25
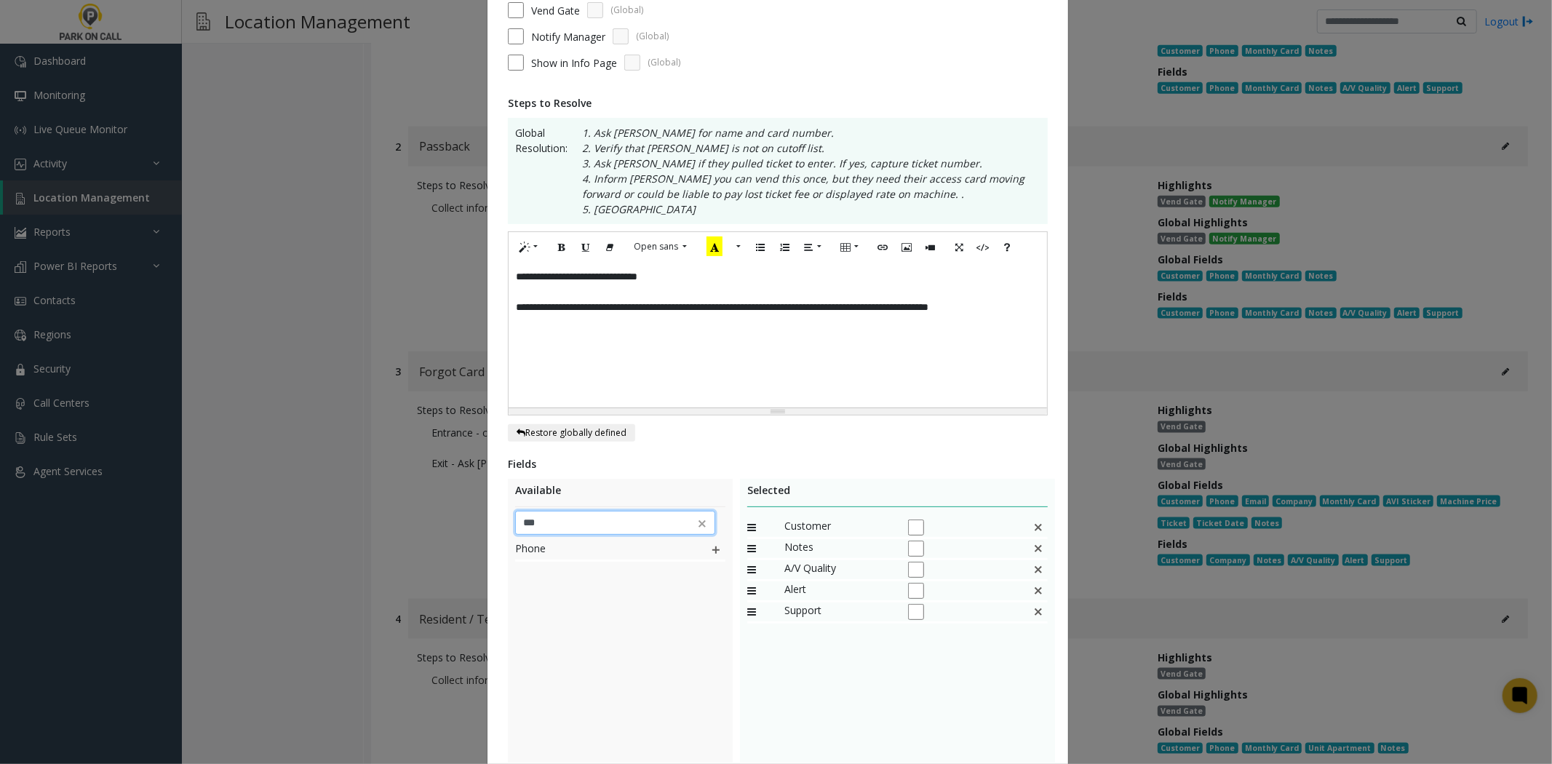
type input "***"
click at [616, 661] on div "Phone" at bounding box center [620, 650] width 210 height 218
click at [715, 558] on div "Phone" at bounding box center [620, 551] width 210 height 21
click at [710, 550] on img at bounding box center [716, 550] width 12 height 19
drag, startPoint x: 823, startPoint y: 630, endPoint x: 847, endPoint y: 549, distance: 85.0
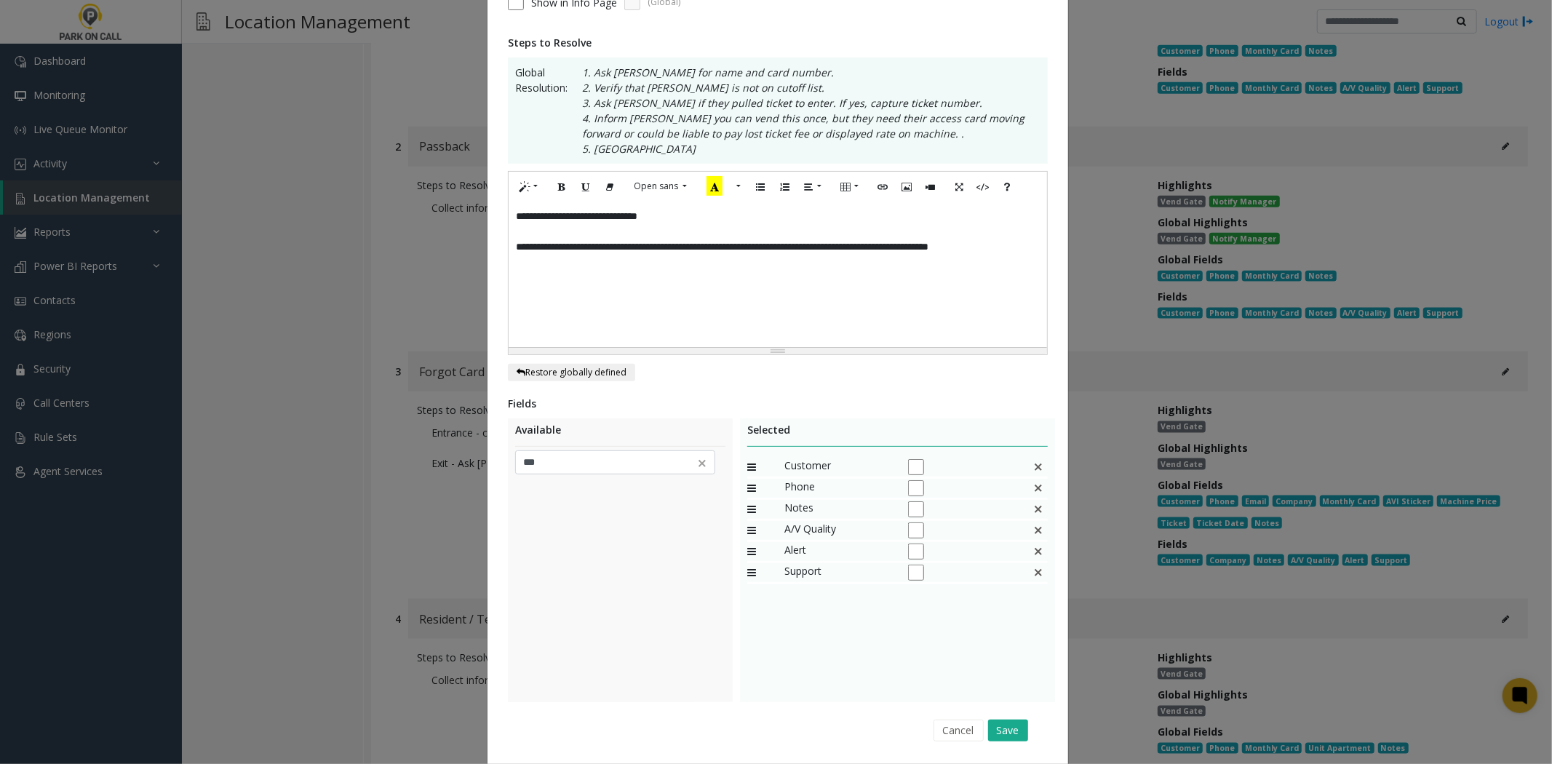
scroll to position [270, 0]
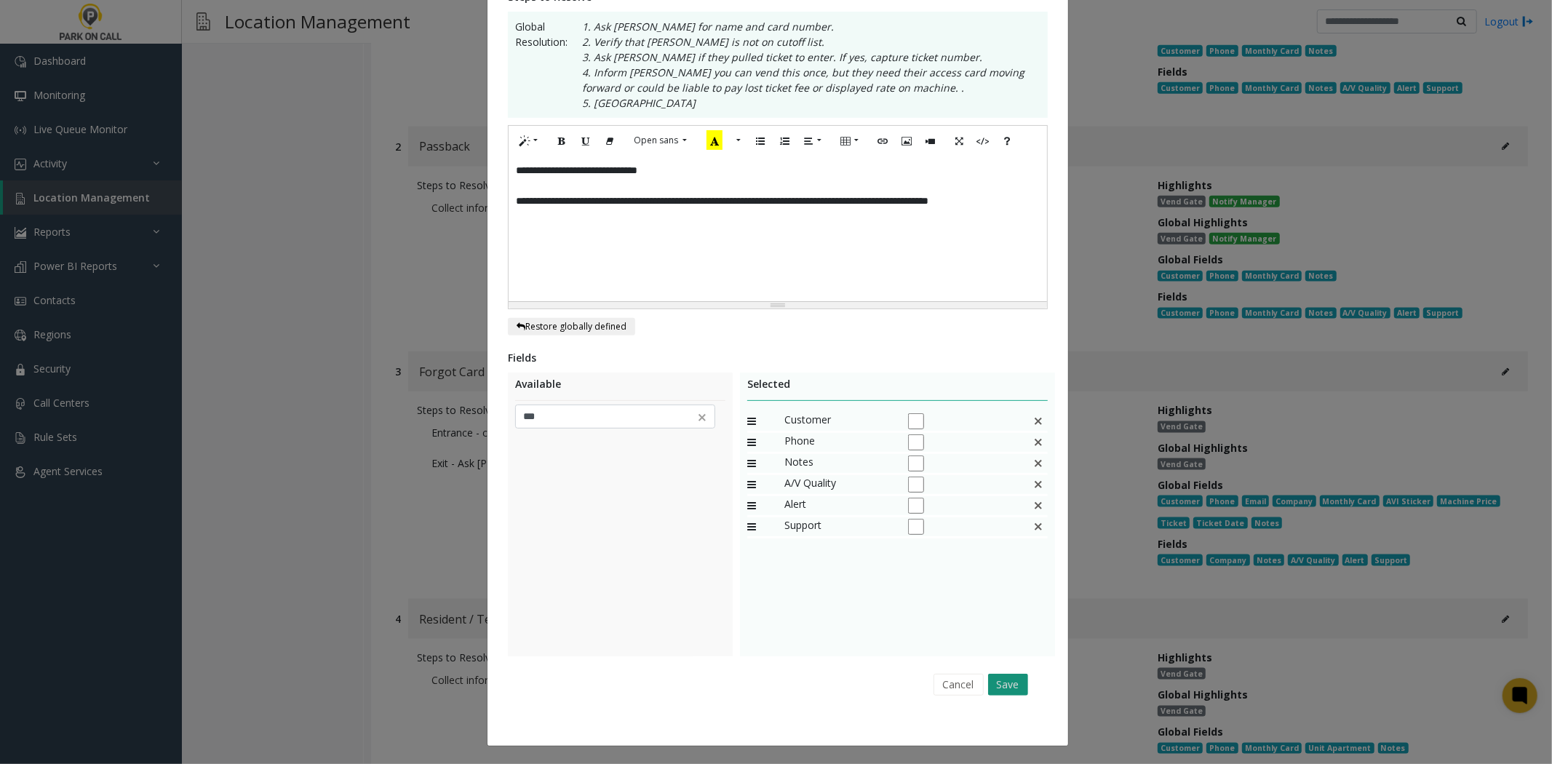
click at [993, 678] on button "Save" at bounding box center [1008, 685] width 40 height 22
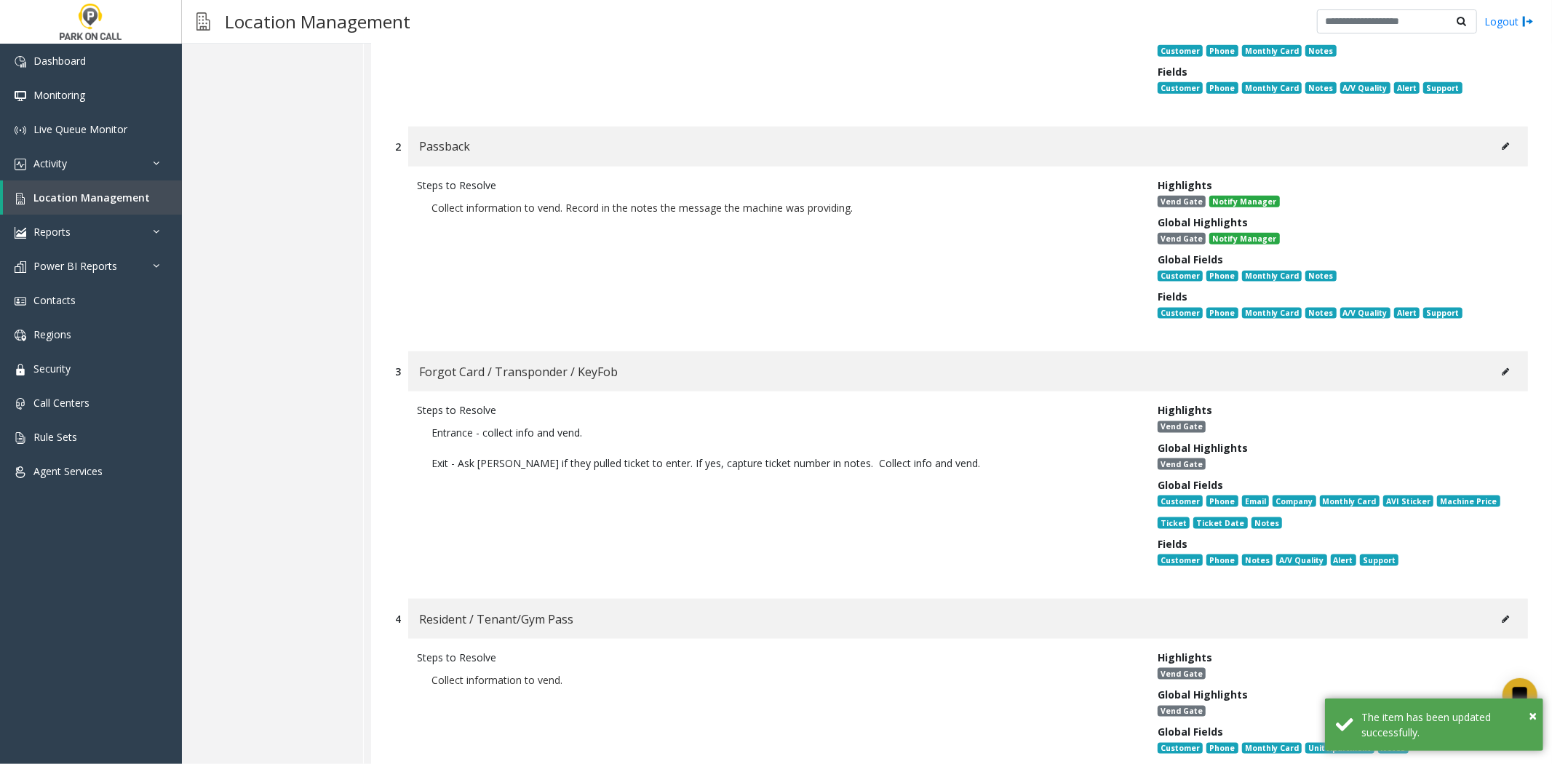
scroll to position [6412, 0]
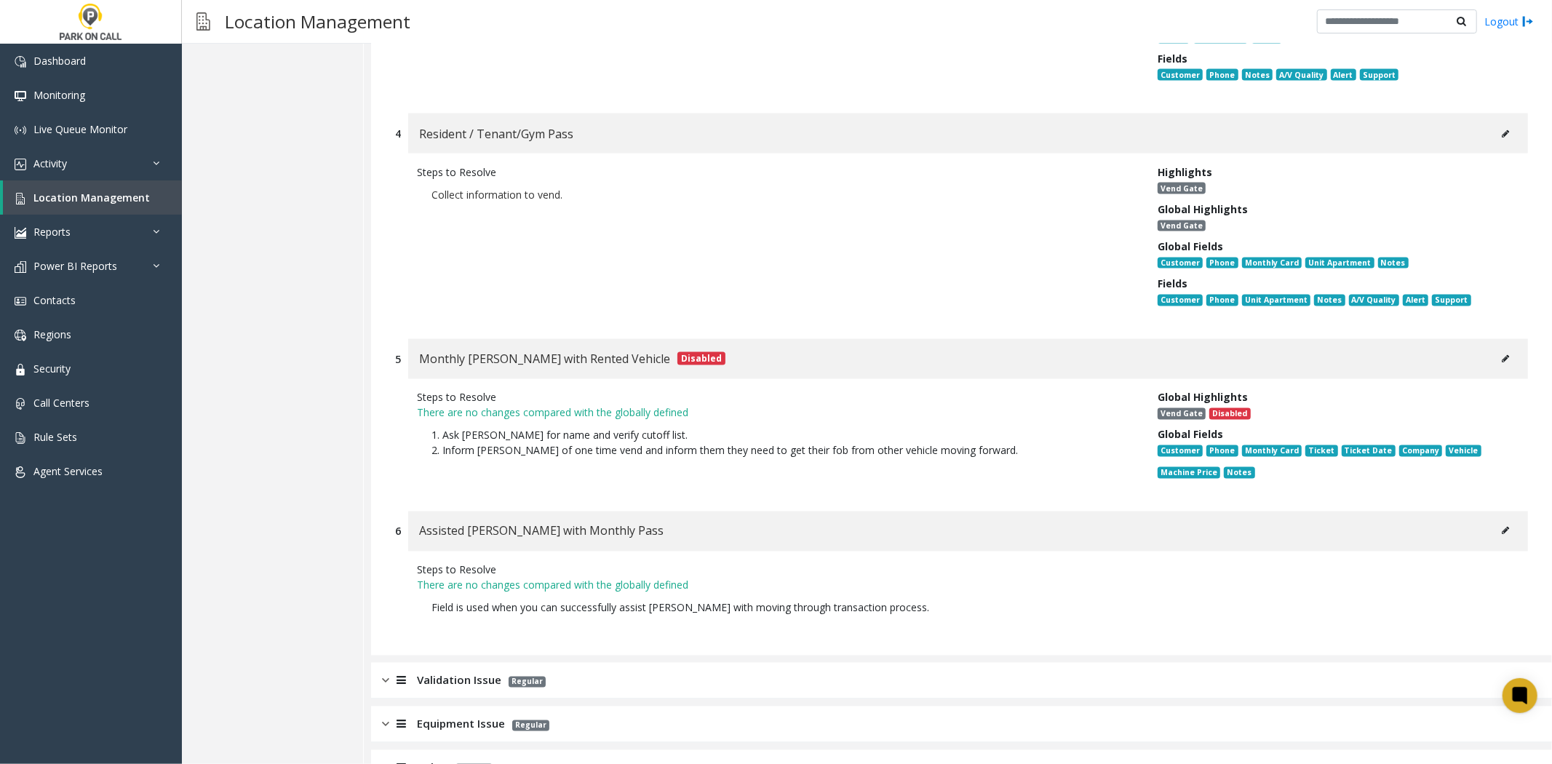
click at [634, 663] on div "Validation Issue Regular" at bounding box center [961, 681] width 1181 height 36
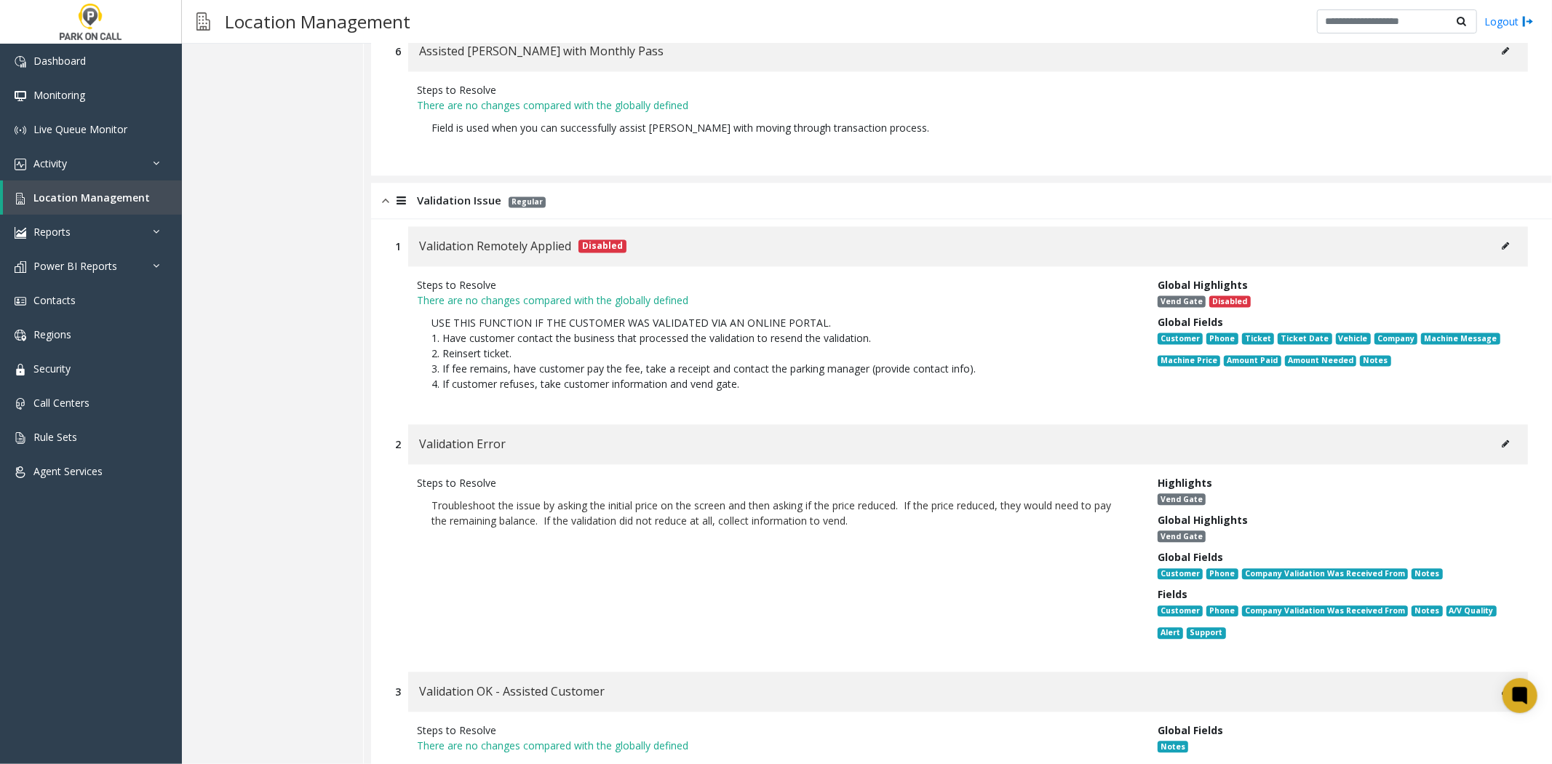
scroll to position [7221, 0]
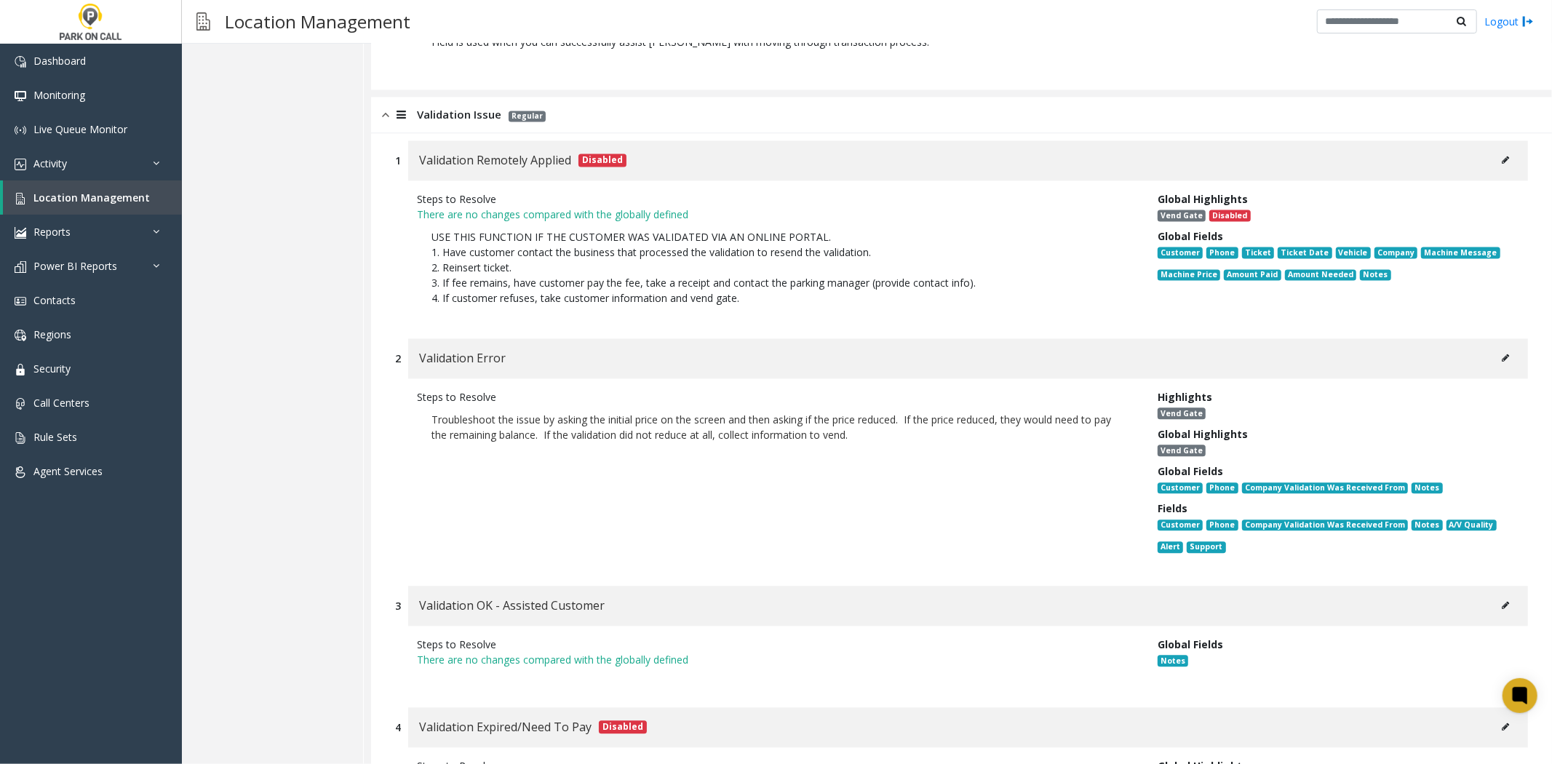
click at [1502, 354] on icon at bounding box center [1505, 358] width 7 height 9
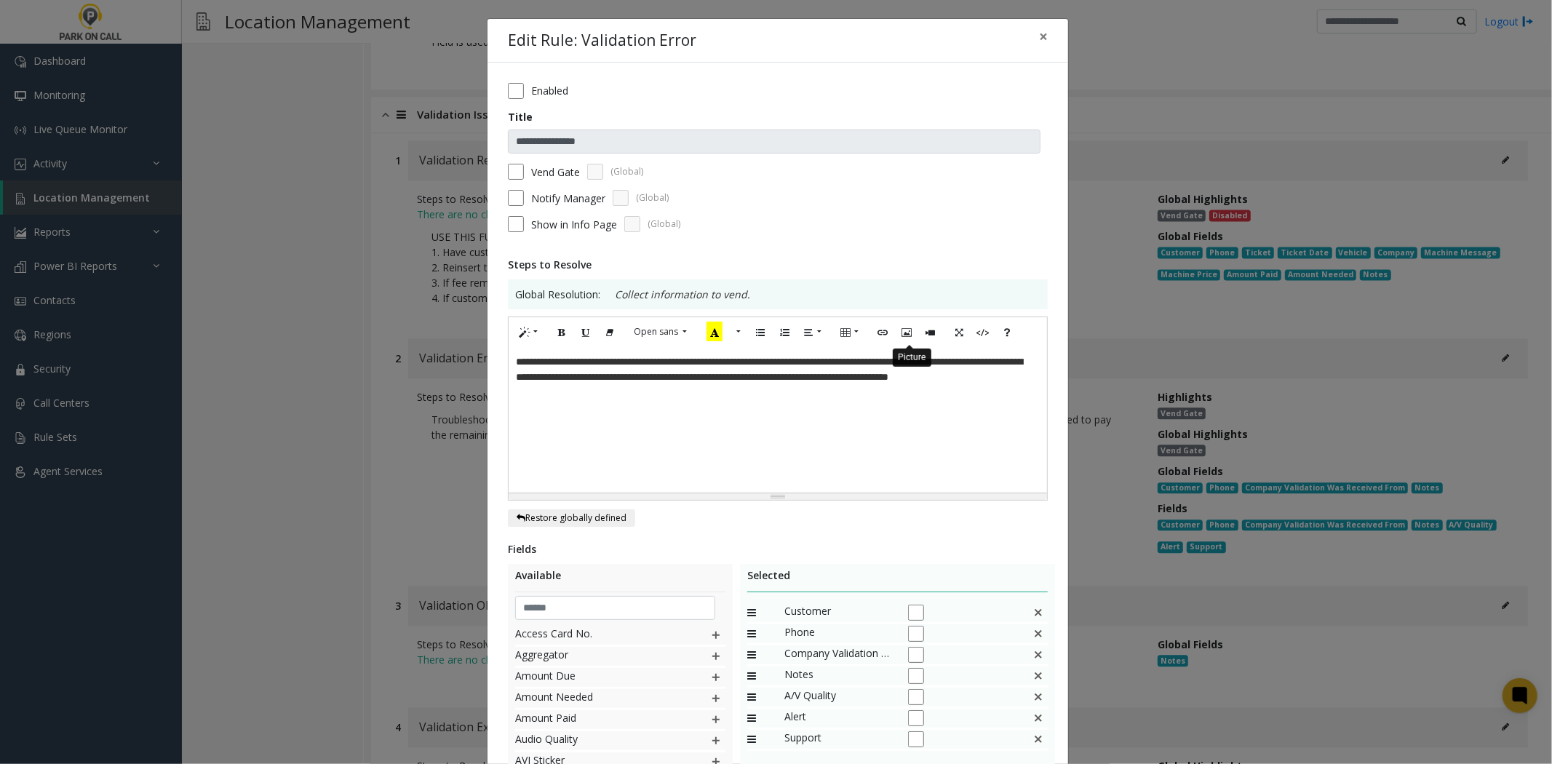
scroll to position [193, 0]
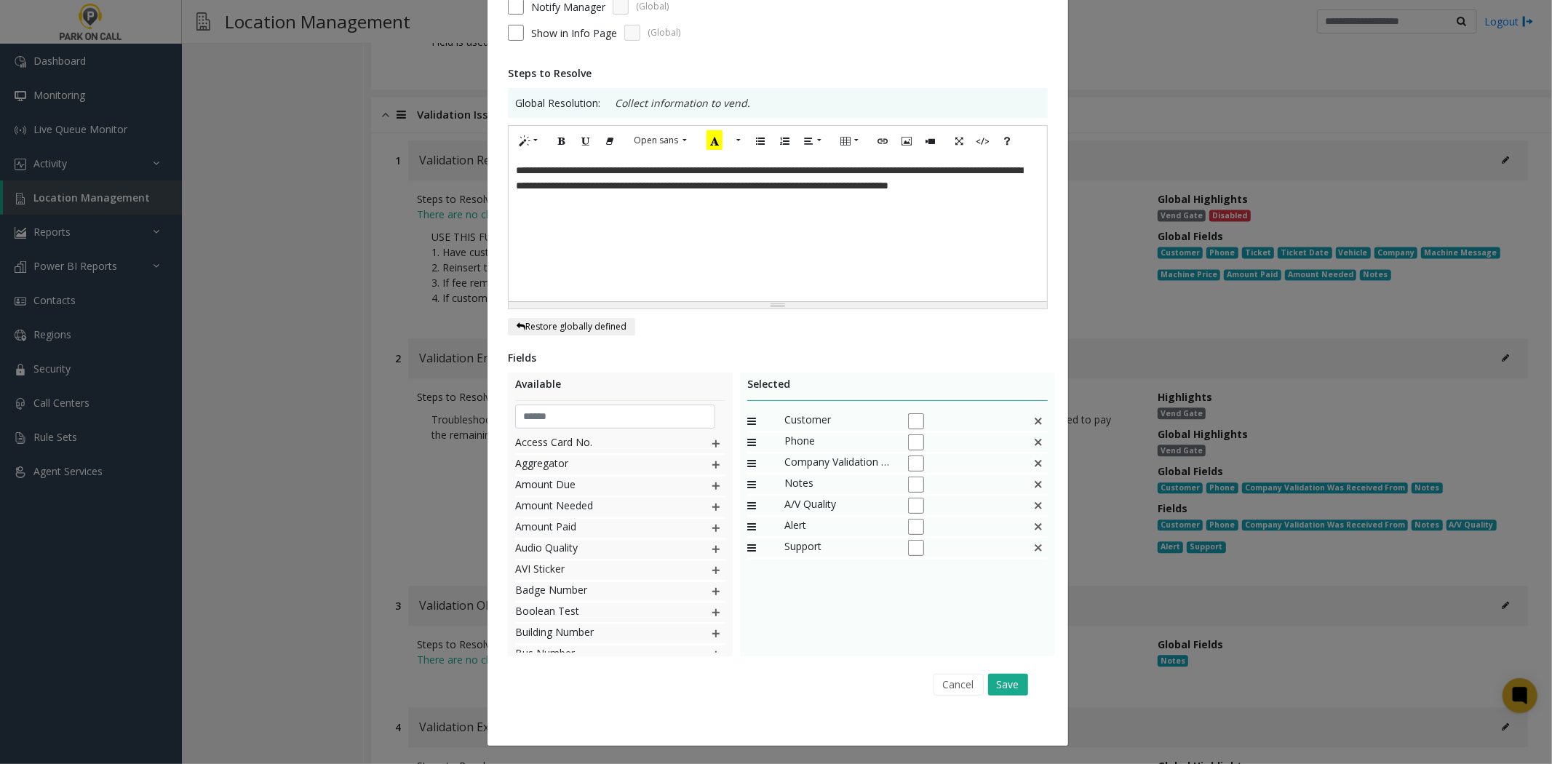
click at [415, 468] on div "**********" at bounding box center [776, 382] width 1552 height 764
click at [408, 466] on div "**********" at bounding box center [776, 382] width 1552 height 764
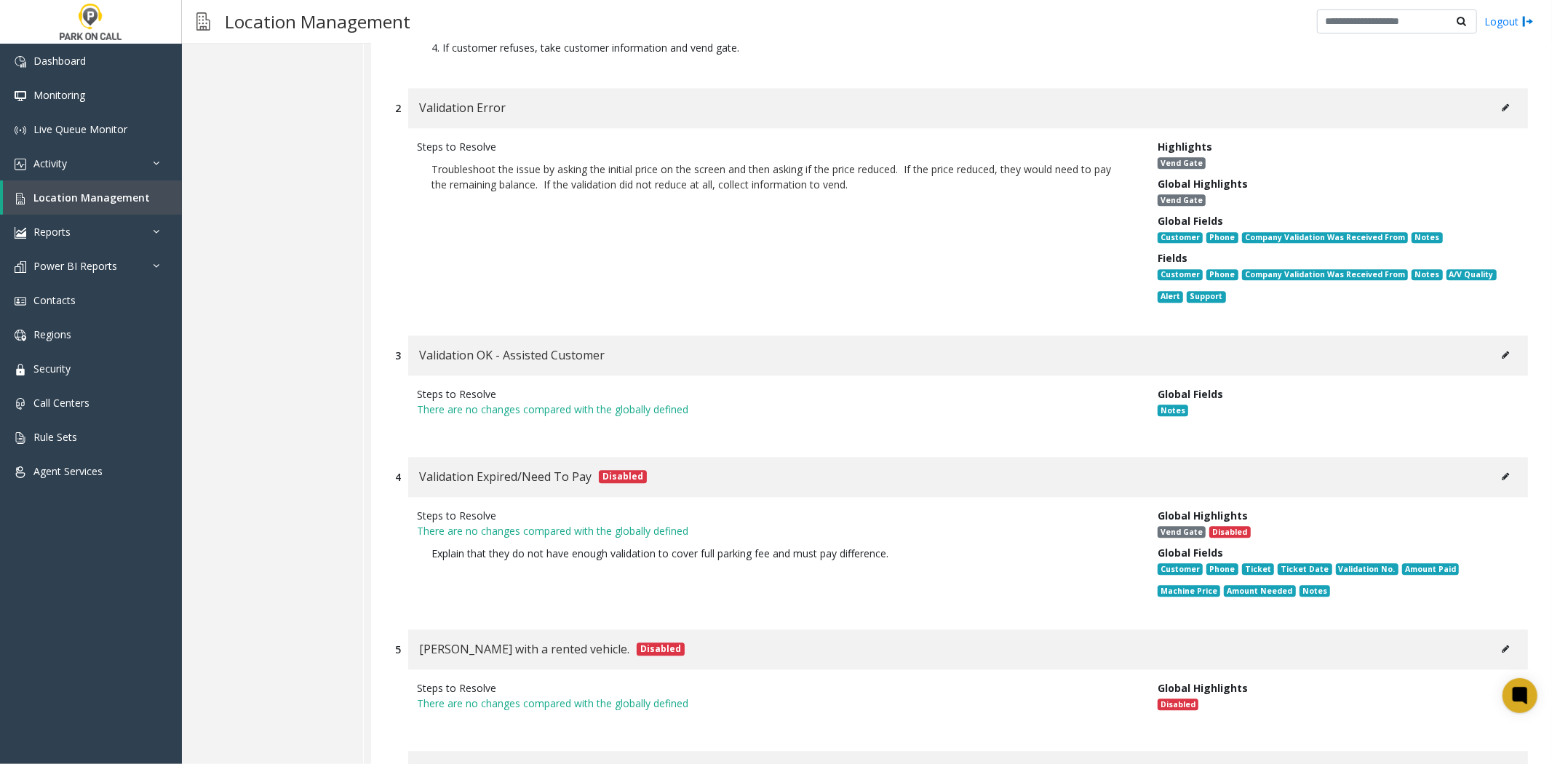
scroll to position [7819, 0]
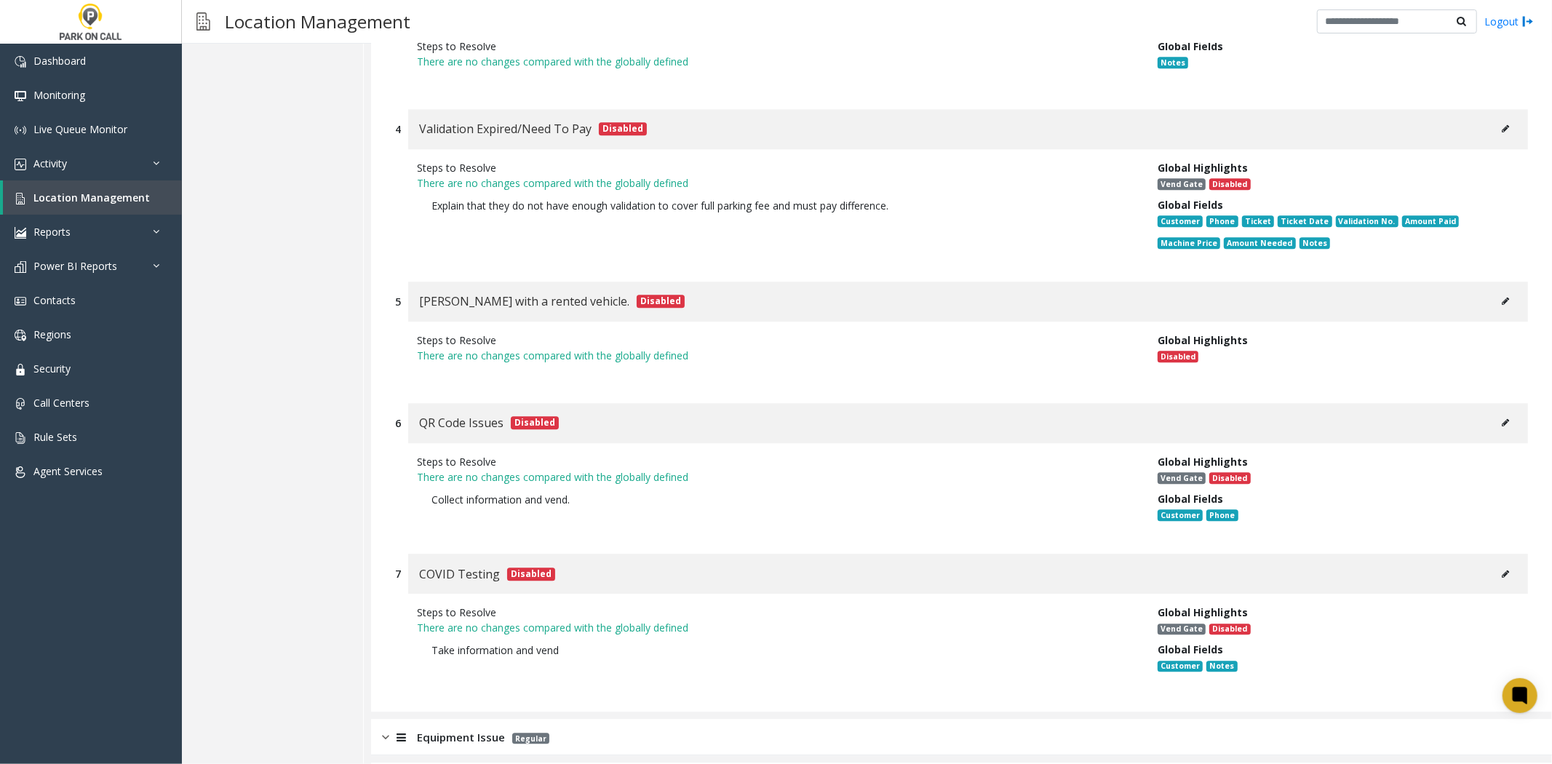
click at [529, 719] on div "Equipment Issue Regular" at bounding box center [961, 737] width 1181 height 36
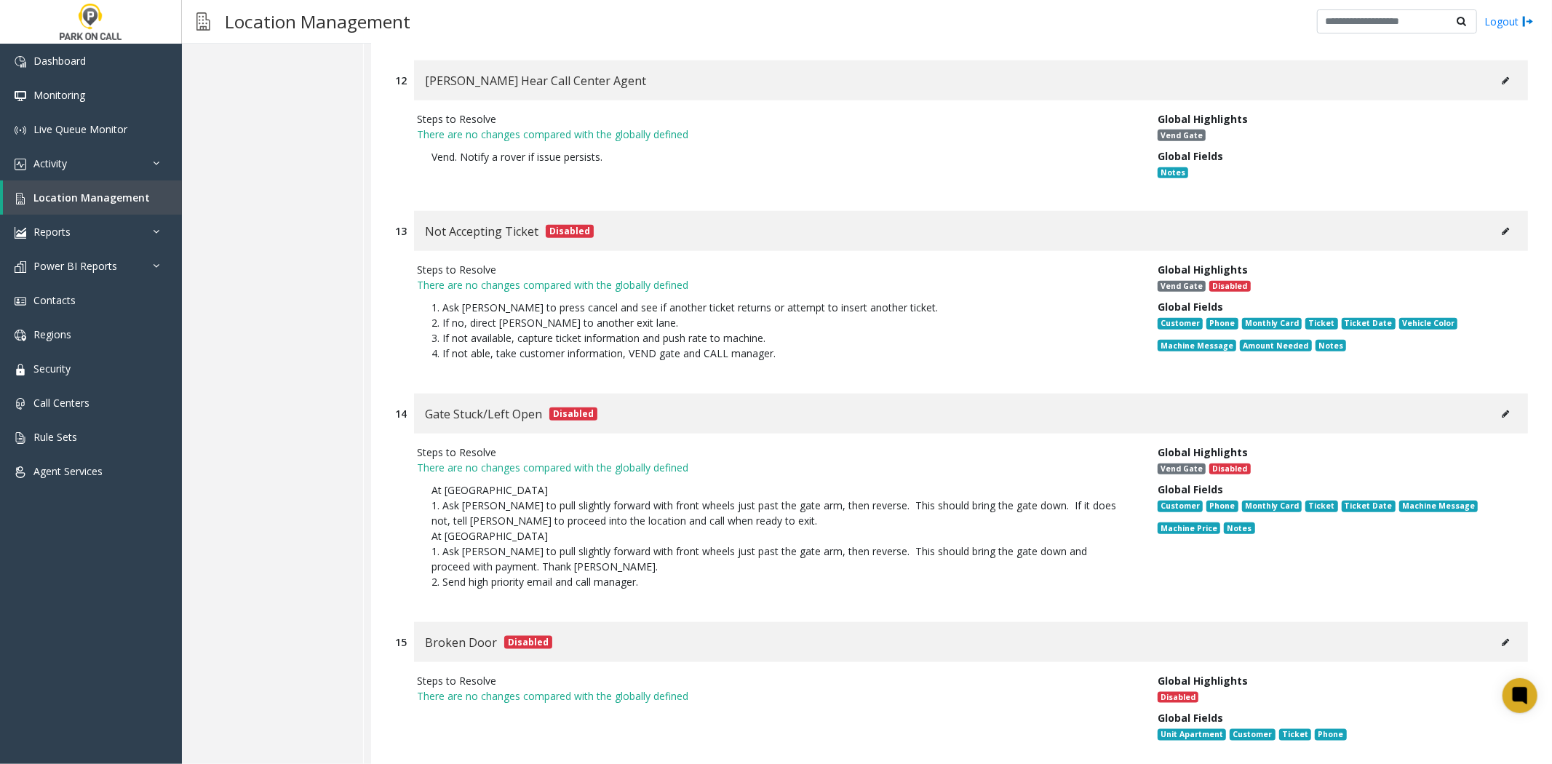
scroll to position [10554, 0]
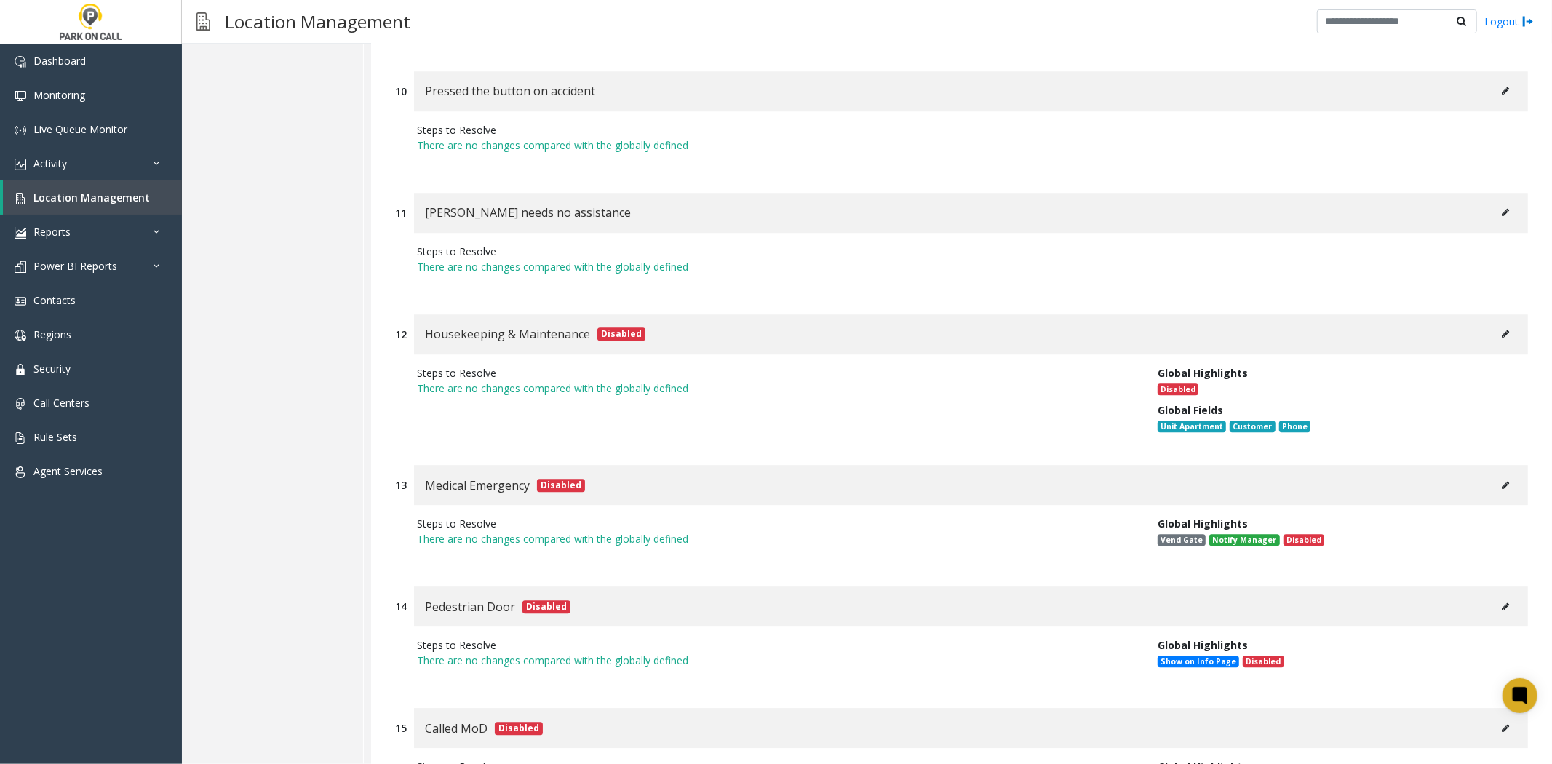
scroll to position [12708, 0]
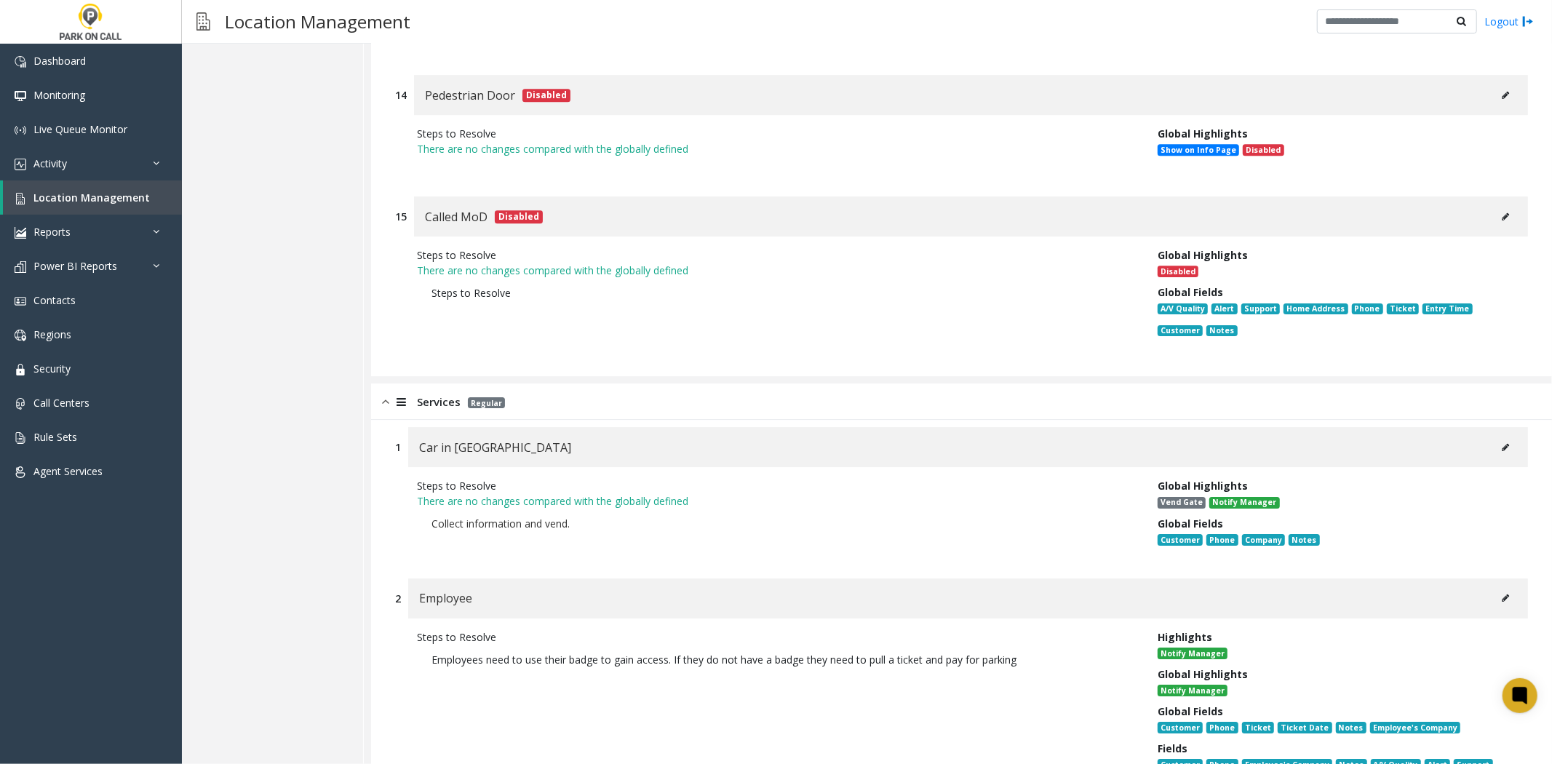
scroll to position [13193, 0]
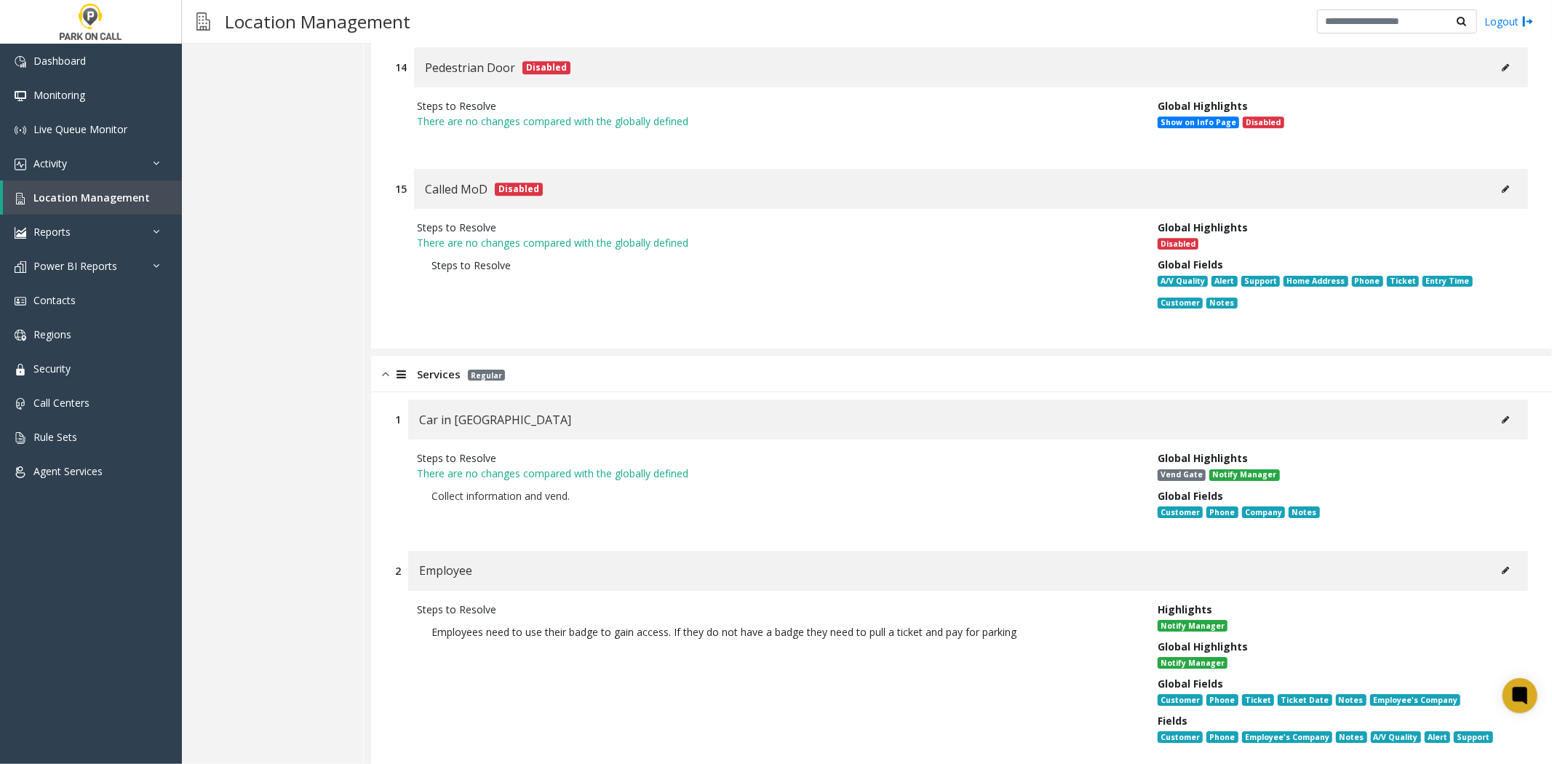
click at [469, 602] on div "Steps to Resolve Employees need to use their badge to gain access. If they do n…" at bounding box center [776, 676] width 741 height 149
drag, startPoint x: 1468, startPoint y: 435, endPoint x: 1504, endPoint y: 447, distance: 38.2
click at [1472, 551] on div "Employee" at bounding box center [968, 571] width 1120 height 40
click at [1504, 560] on button at bounding box center [1505, 571] width 23 height 22
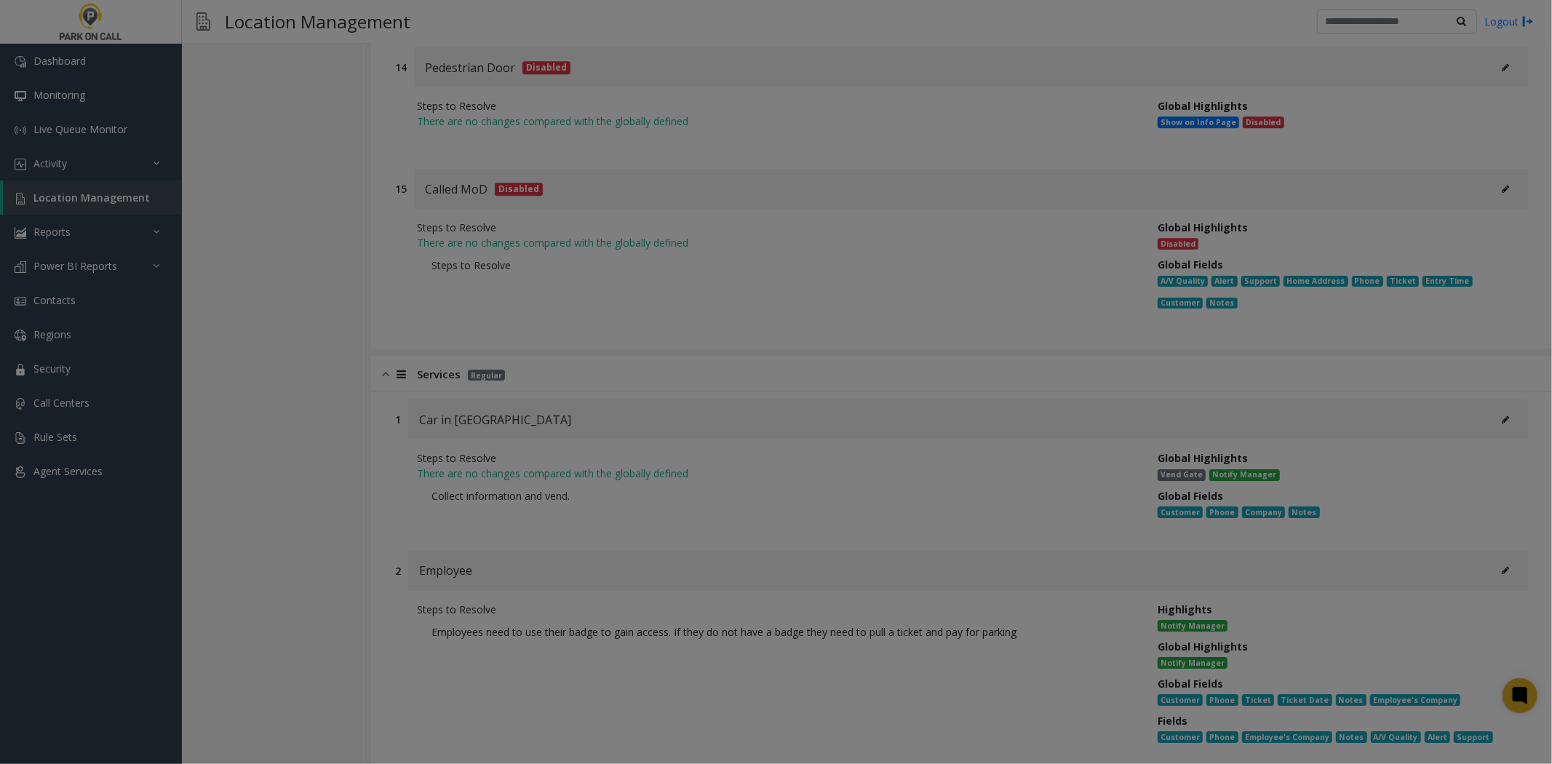
scroll to position [0, 0]
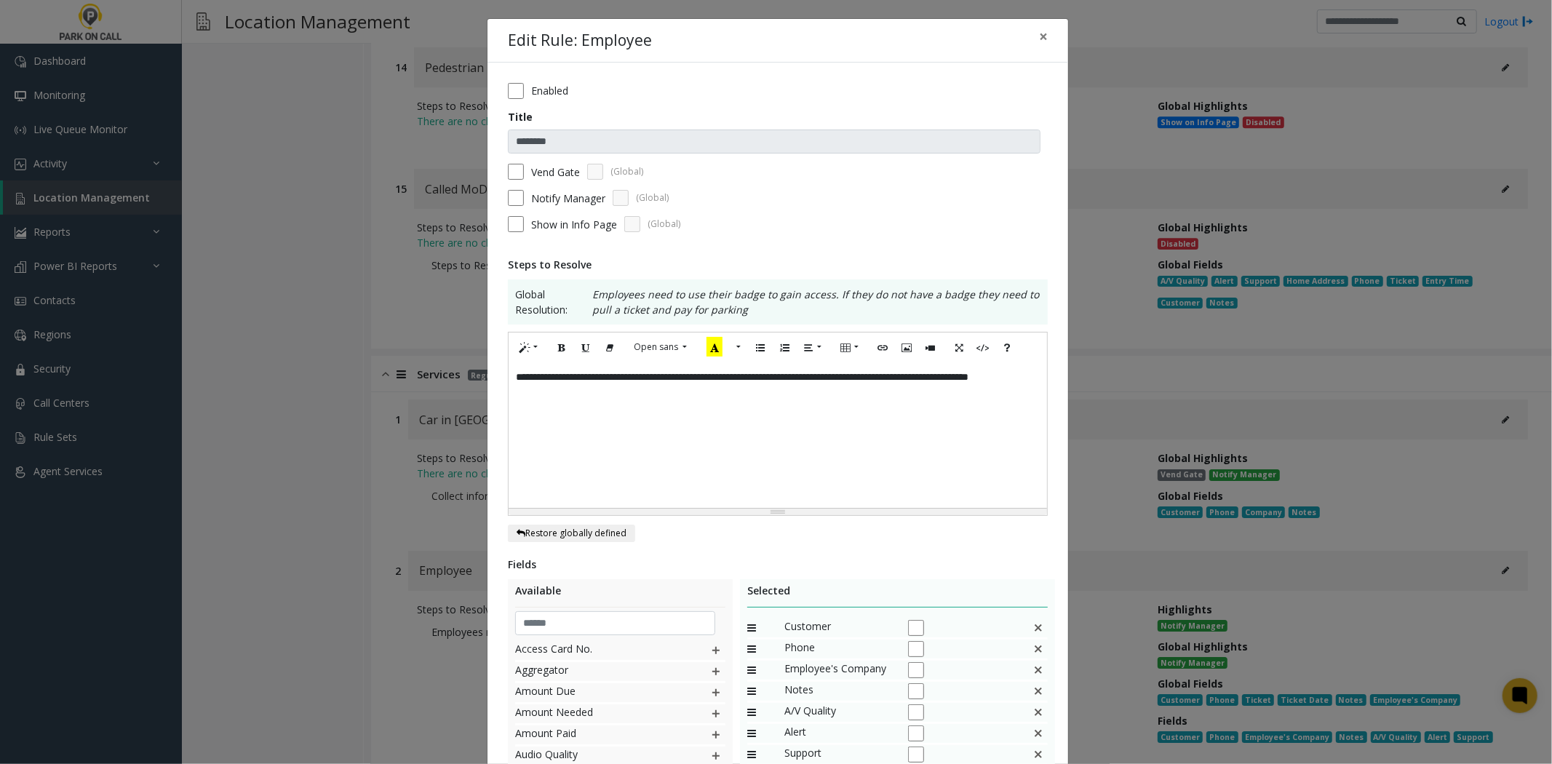
click at [894, 467] on div "**********" at bounding box center [778, 435] width 539 height 146
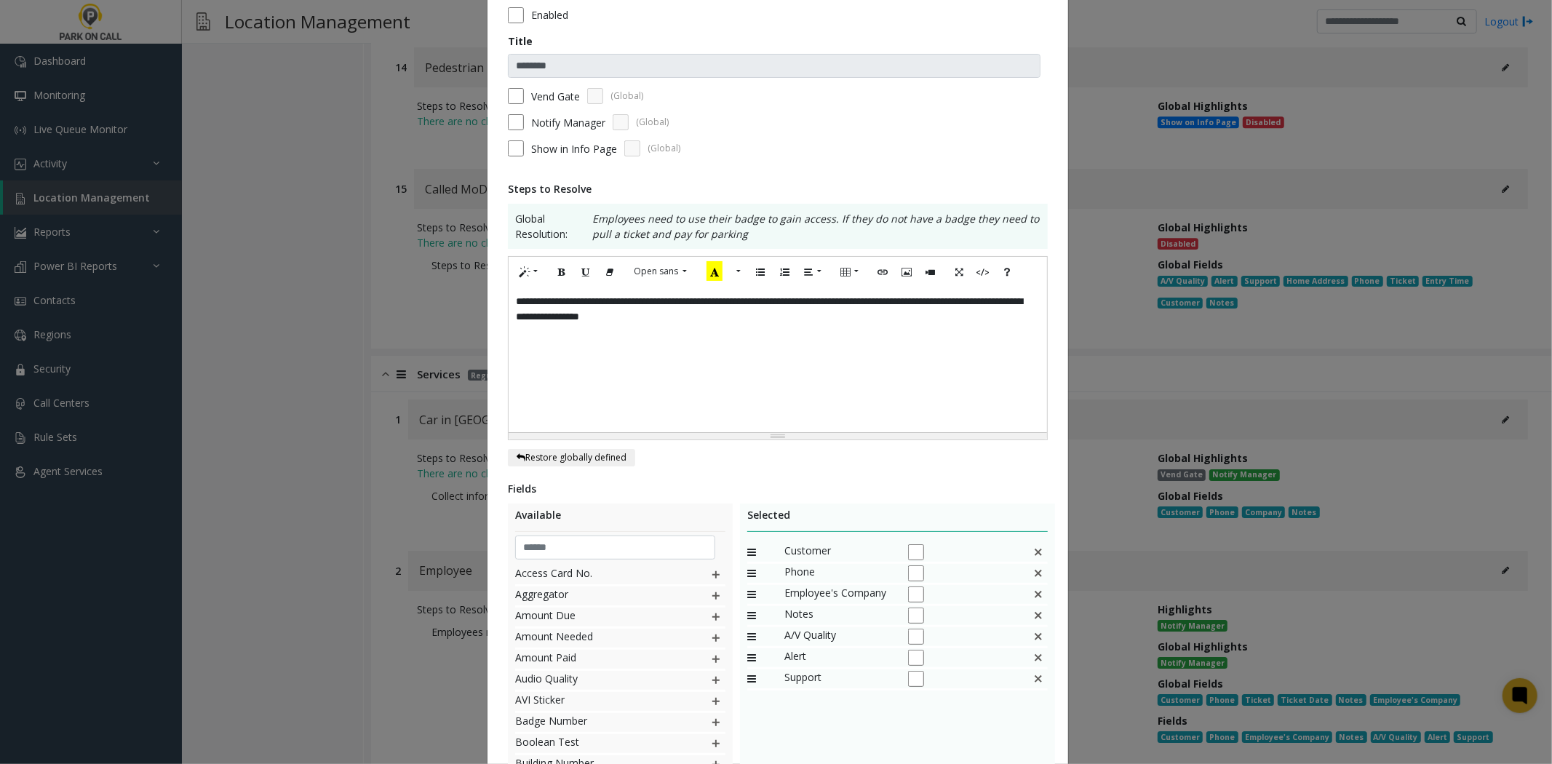
scroll to position [208, 0]
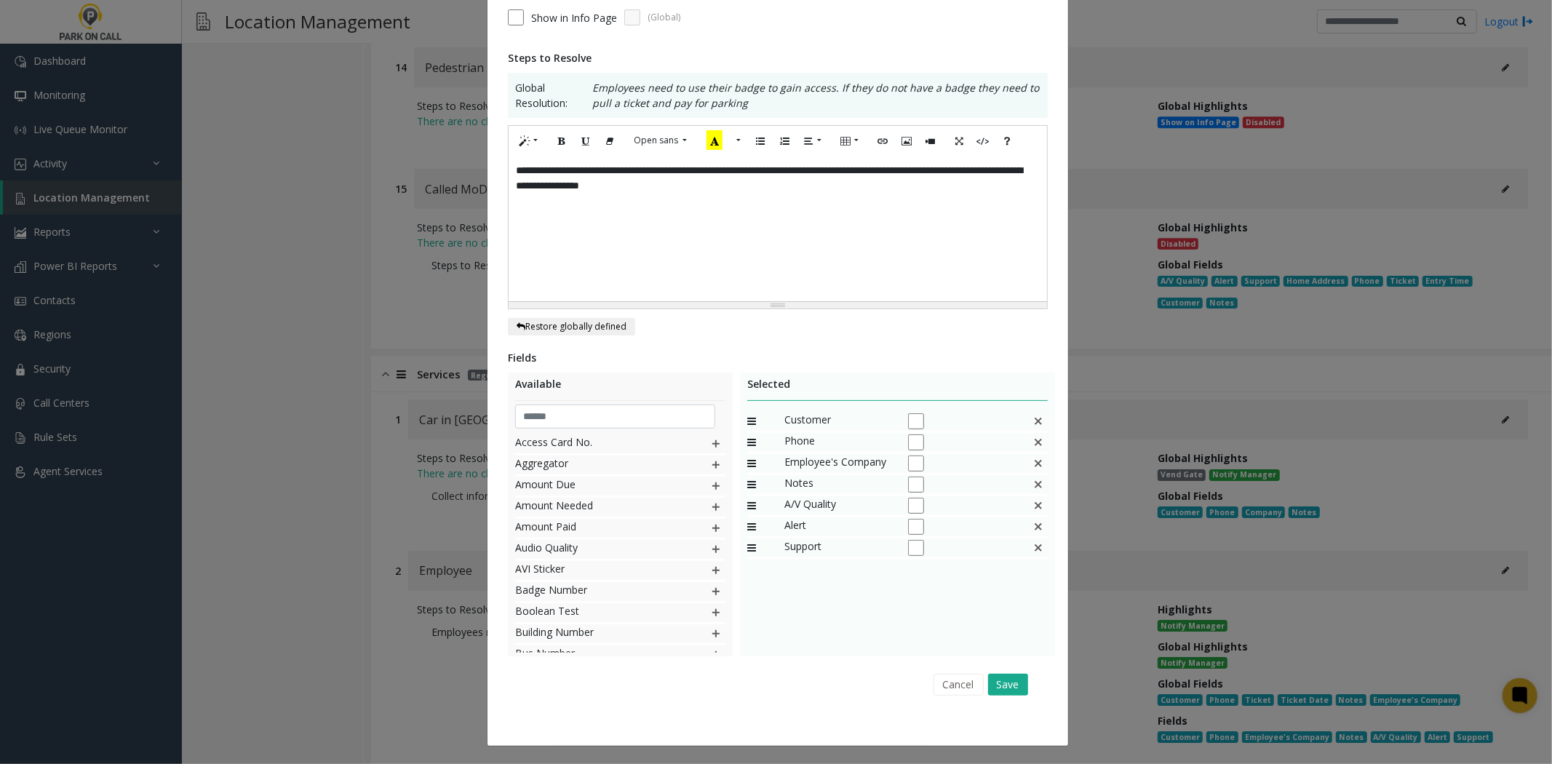
click at [1007, 701] on div "Cancel Save" at bounding box center [778, 685] width 520 height 37
click at [1002, 686] on button "Save" at bounding box center [1008, 685] width 40 height 22
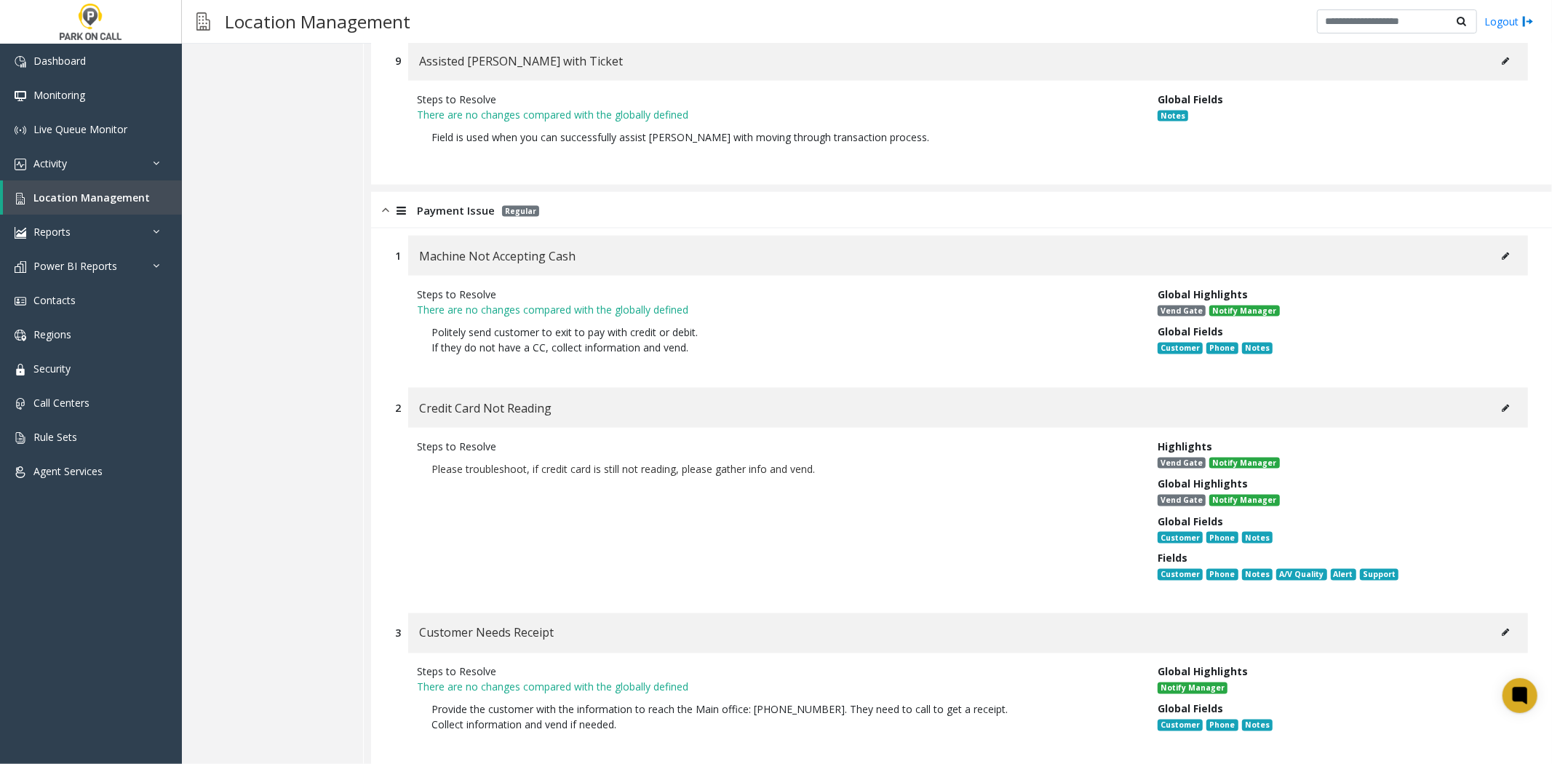
scroll to position [0, 0]
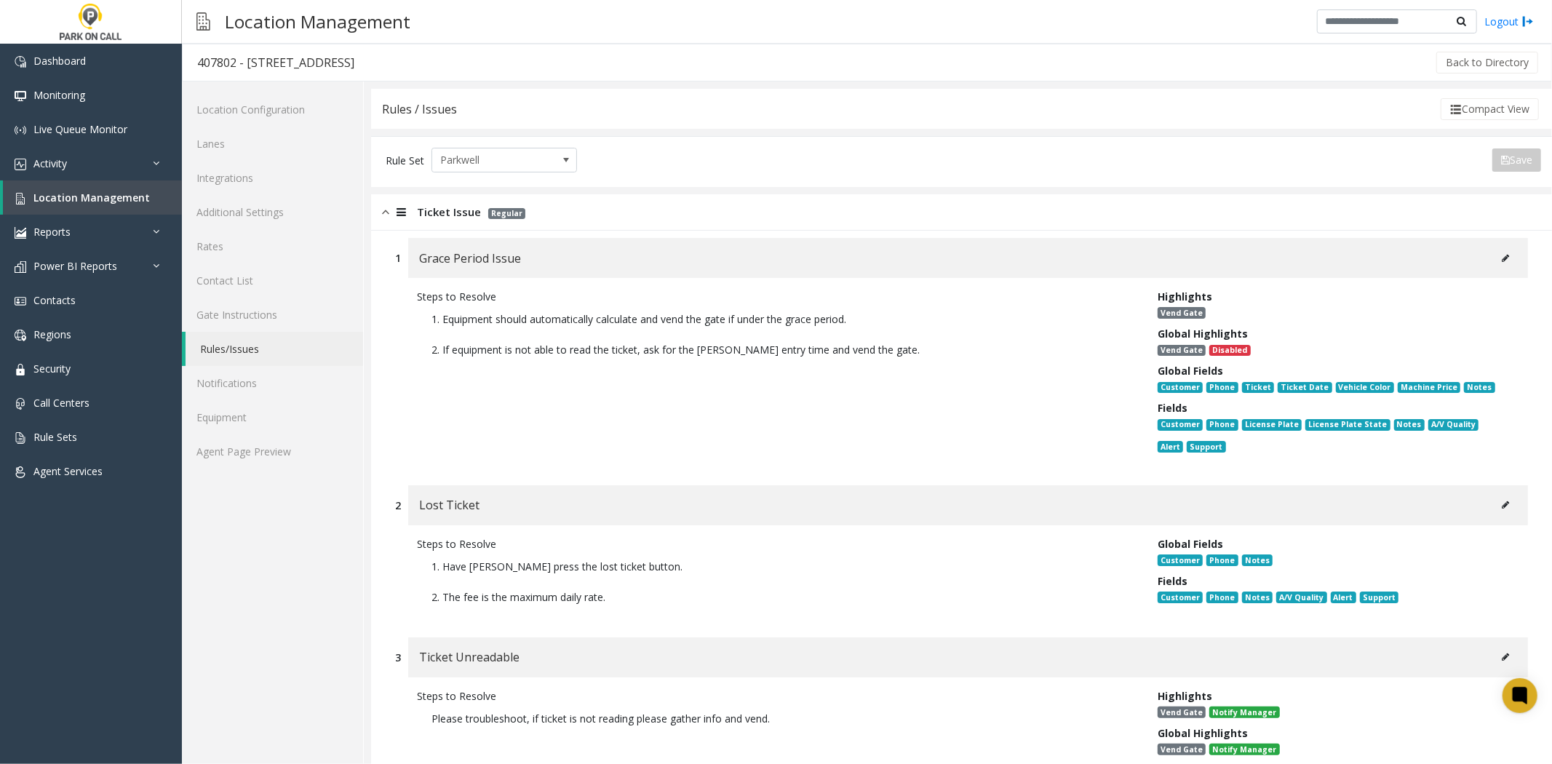
drag, startPoint x: 624, startPoint y: 558, endPoint x: 505, endPoint y: 199, distance: 378.6
click at [565, 392] on div "Steps to Resolve 1. Equipment should automatically calculate and vend the gate …" at bounding box center [776, 374] width 741 height 171
click at [281, 450] on link "Agent Page Preview" at bounding box center [272, 451] width 181 height 34
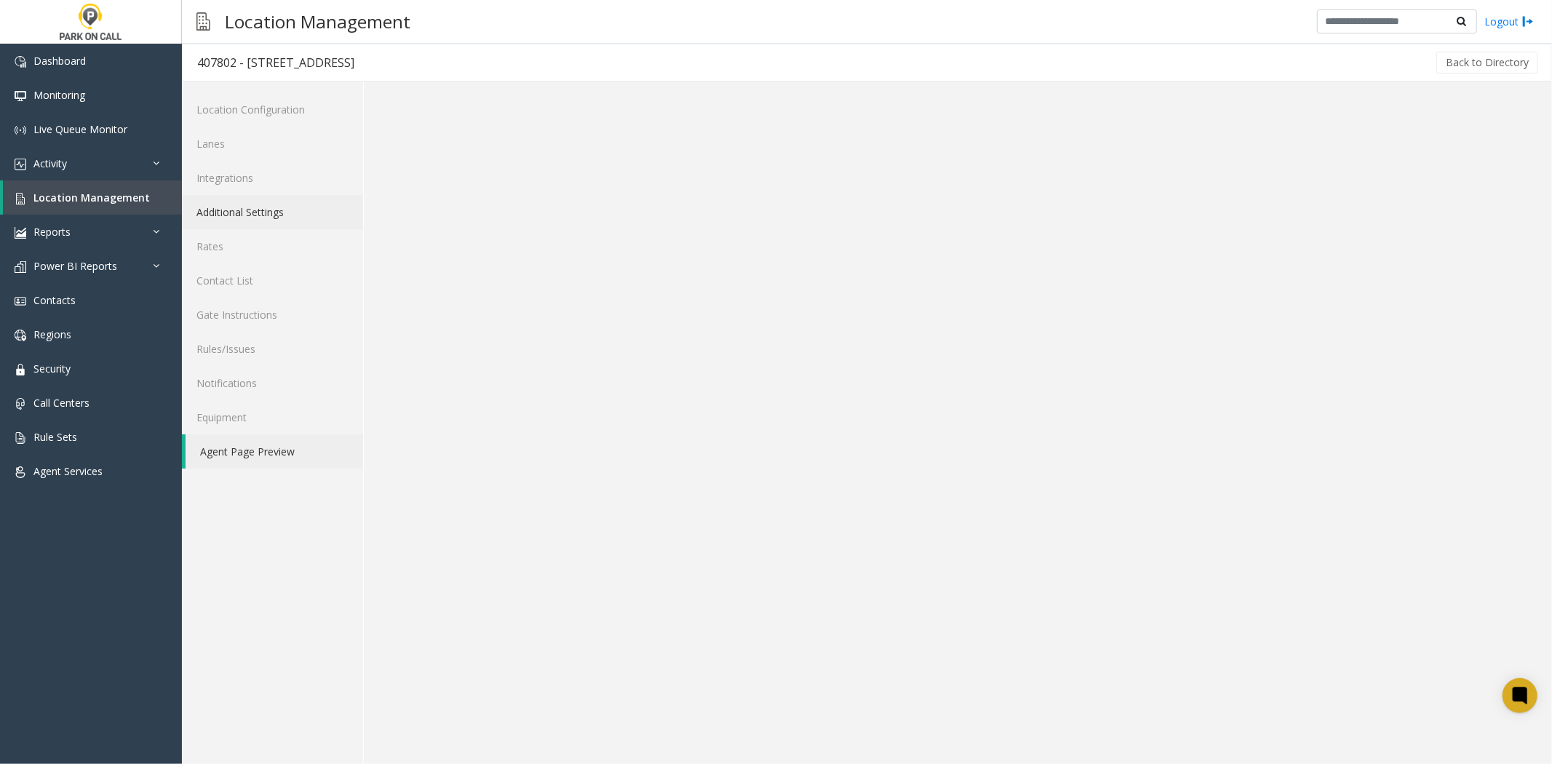
click at [299, 218] on link "Additional Settings" at bounding box center [272, 212] width 181 height 34
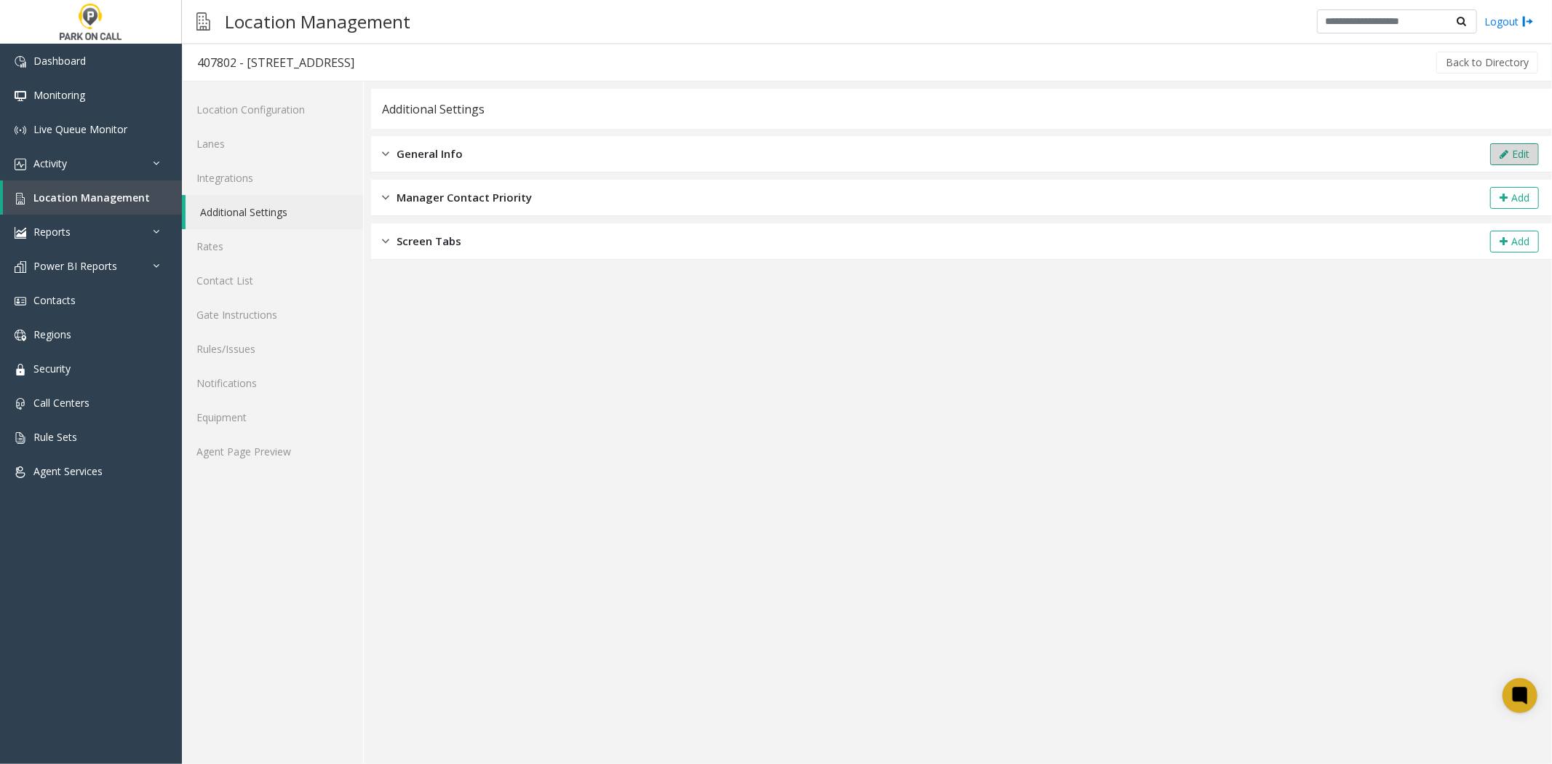
click at [1509, 158] on button "Edit" at bounding box center [1514, 154] width 49 height 22
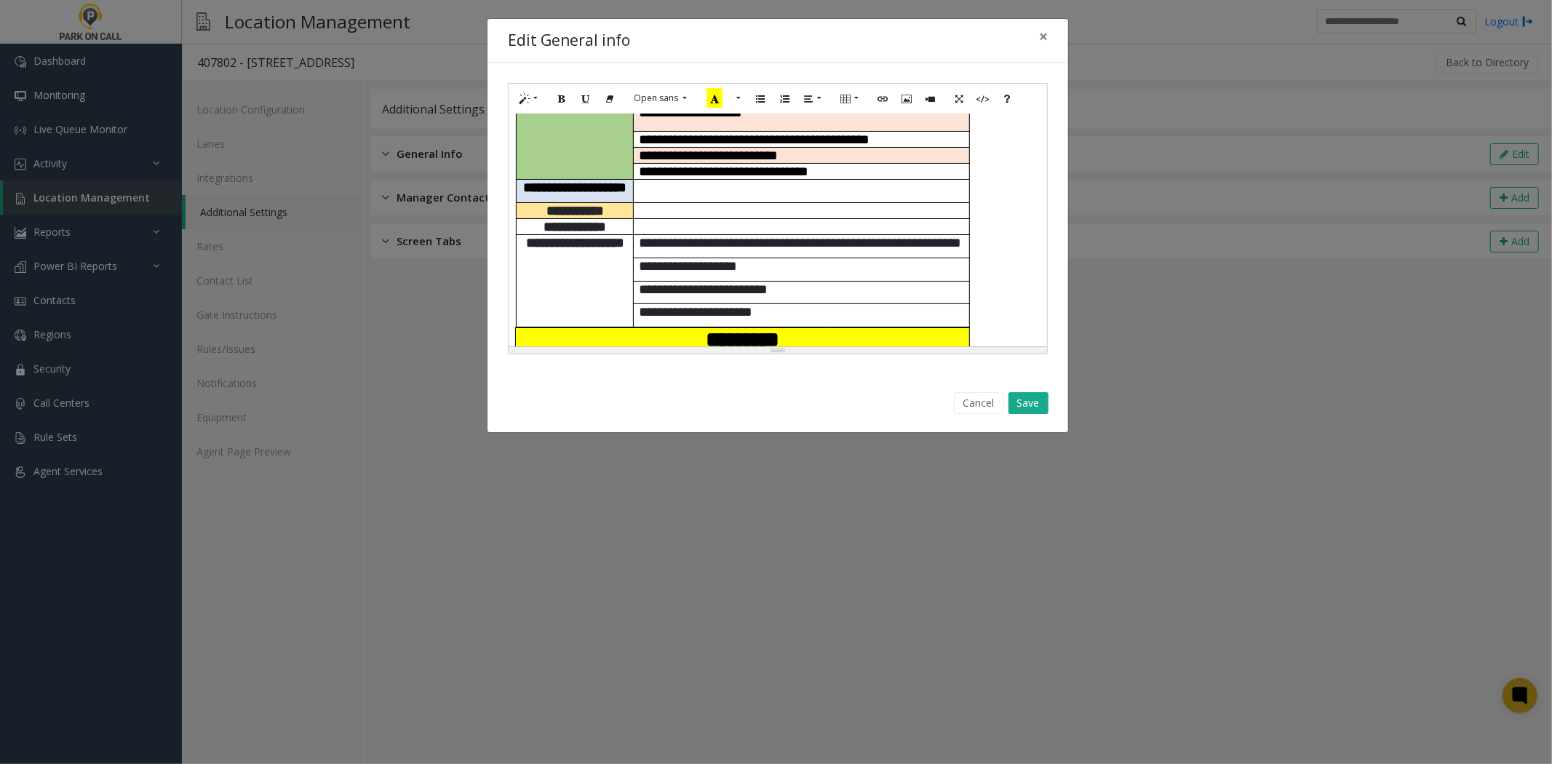
scroll to position [219, 0]
click at [881, 249] on p "**********" at bounding box center [802, 243] width 325 height 15
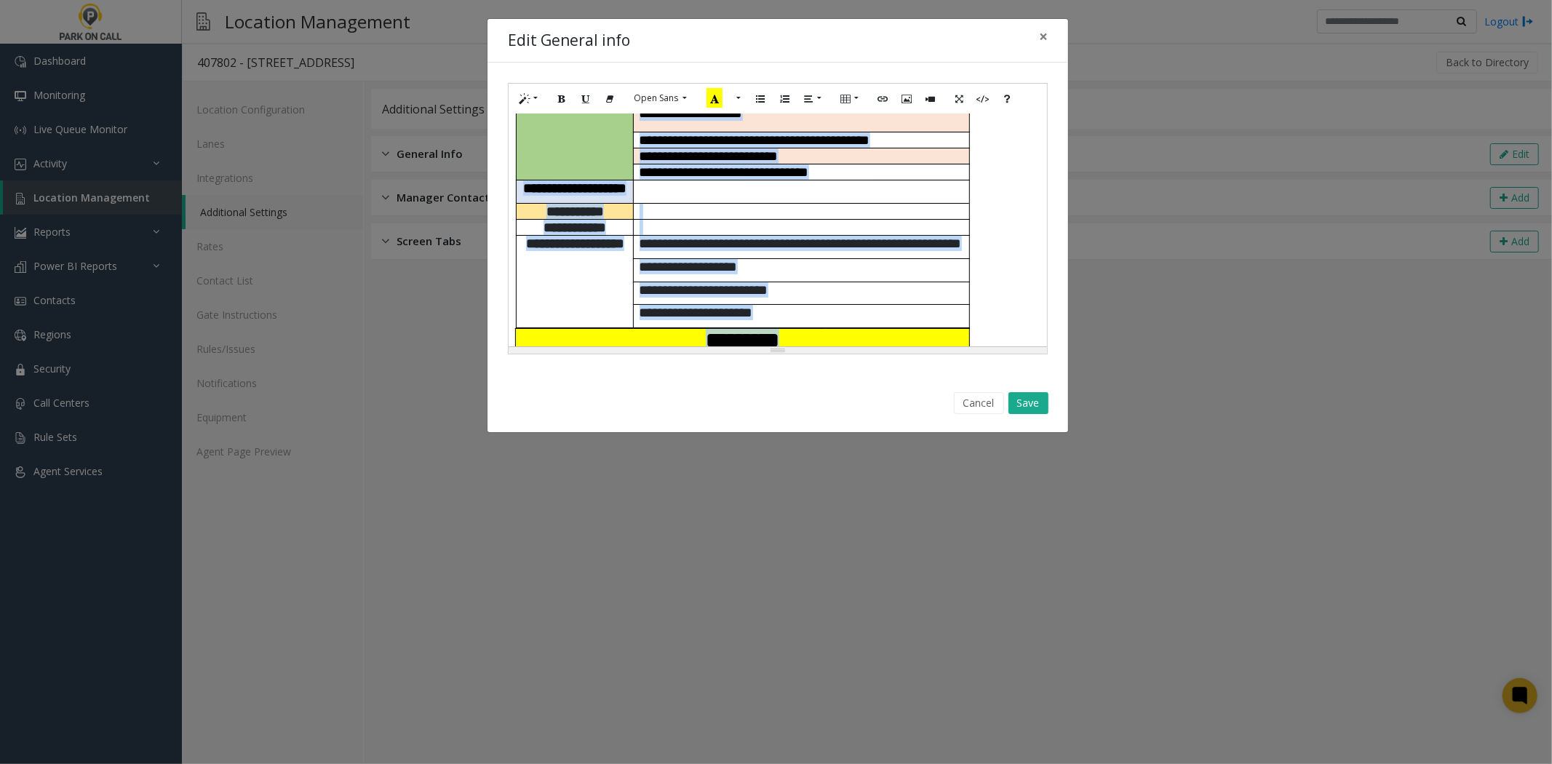
copy div "**********"
click at [1017, 405] on button "Save" at bounding box center [1029, 403] width 40 height 22
